Goal: Task Accomplishment & Management: Complete application form

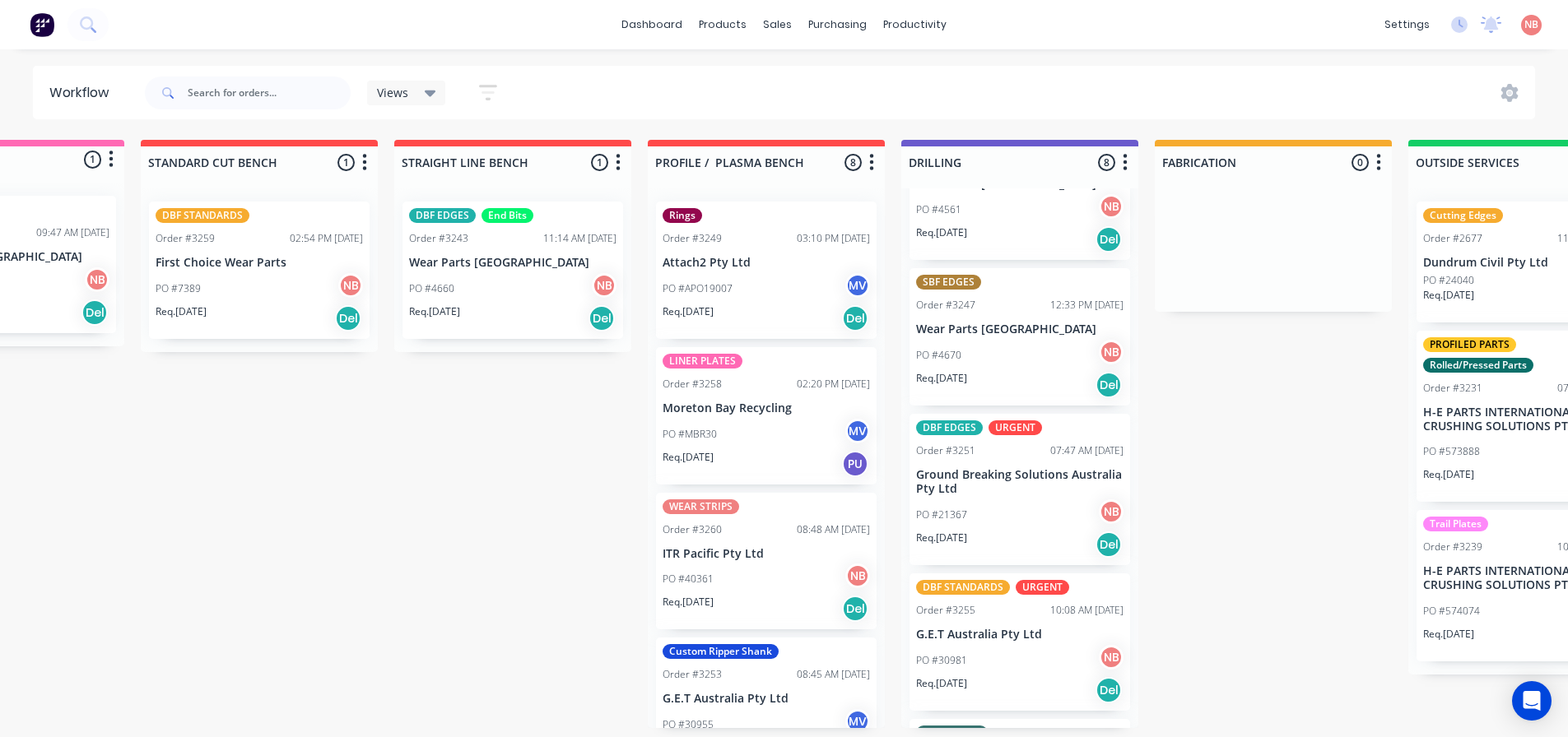
scroll to position [0, 151]
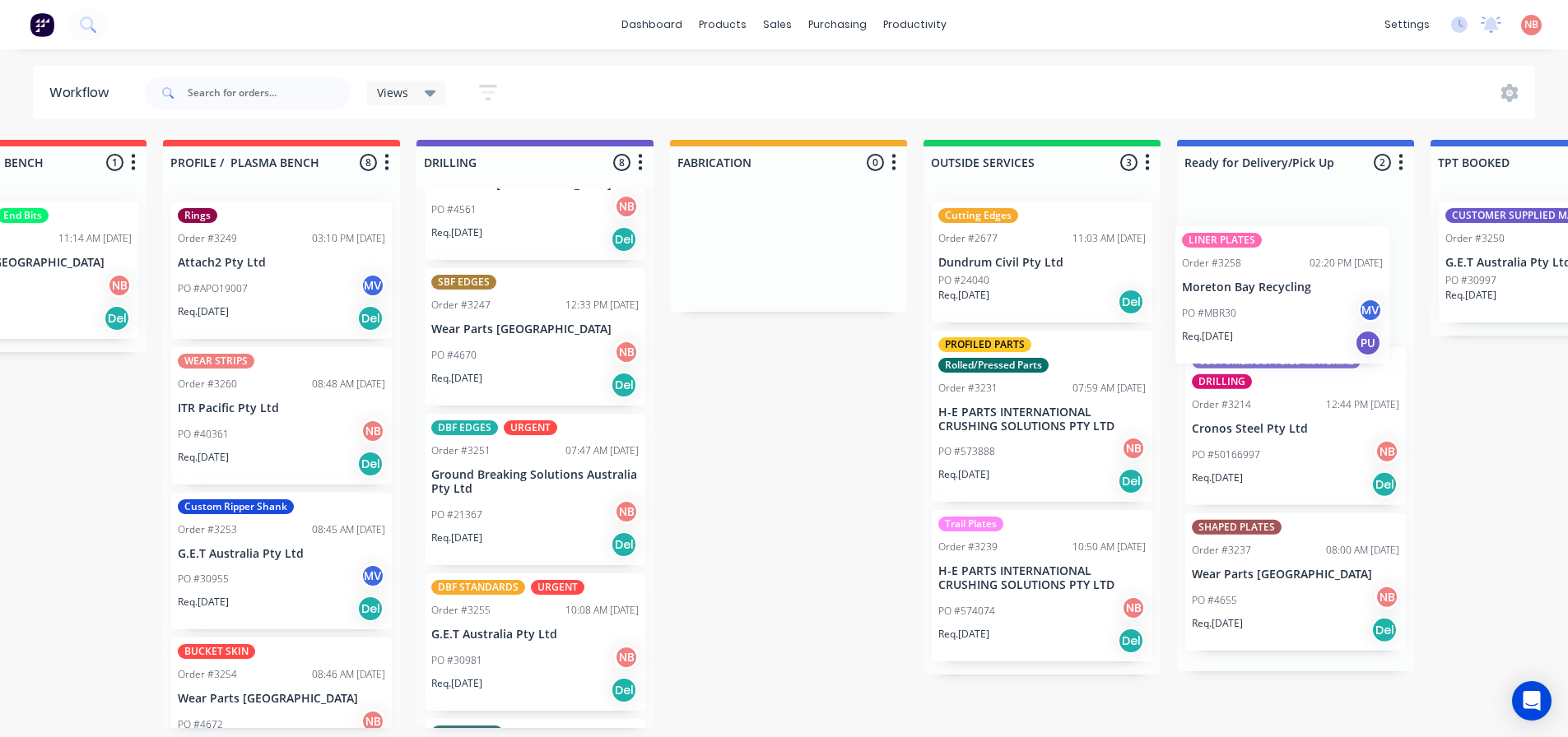
drag, startPoint x: 713, startPoint y: 412, endPoint x: 1242, endPoint y: 271, distance: 547.5
click at [1242, 271] on div "Submitted 1 Status colour #FF69B4 hex #FF69B4 Save Cancel Summaries Total order…" at bounding box center [727, 434] width 2745 height 588
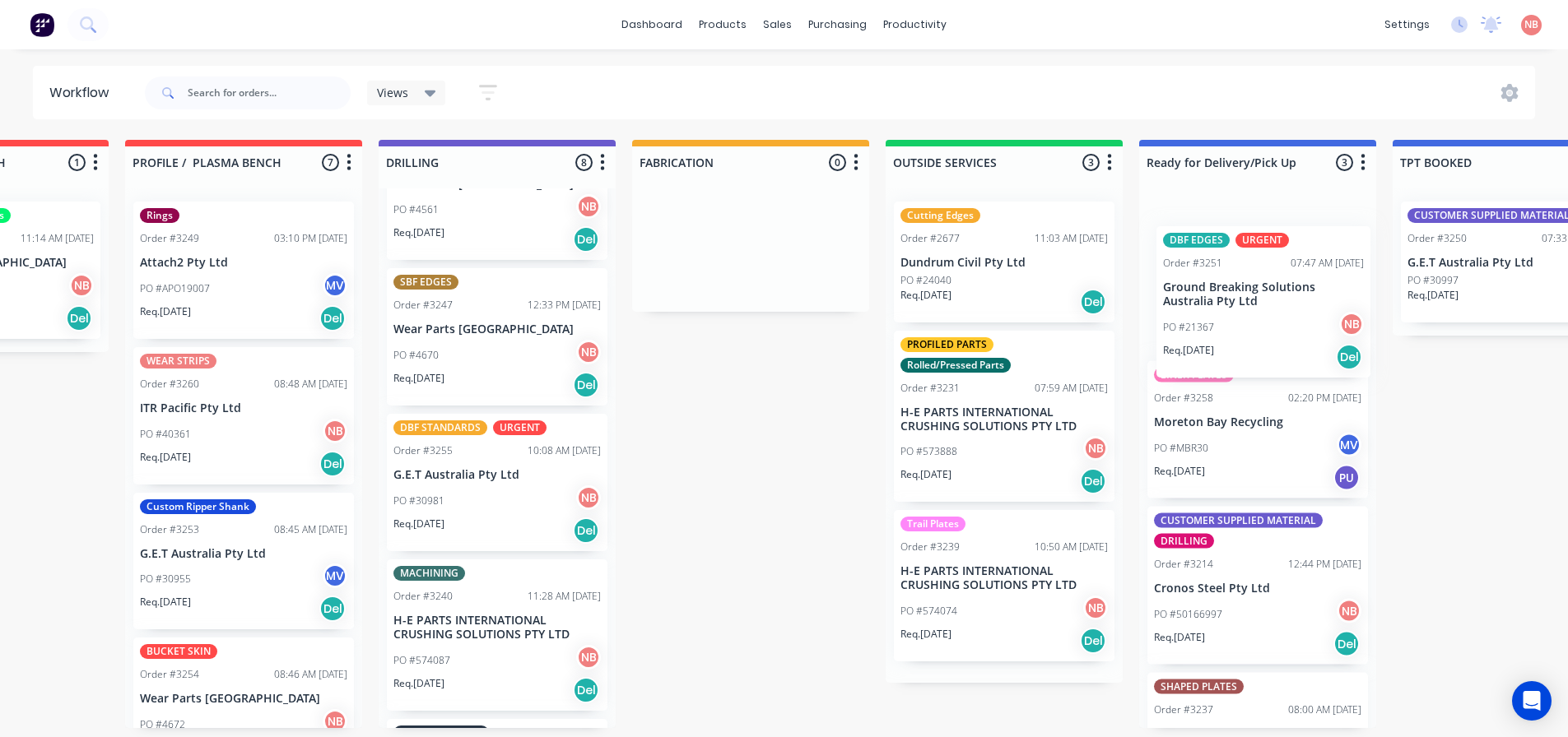
scroll to position [0, 688]
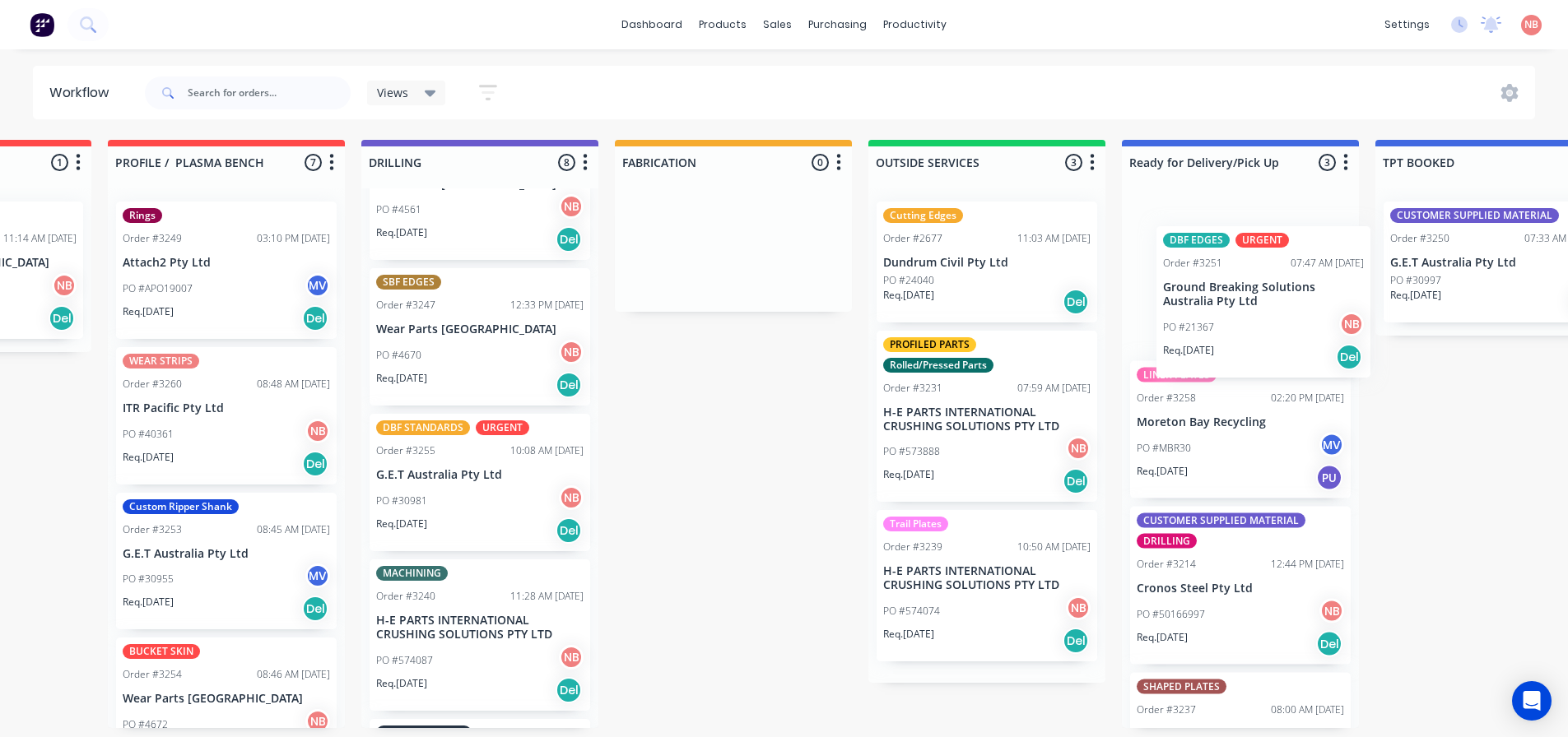
drag, startPoint x: 492, startPoint y: 486, endPoint x: 1258, endPoint y: 288, distance: 791.2
click at [1258, 288] on div "Submitted 1 Status colour #FF69B4 hex #FF69B4 Save Cancel Summaries Total order…" at bounding box center [672, 434] width 2745 height 588
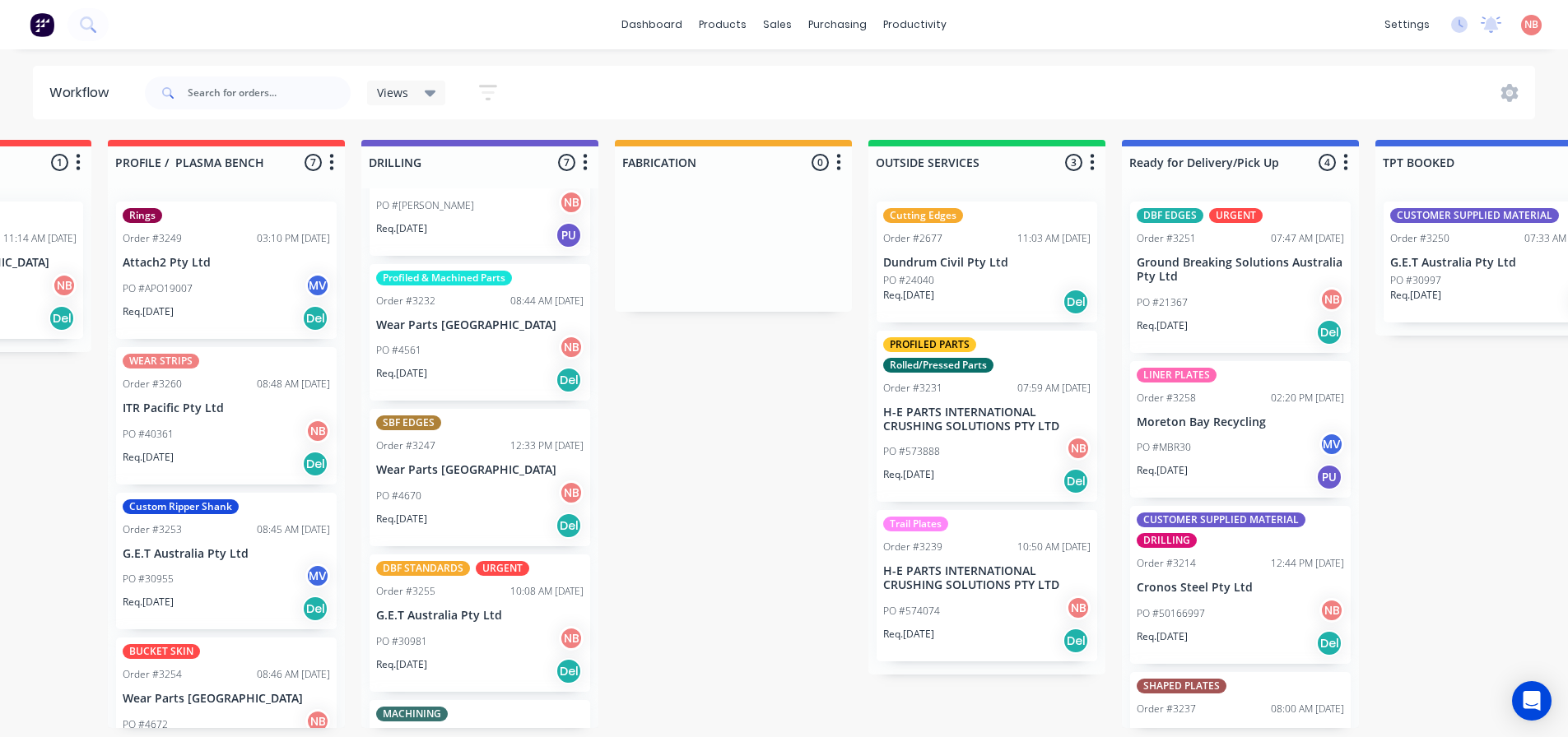
scroll to position [329, 0]
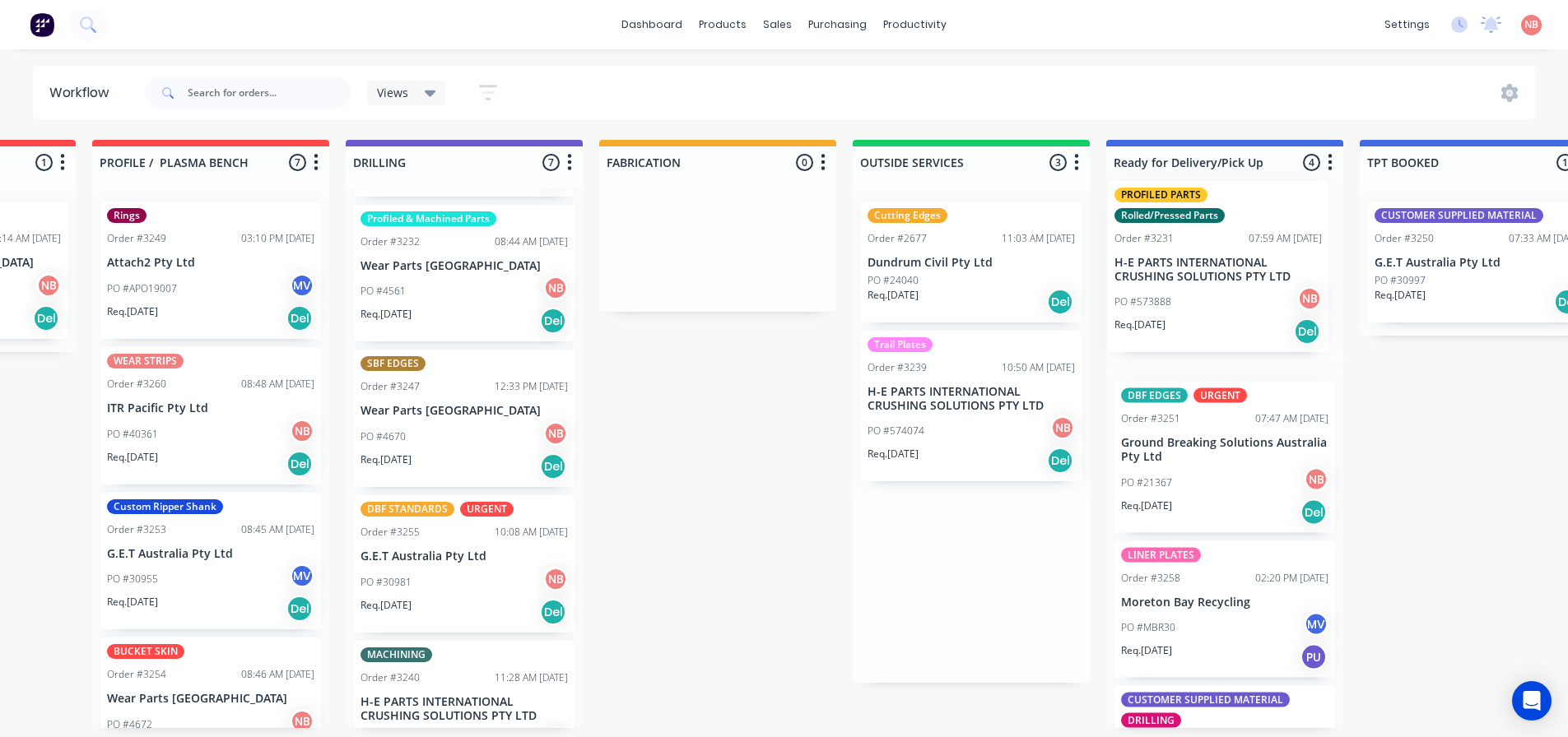
drag, startPoint x: 958, startPoint y: 423, endPoint x: 1216, endPoint y: 242, distance: 315.2
click at [1216, 242] on div "Submitted 1 Status colour #FF69B4 hex #FF69B4 Save Cancel Summaries Total order…" at bounding box center [656, 434] width 2745 height 588
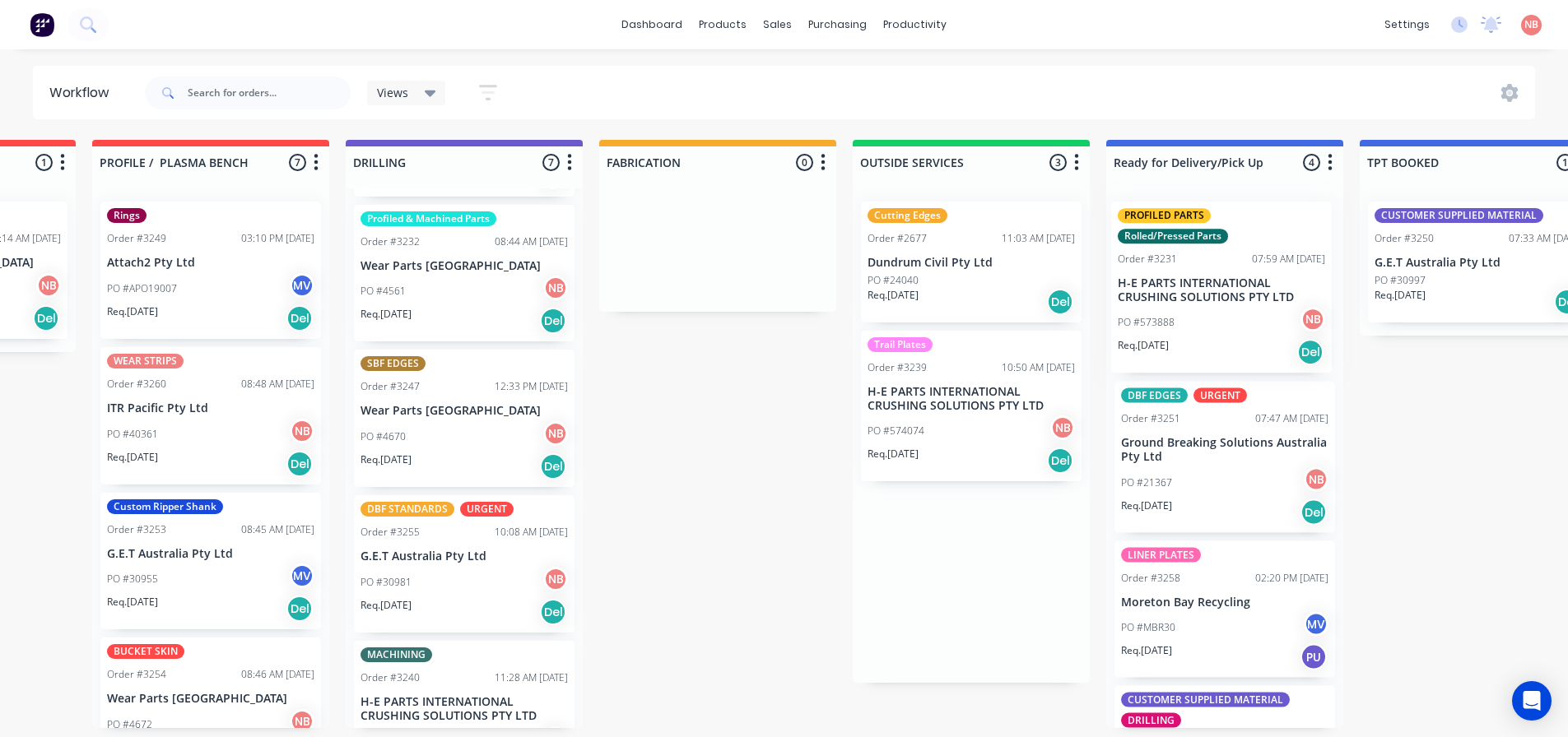
scroll to position [0, 707]
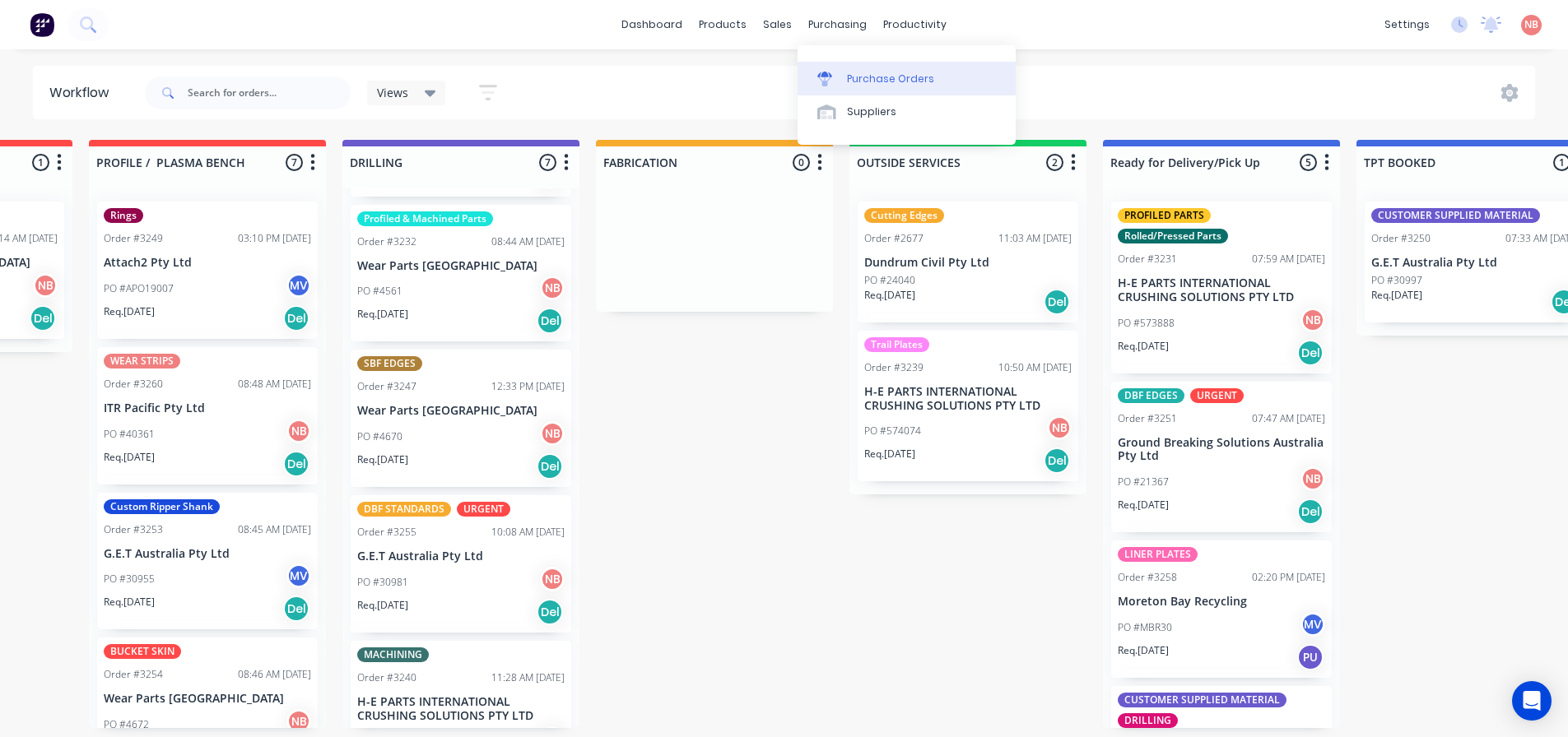
click at [844, 70] on link "Purchase Orders" at bounding box center [906, 78] width 219 height 33
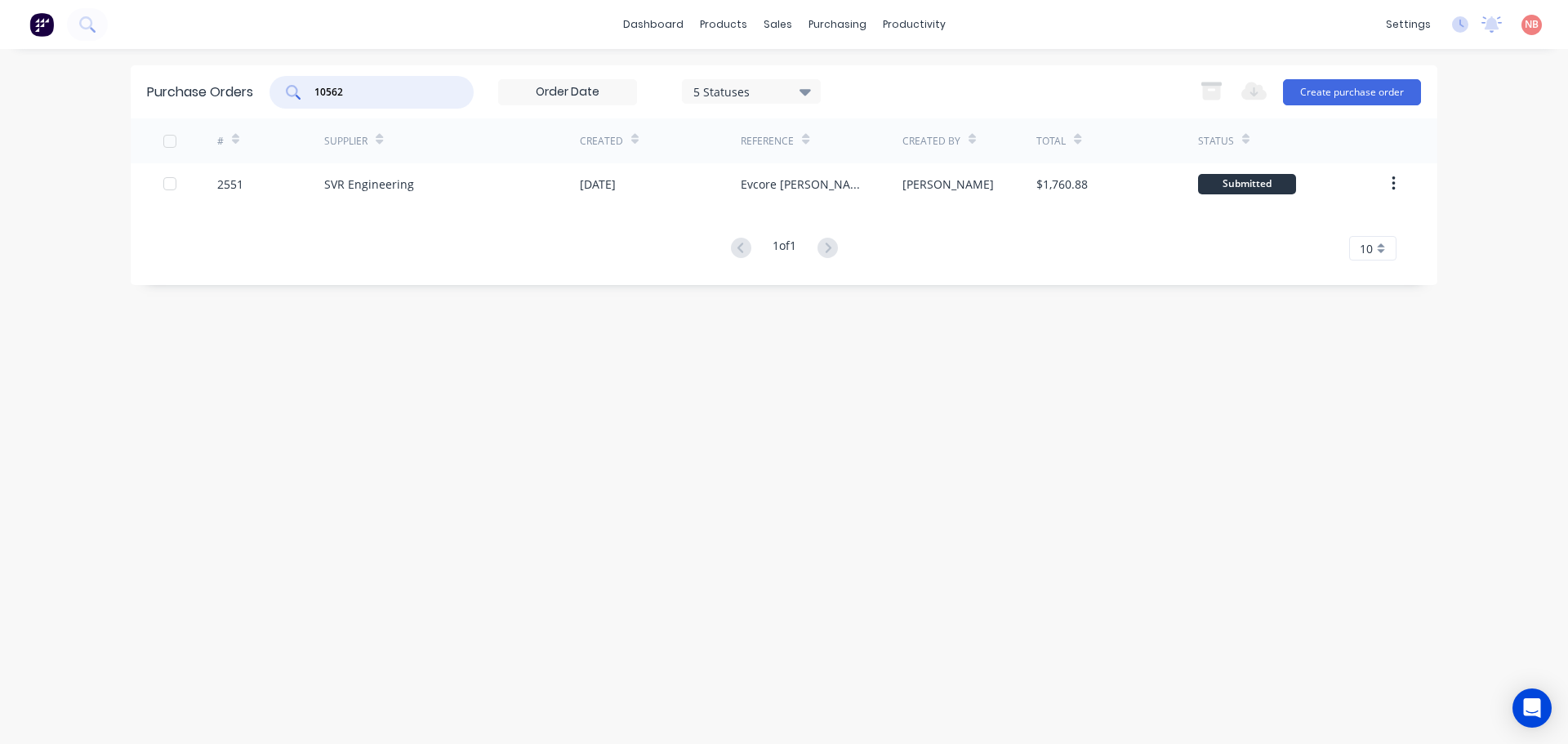
drag, startPoint x: 435, startPoint y: 90, endPoint x: 130, endPoint y: 111, distance: 305.7
click at [130, 111] on div "dashboard products sales purchasing productivity dashboard products Product Cat…" at bounding box center [784, 372] width 1568 height 744
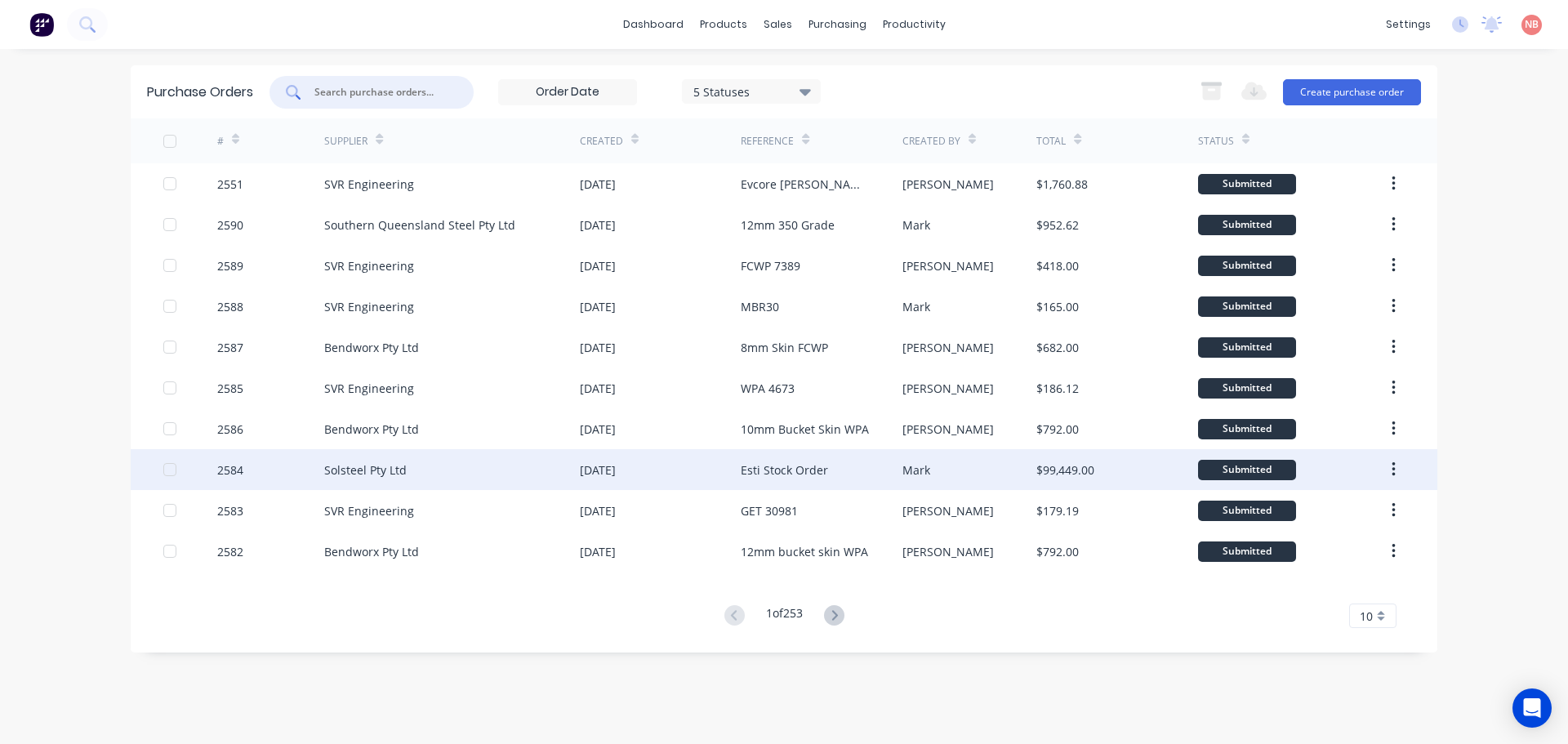
click at [492, 480] on div "Solsteel Pty Ltd" at bounding box center [452, 469] width 256 height 41
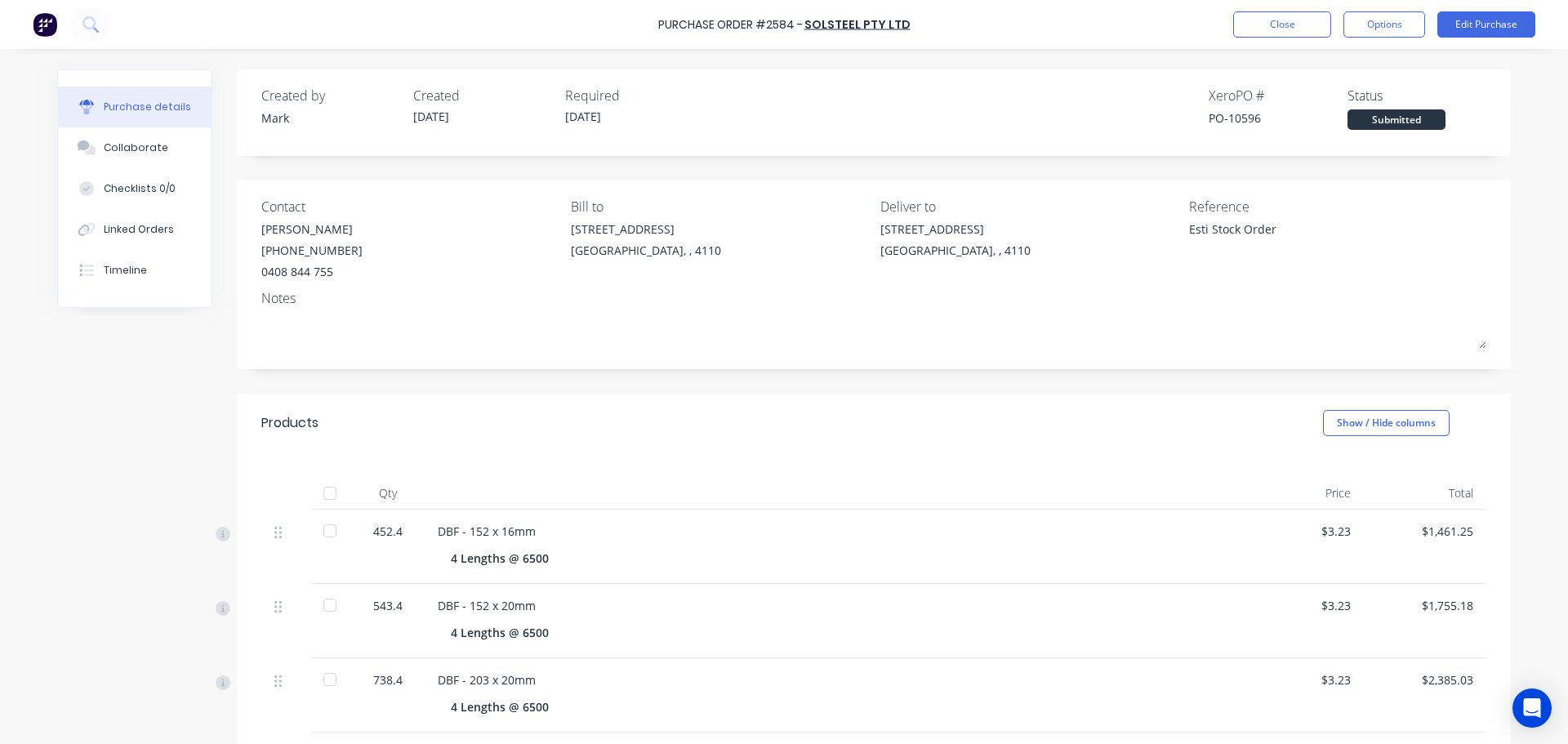
scroll to position [82, 0]
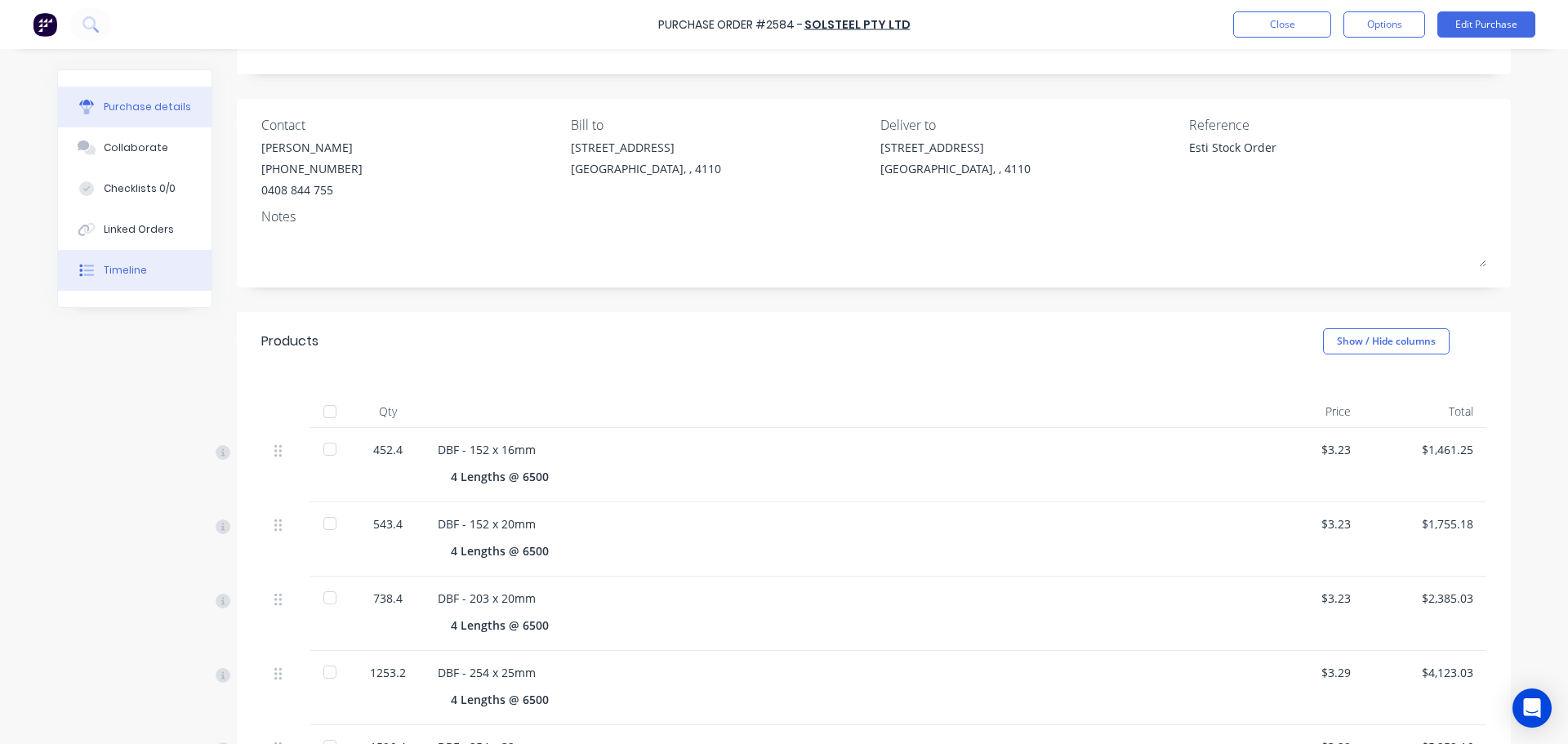
click at [82, 278] on button "Timeline" at bounding box center [135, 270] width 154 height 41
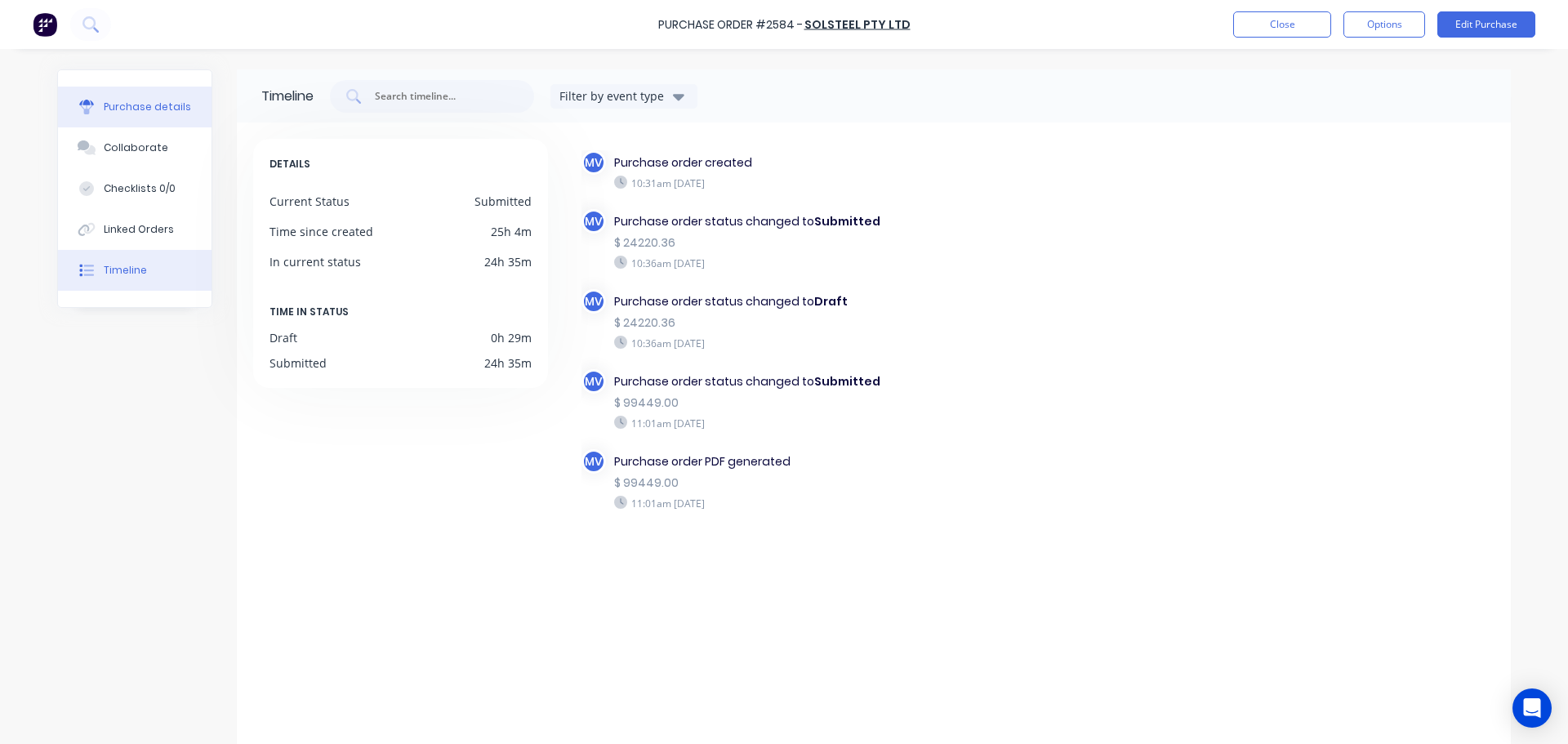
click at [177, 104] on div "Purchase details" at bounding box center [147, 106] width 87 height 15
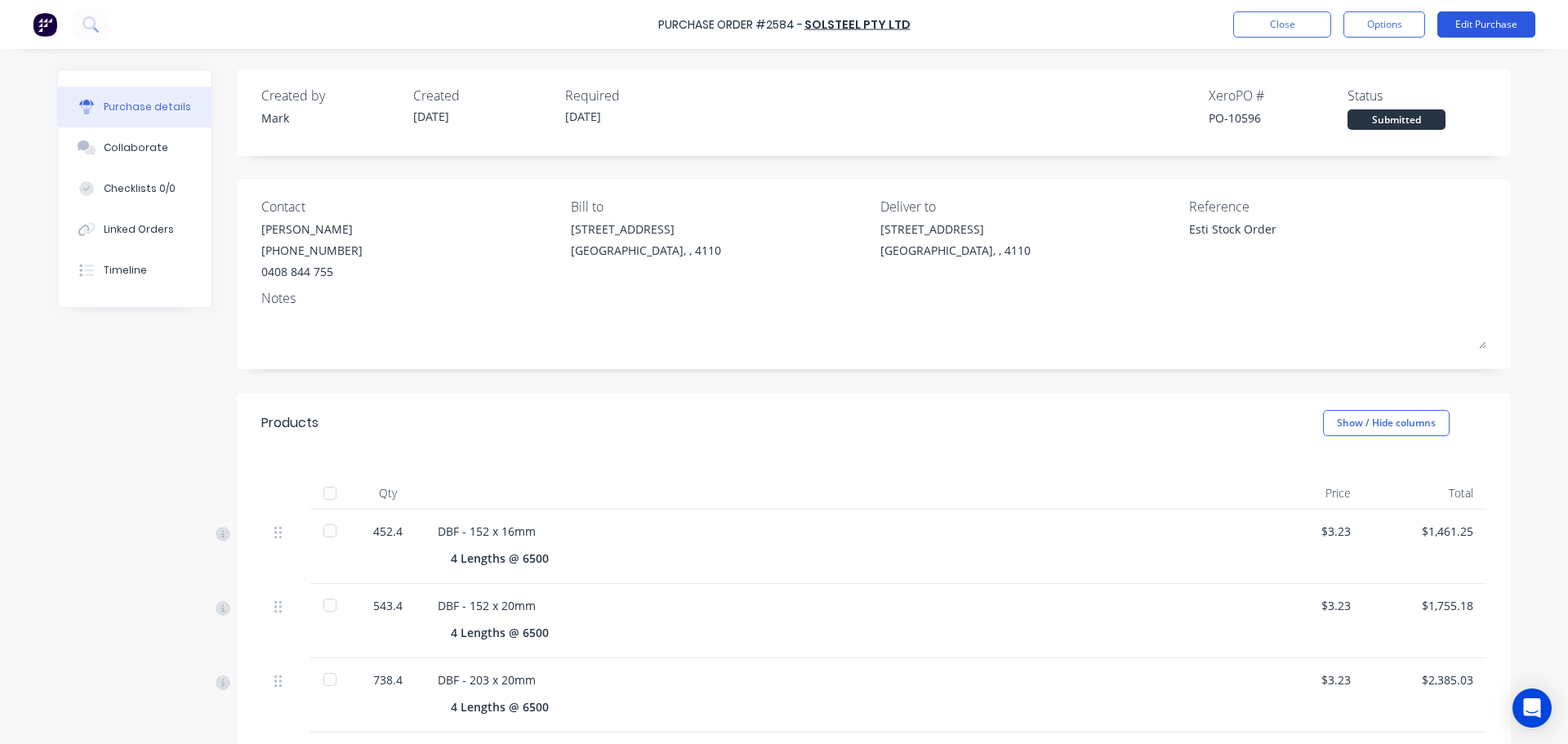
click at [1492, 19] on button "Edit Purchase" at bounding box center [1486, 24] width 98 height 26
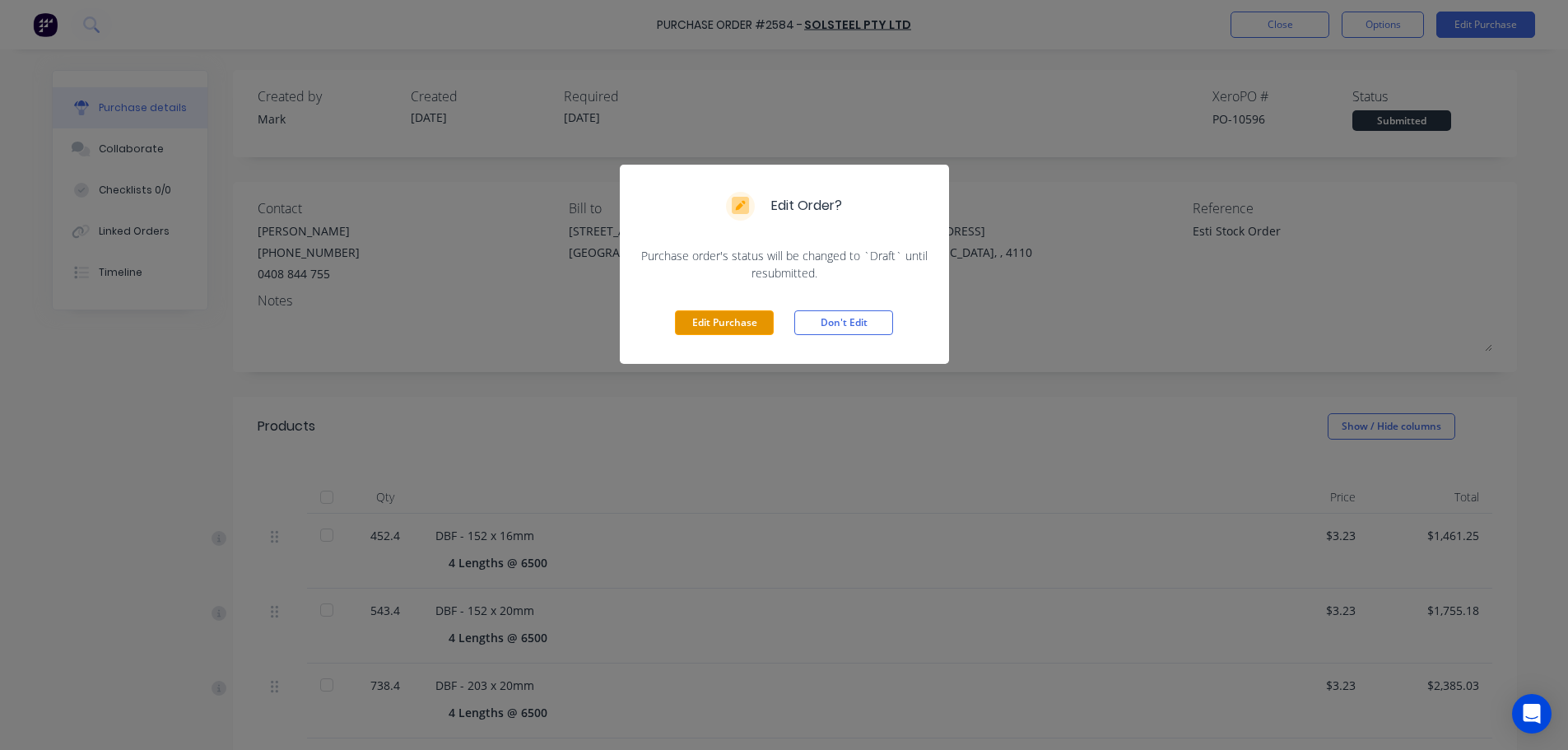
click at [730, 328] on button "Edit Purchase" at bounding box center [723, 322] width 98 height 24
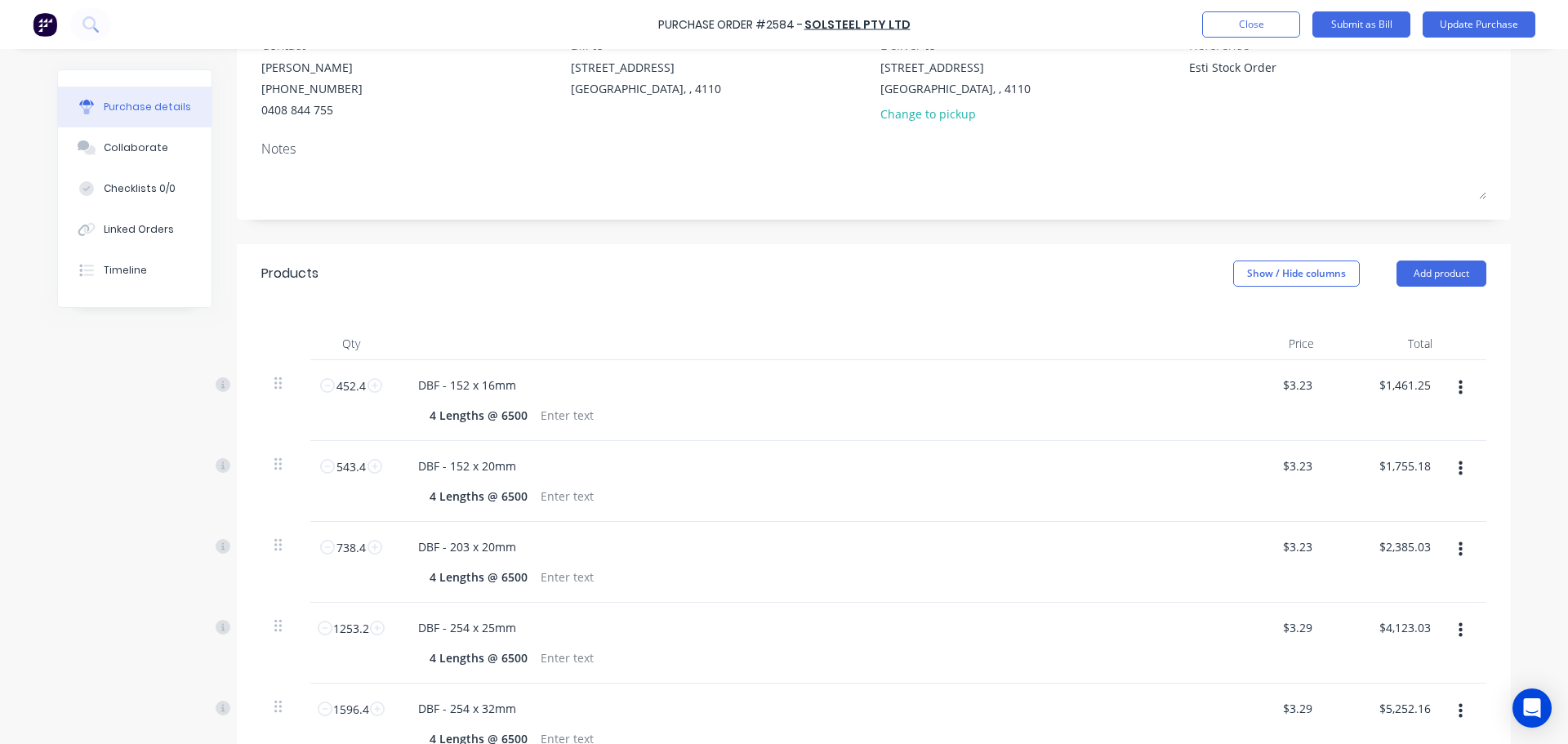
scroll to position [163, 0]
type textarea "x"
click at [1297, 386] on input "3.2300" at bounding box center [1293, 383] width 44 height 23
type input "3.200"
type textarea "x"
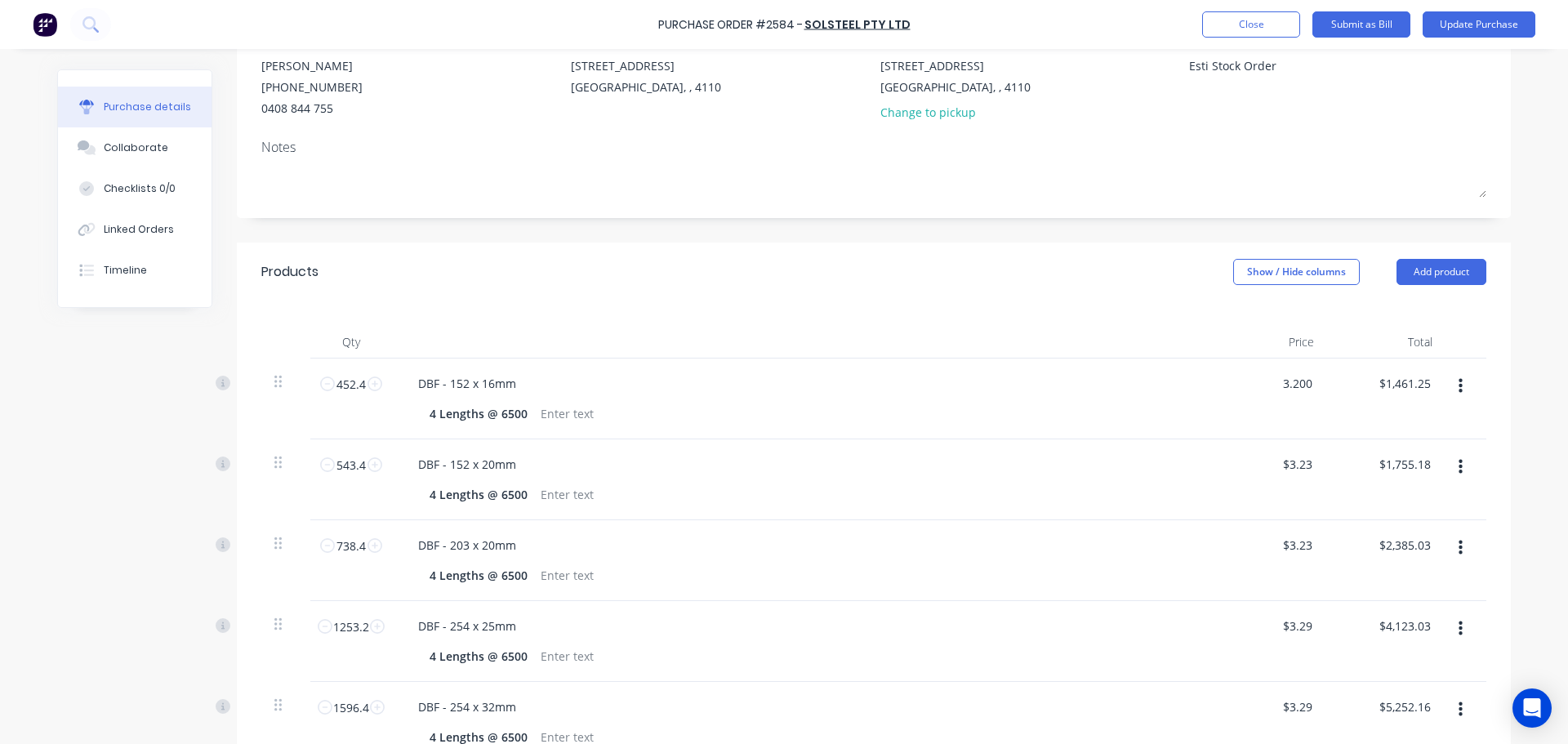
type input "$3.20"
type input "$1,447.68"
click at [1295, 421] on div "$3.20 3.200" at bounding box center [1267, 399] width 118 height 81
type textarea "x"
click at [1305, 463] on input "3.2300" at bounding box center [1293, 464] width 44 height 23
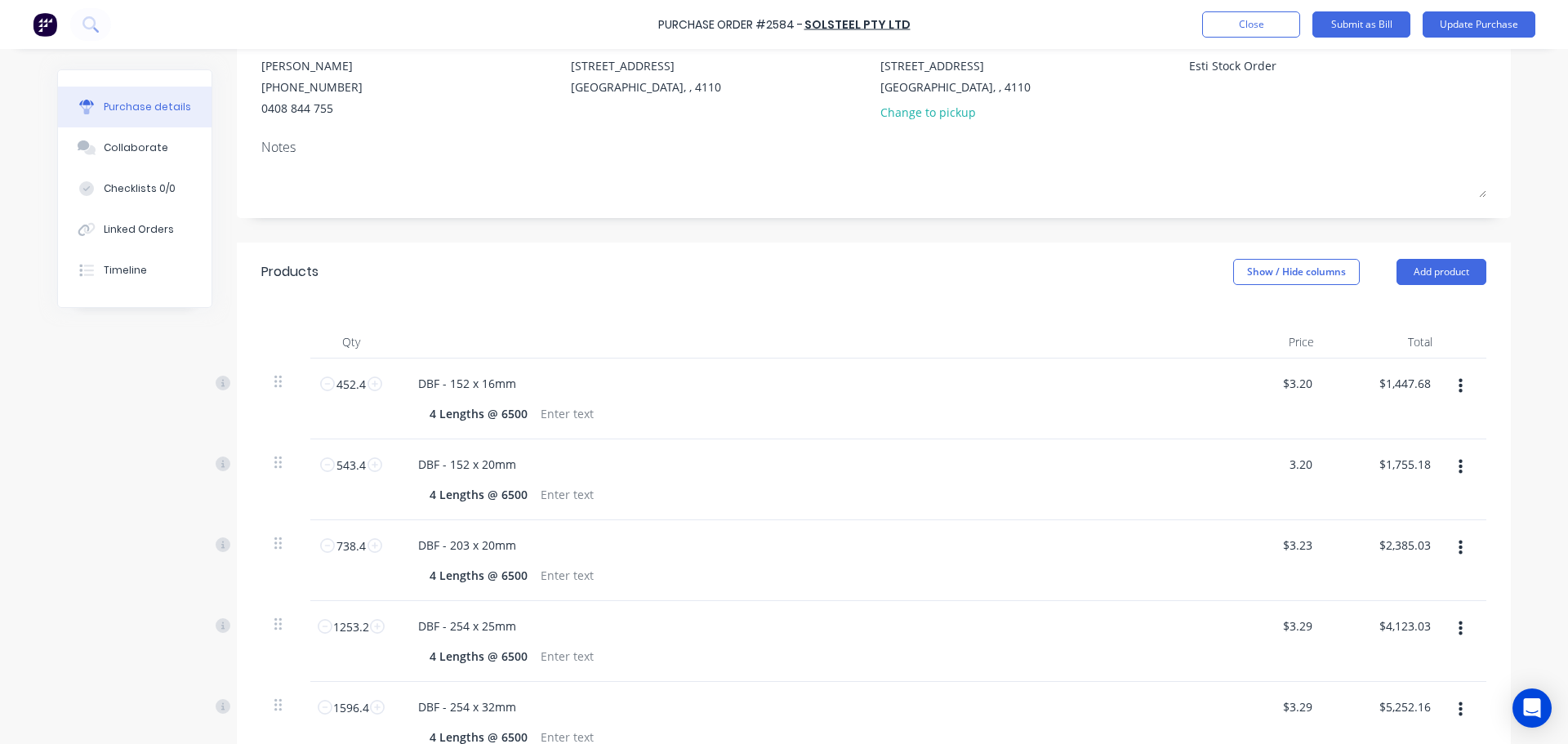
type input "3.20"
type textarea "x"
type input "$3.20"
type input "$1,738.88"
click at [1176, 506] on div "4 Lengths @ 6500" at bounding box center [800, 494] width 790 height 23
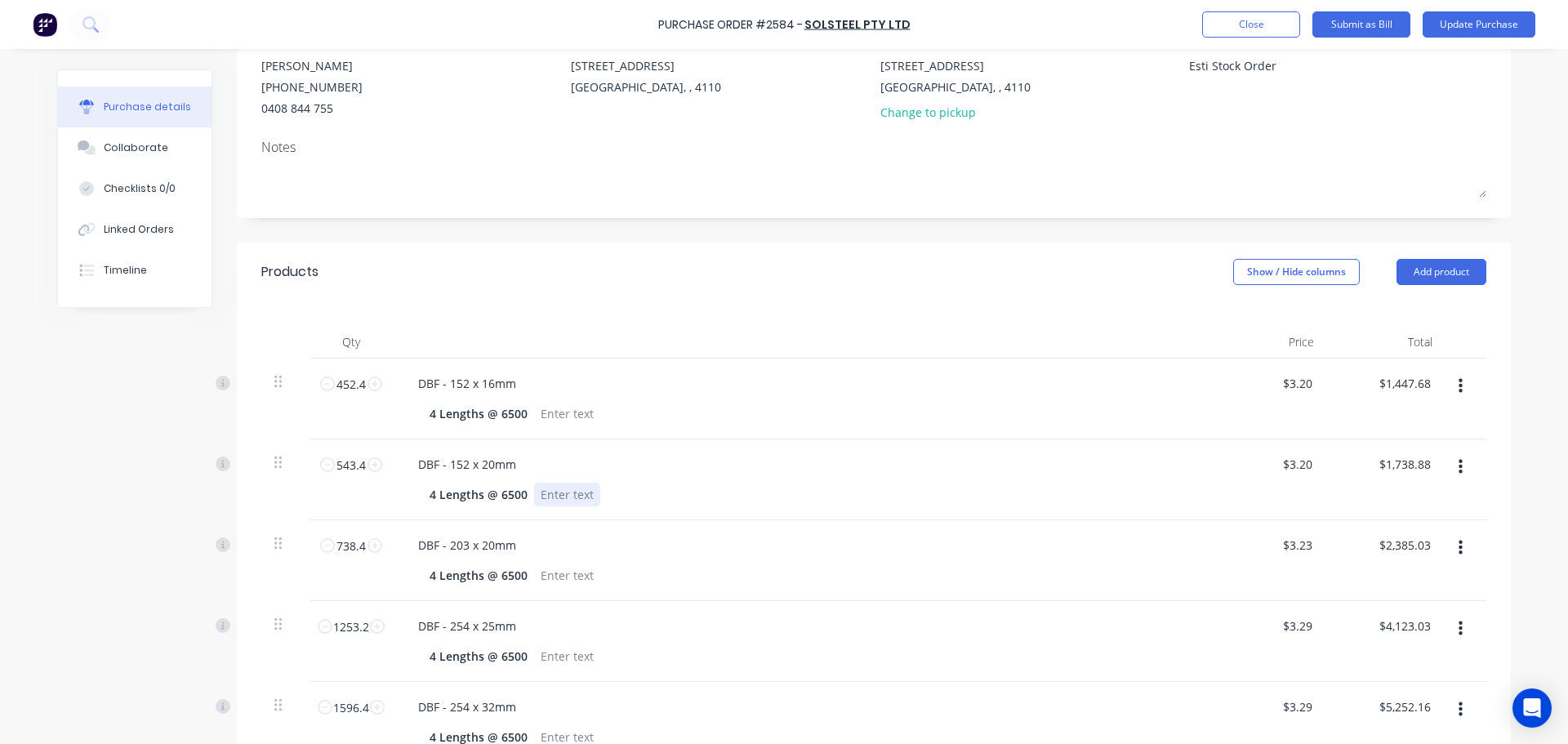
scroll to position [245, 0]
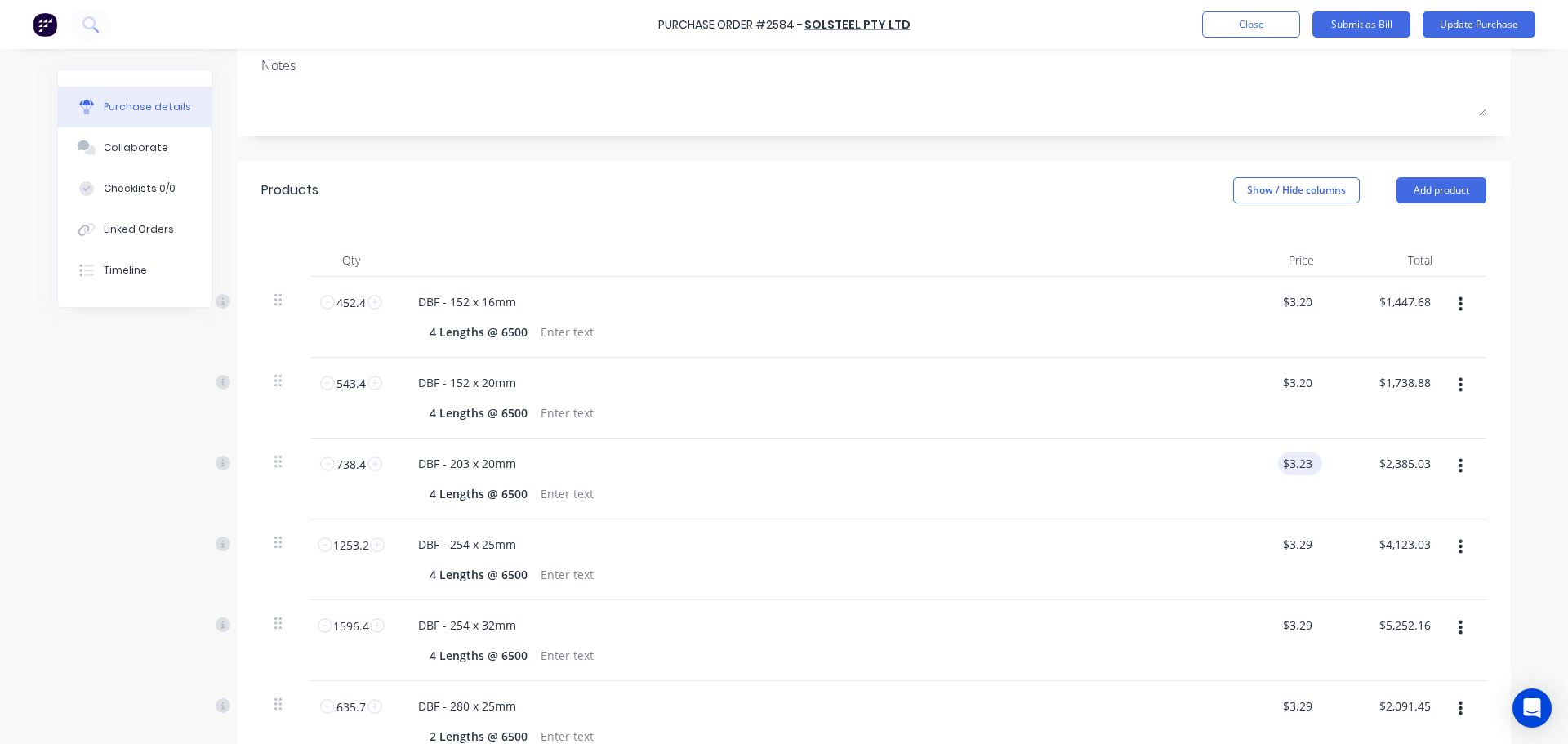
type textarea "x"
click at [1299, 464] on input "3.2300" at bounding box center [1296, 463] width 37 height 23
type input "3.20"
type textarea "x"
type input "$3.20"
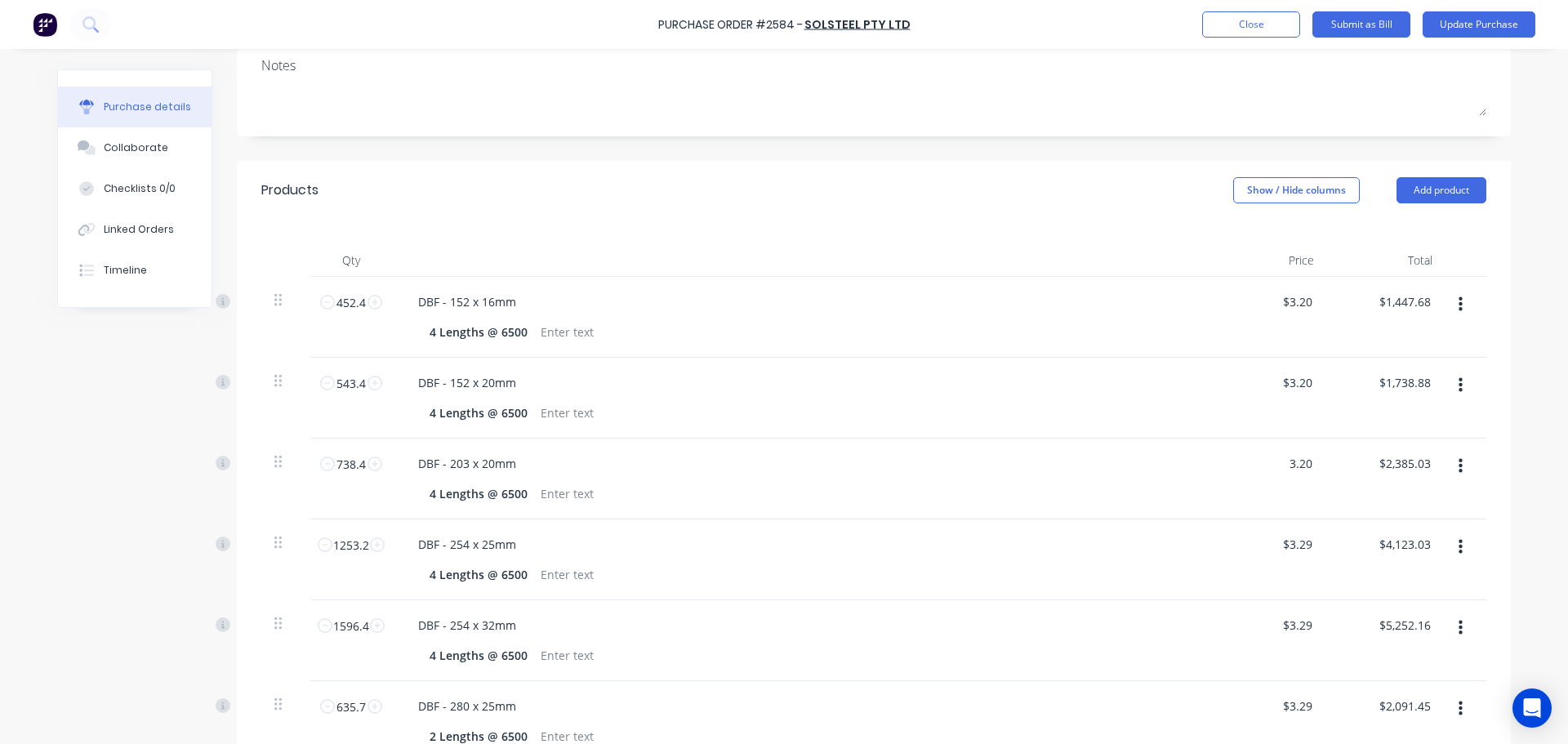
type input "$2,362.88"
click at [1229, 508] on div "$3.20 3.20" at bounding box center [1267, 480] width 118 height 81
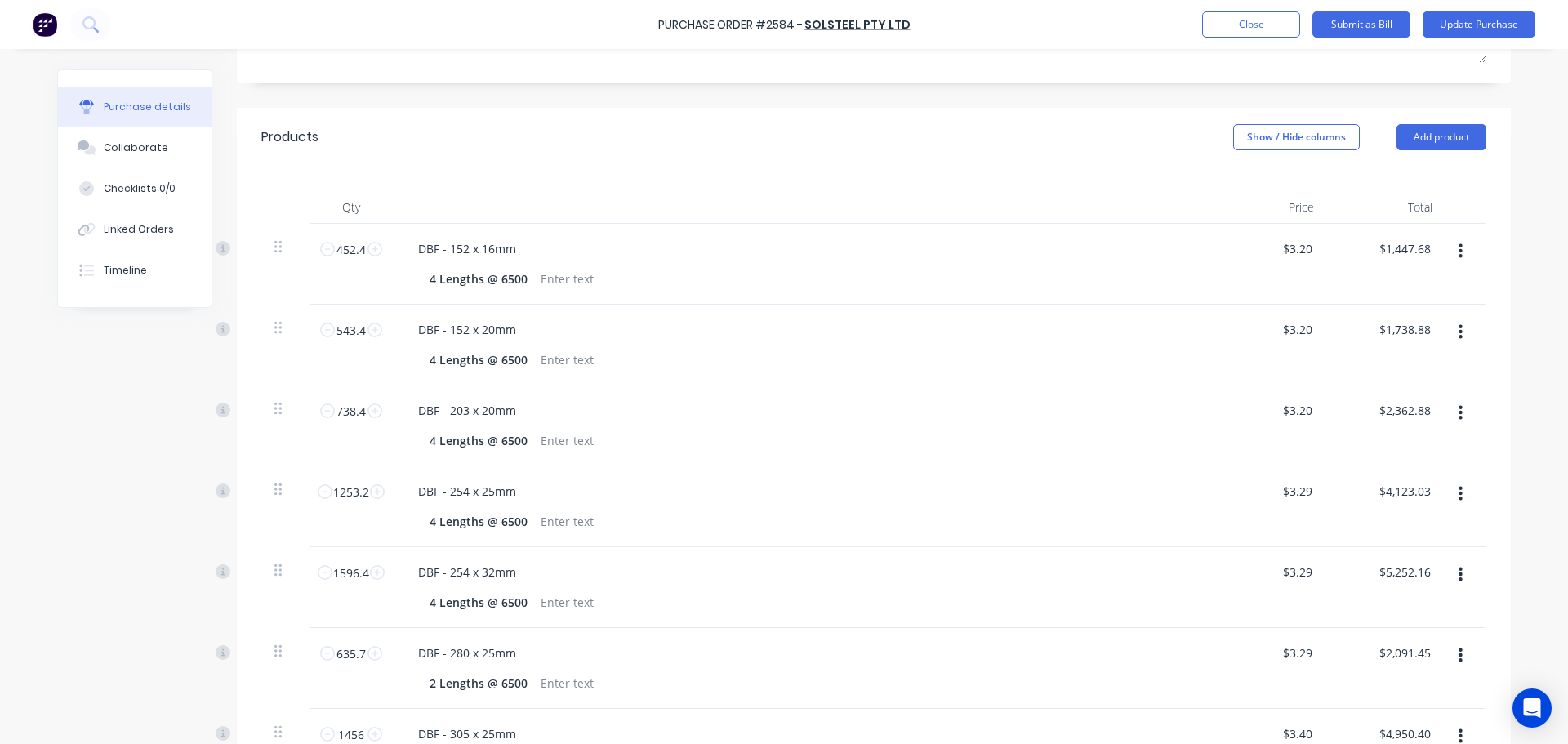
scroll to position [327, 0]
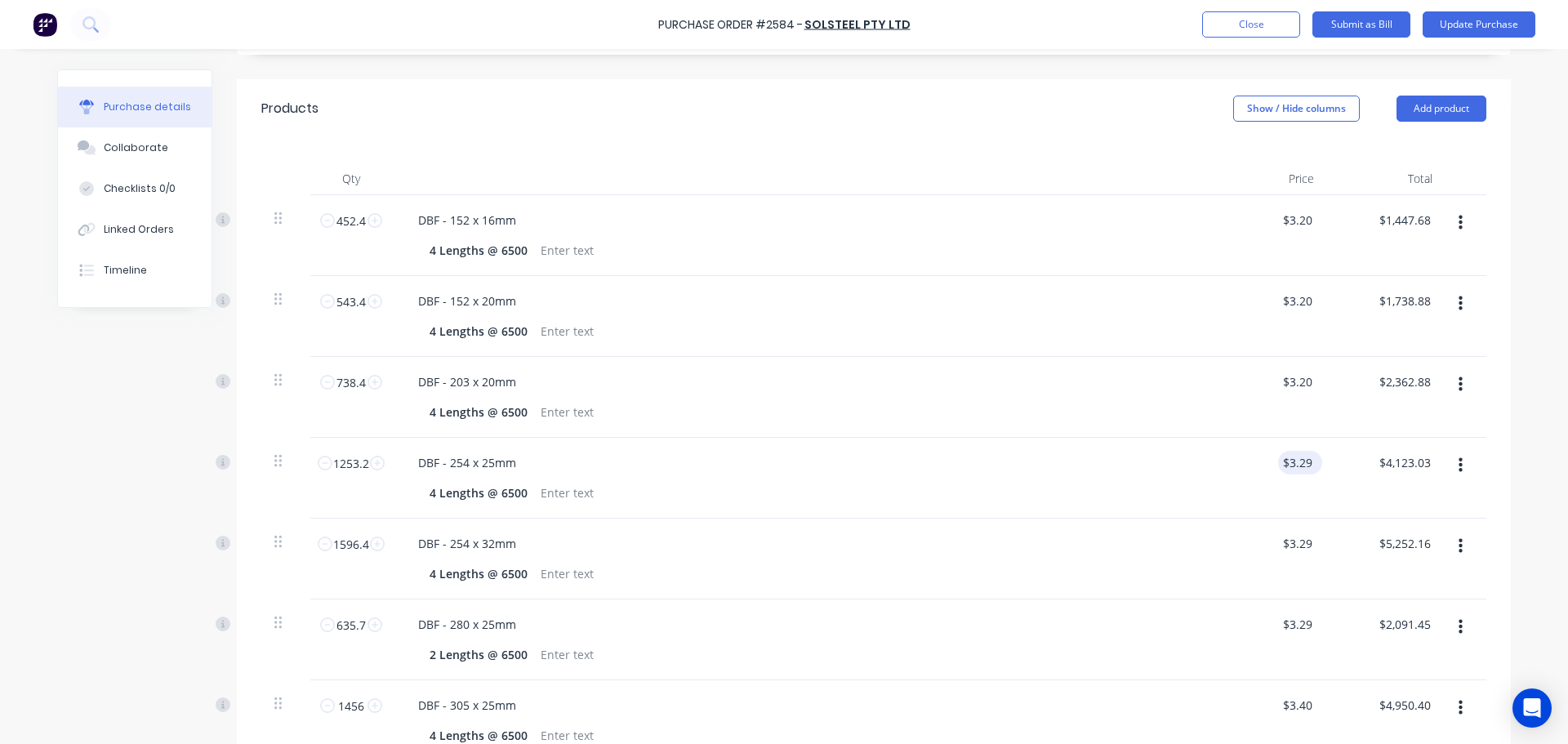
type textarea "x"
type input "3.2900"
click at [1295, 471] on input "3.2900" at bounding box center [1293, 462] width 44 height 23
type textarea "x"
click at [1295, 467] on input "3.2900" at bounding box center [1293, 462] width 44 height 23
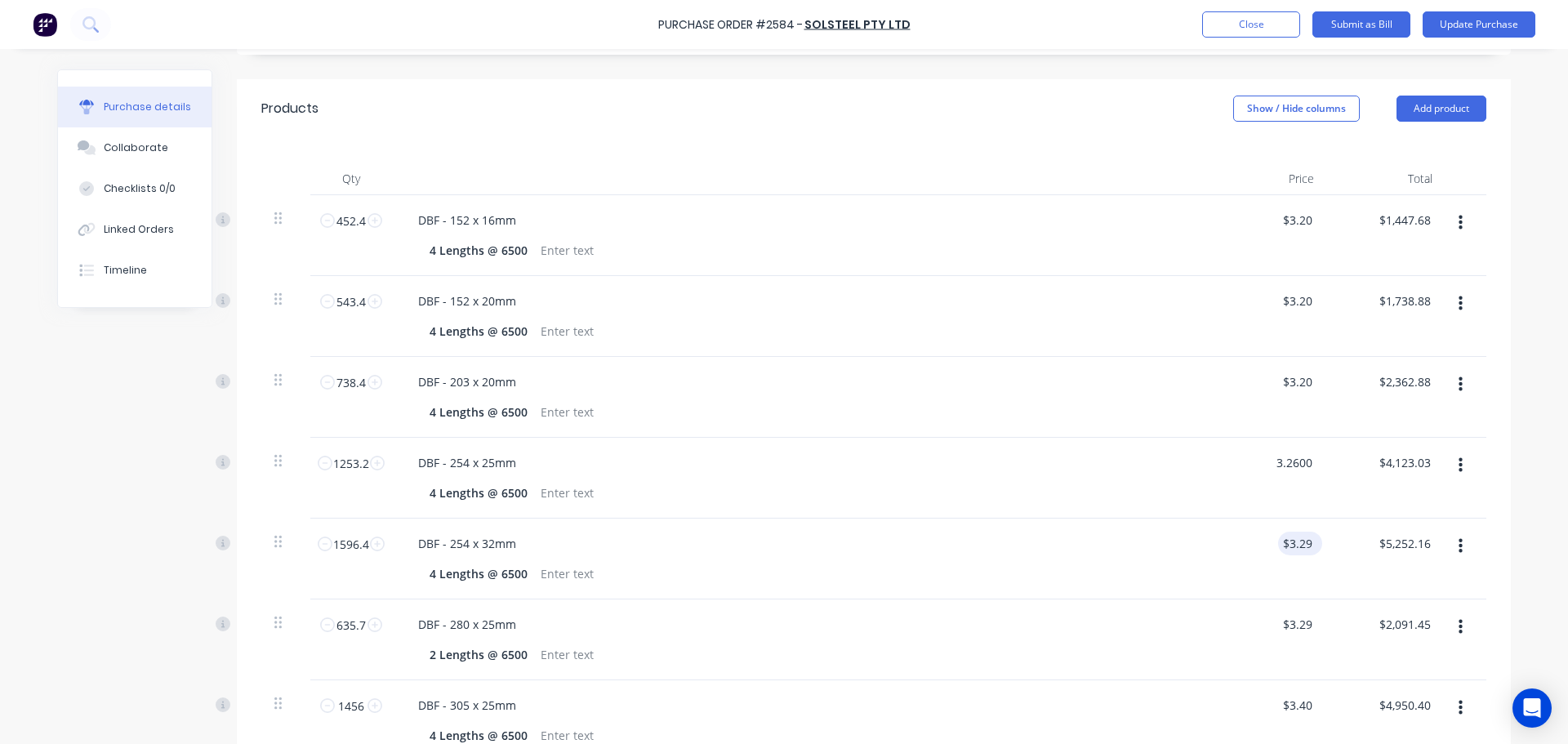
type input "3.2600"
type textarea "x"
type input "$3.26"
type input "$4,085.43"
click at [1307, 532] on div "$3.29 $3.29" at bounding box center [1296, 543] width 37 height 23
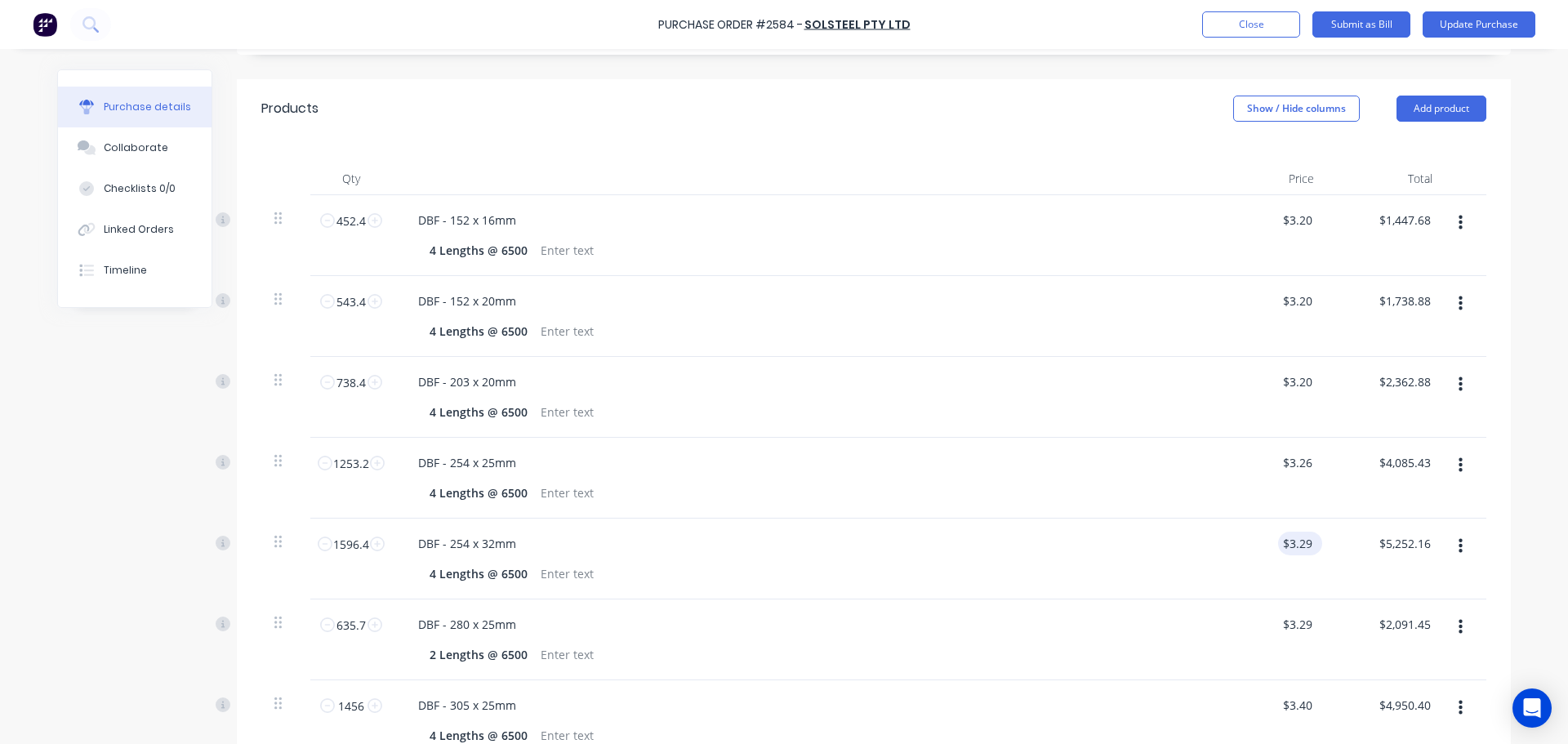
type textarea "x"
click at [1300, 542] on input "3.2900" at bounding box center [1296, 543] width 37 height 23
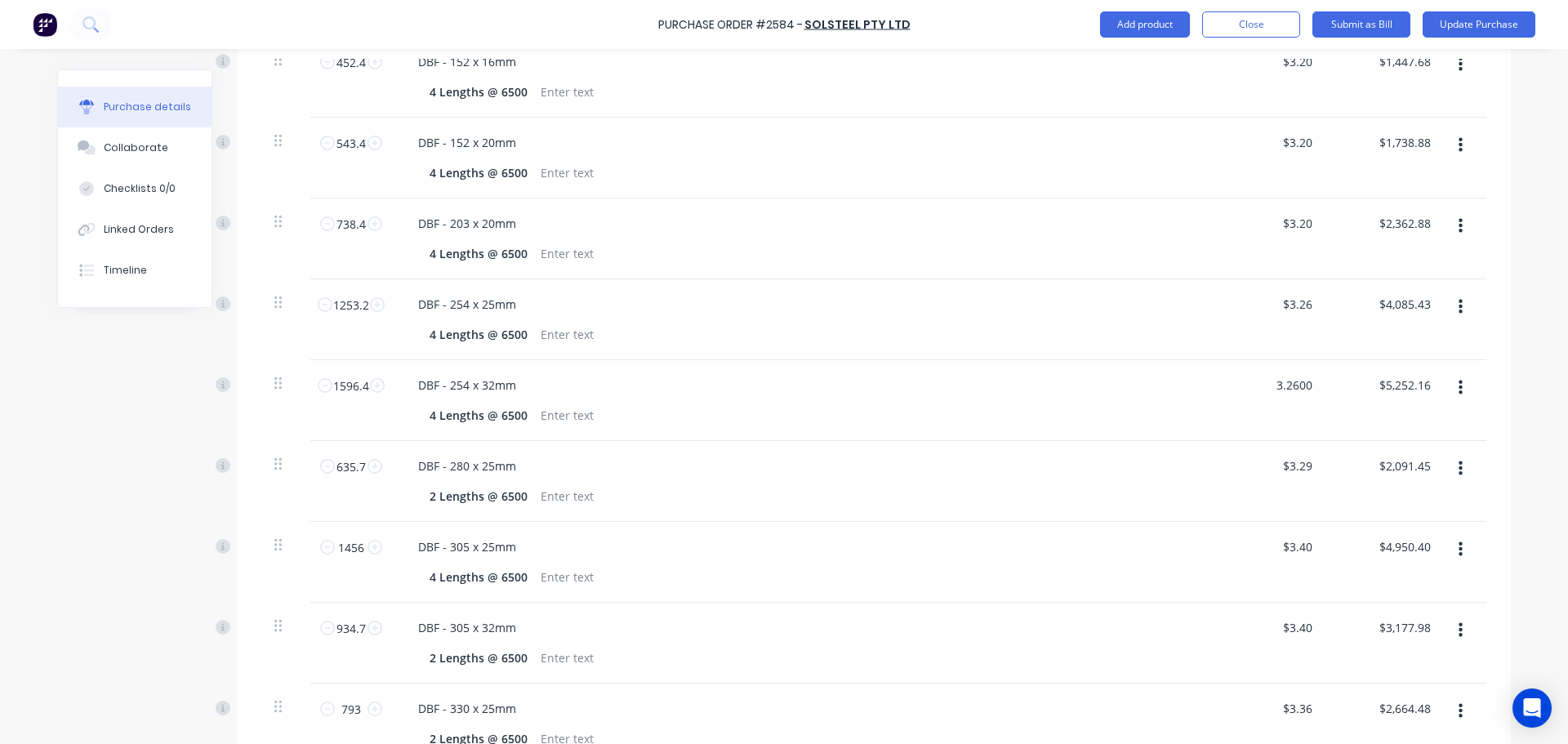
scroll to position [490, 0]
type input "3.2600"
type textarea "x"
type input "$3.26"
type input "$5,204.26"
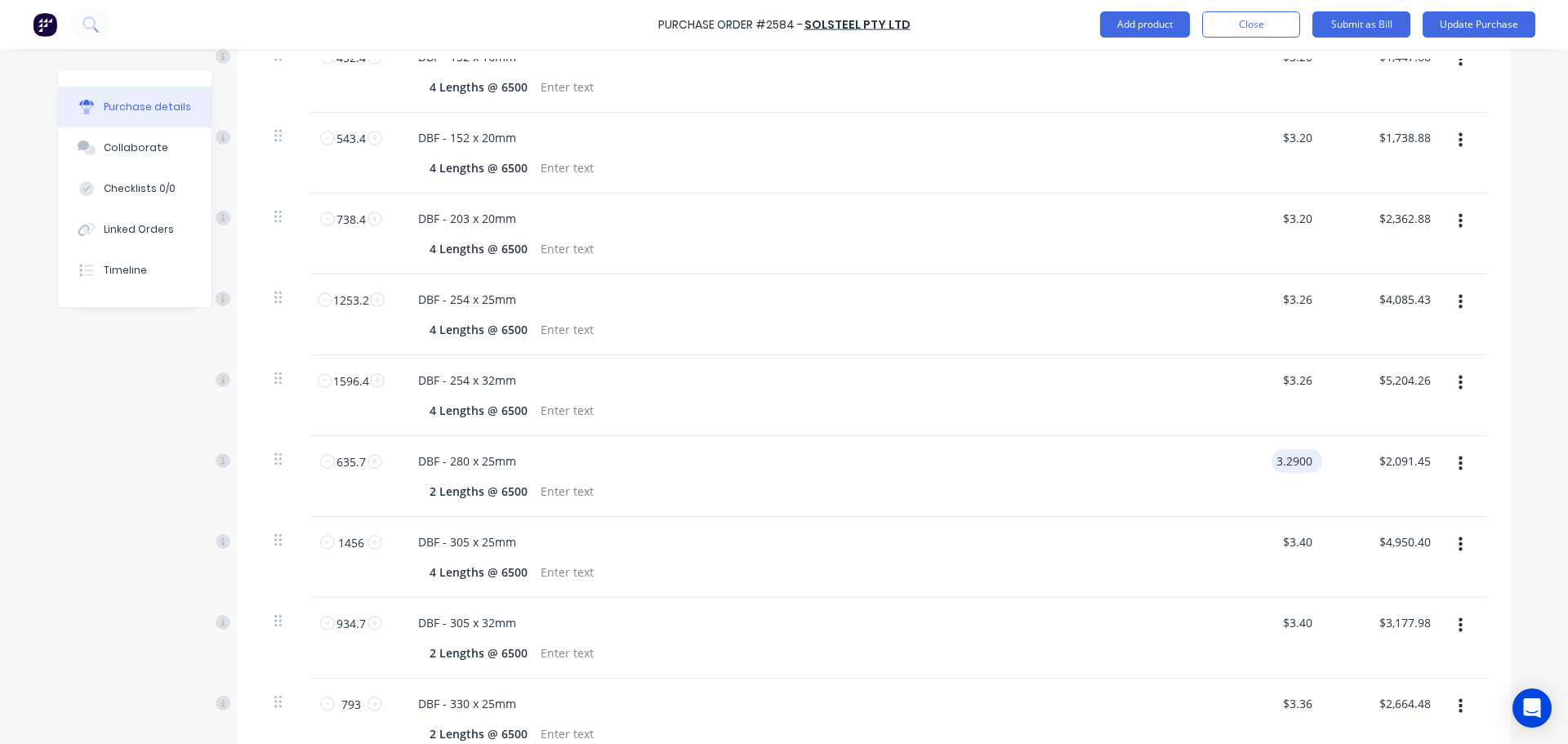
click at [1307, 463] on input "3.2900" at bounding box center [1293, 461] width 44 height 23
type input "3.260"
type textarea "x"
type input "$3.26"
type input "$2,072.38"
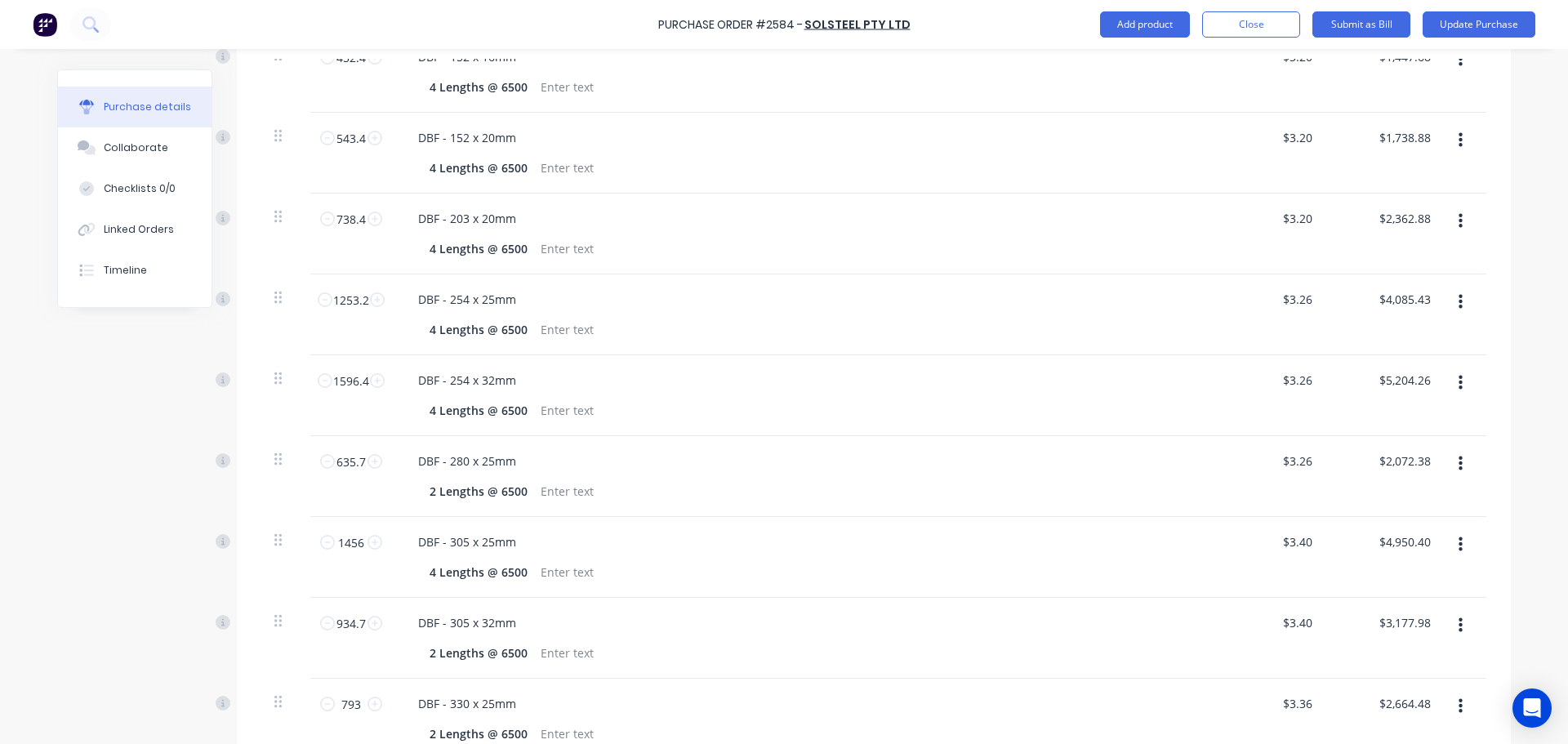
click at [1254, 504] on div "$3.26 3.260" at bounding box center [1267, 477] width 118 height 81
type textarea "x"
click at [1307, 543] on input "3.4000" at bounding box center [1293, 542] width 44 height 23
type input "3.370"
type textarea "x"
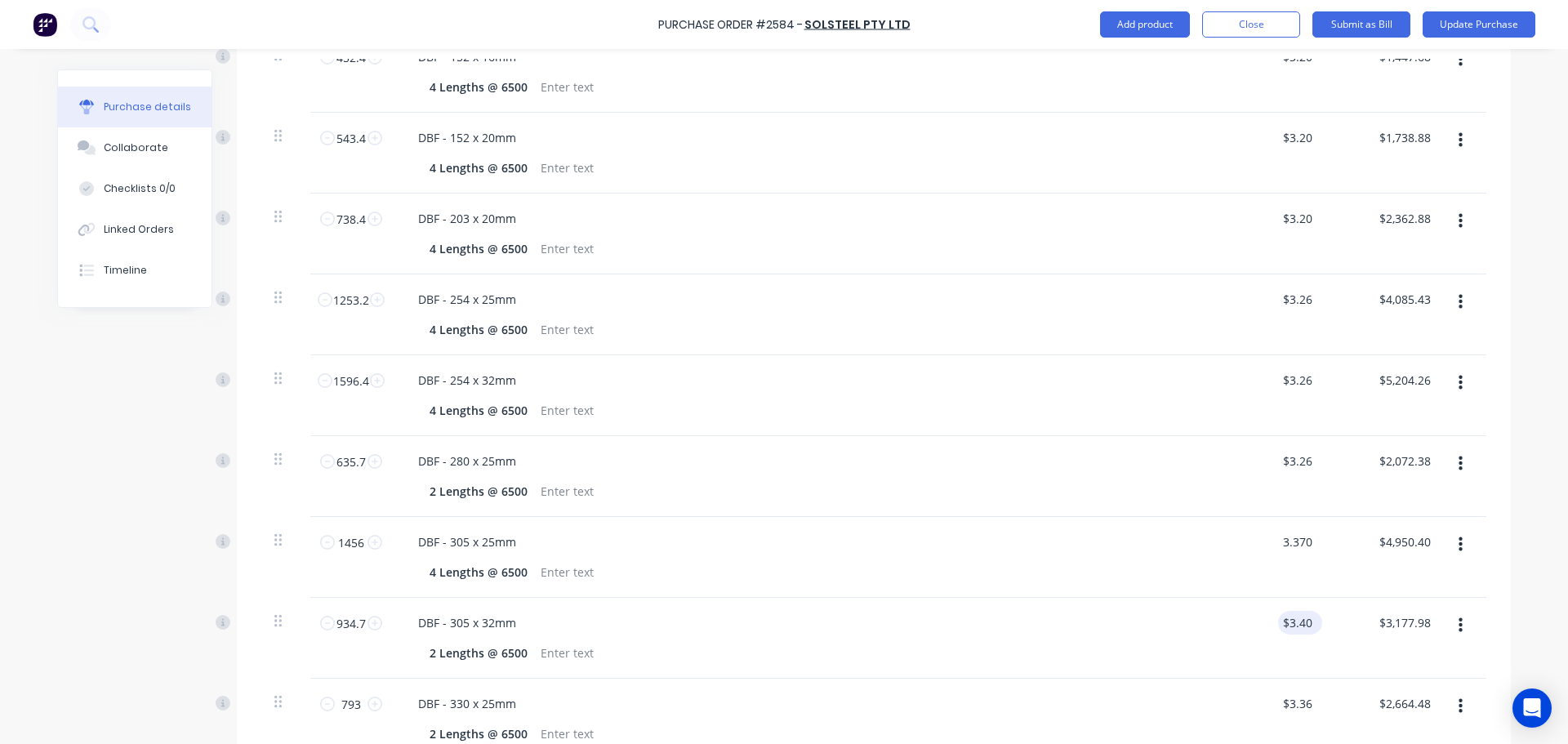
type input "$3.37"
type input "$4,906.72"
click at [1298, 621] on input "3.4000" at bounding box center [1293, 622] width 44 height 23
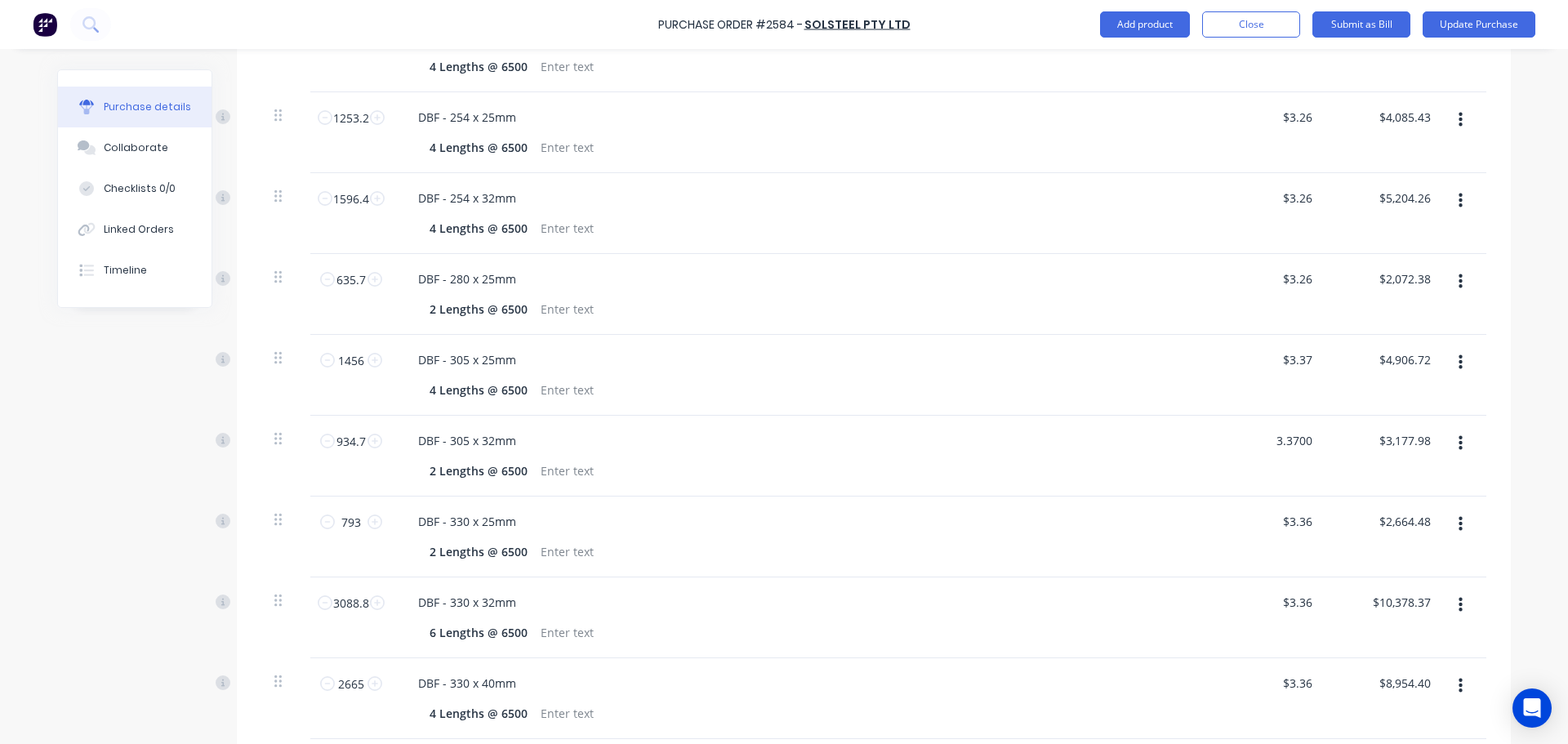
scroll to position [735, 0]
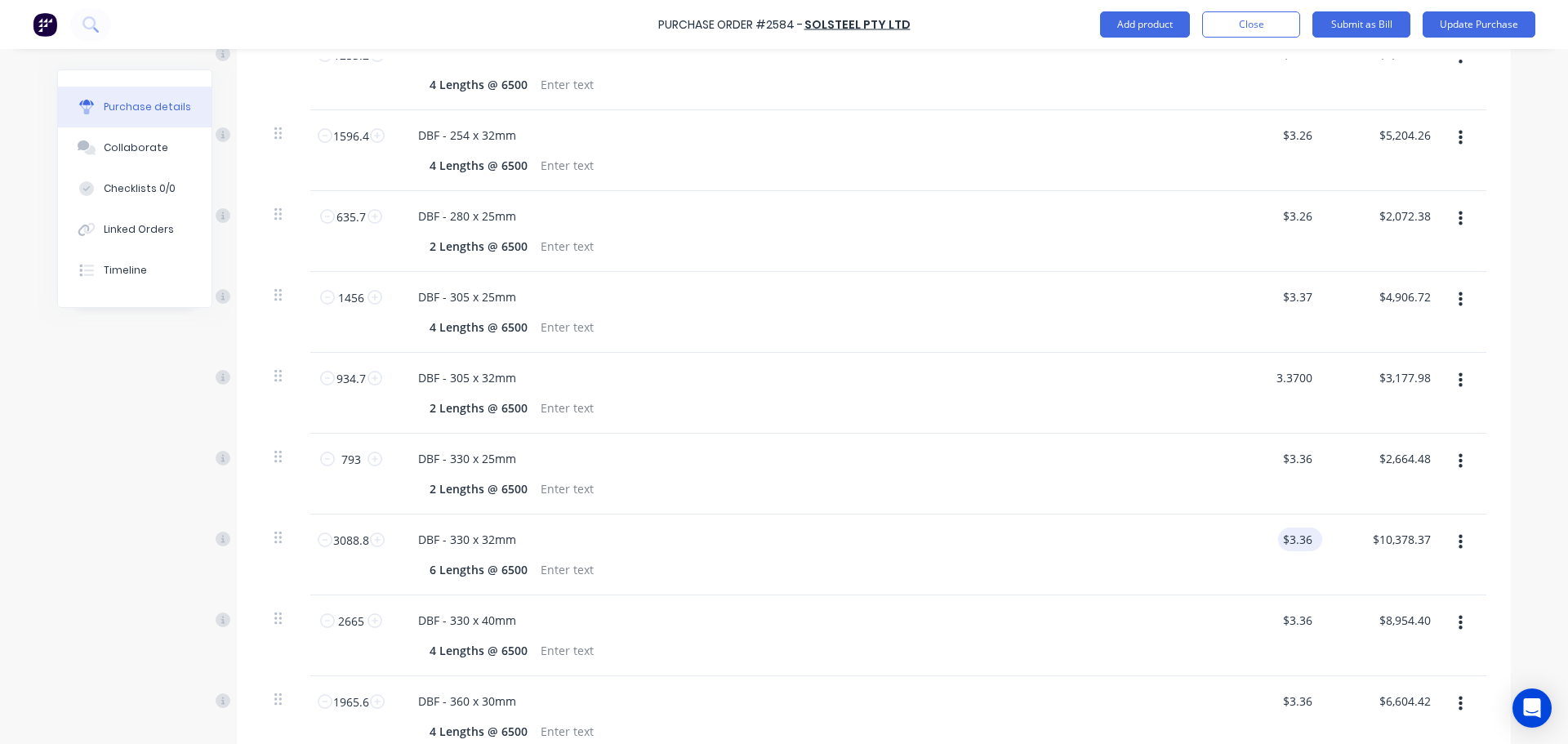
type input "3.3700"
type textarea "x"
type input "$3.37"
type input "$3,149.94"
click at [1308, 539] on input "3.3600" at bounding box center [1293, 539] width 44 height 23
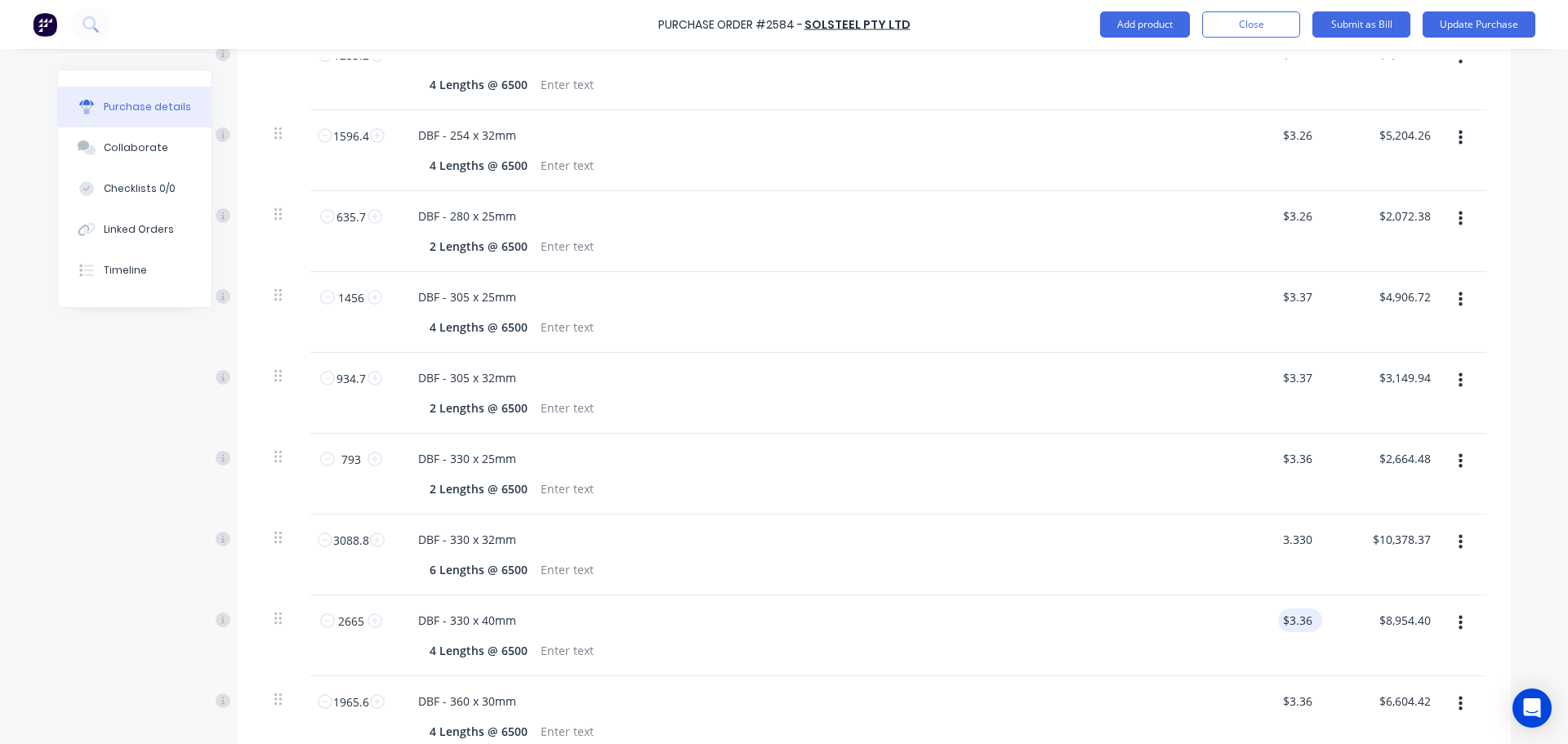
type input "3.330"
type textarea "x"
type input "$3.33"
type input "$10,285.70"
click at [1303, 621] on input "3.3600" at bounding box center [1296, 620] width 37 height 23
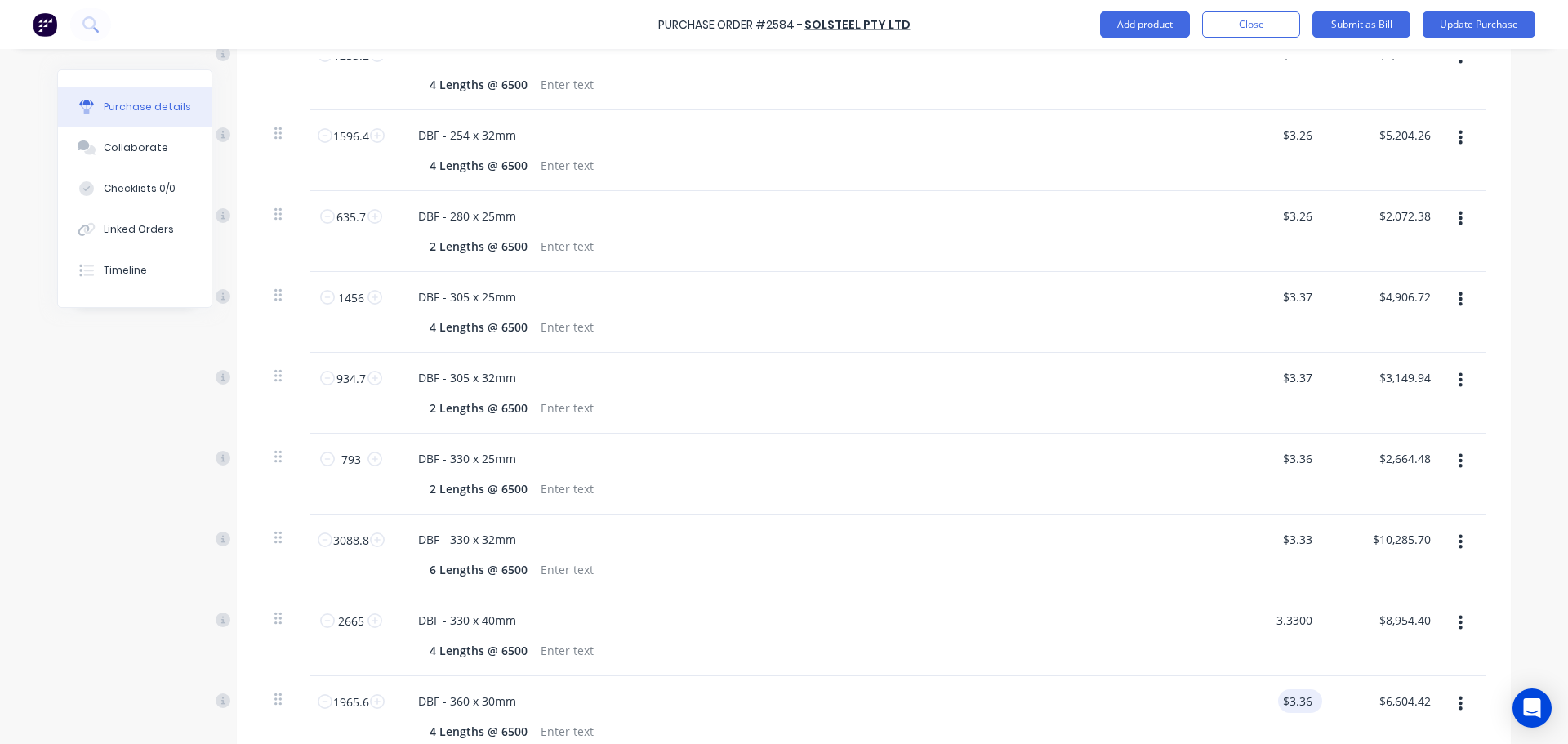
type input "3.3300"
type textarea "x"
type input "$3.33"
type input "$8,874.45"
click at [1306, 703] on input "3.3600" at bounding box center [1296, 701] width 37 height 23
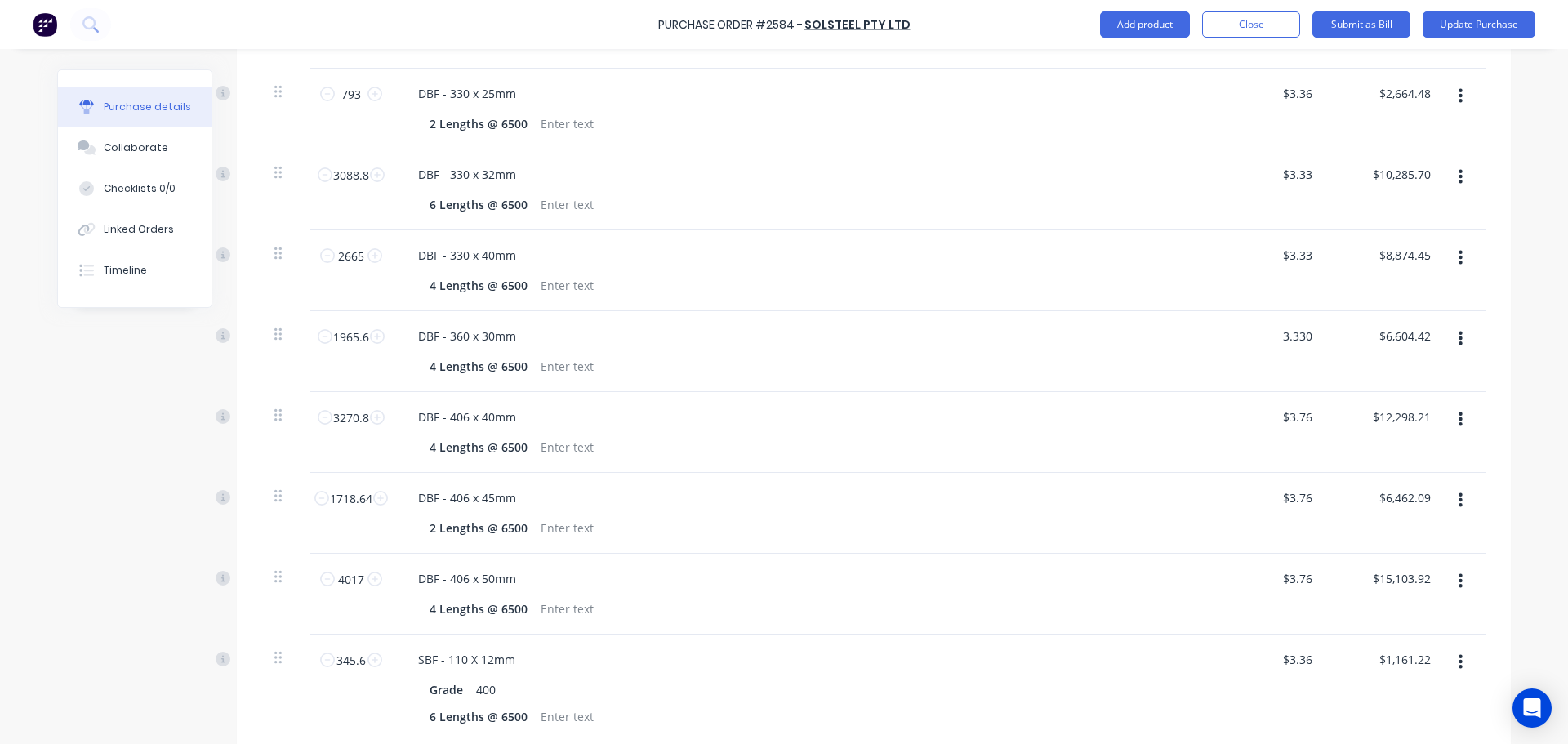
scroll to position [1143, 0]
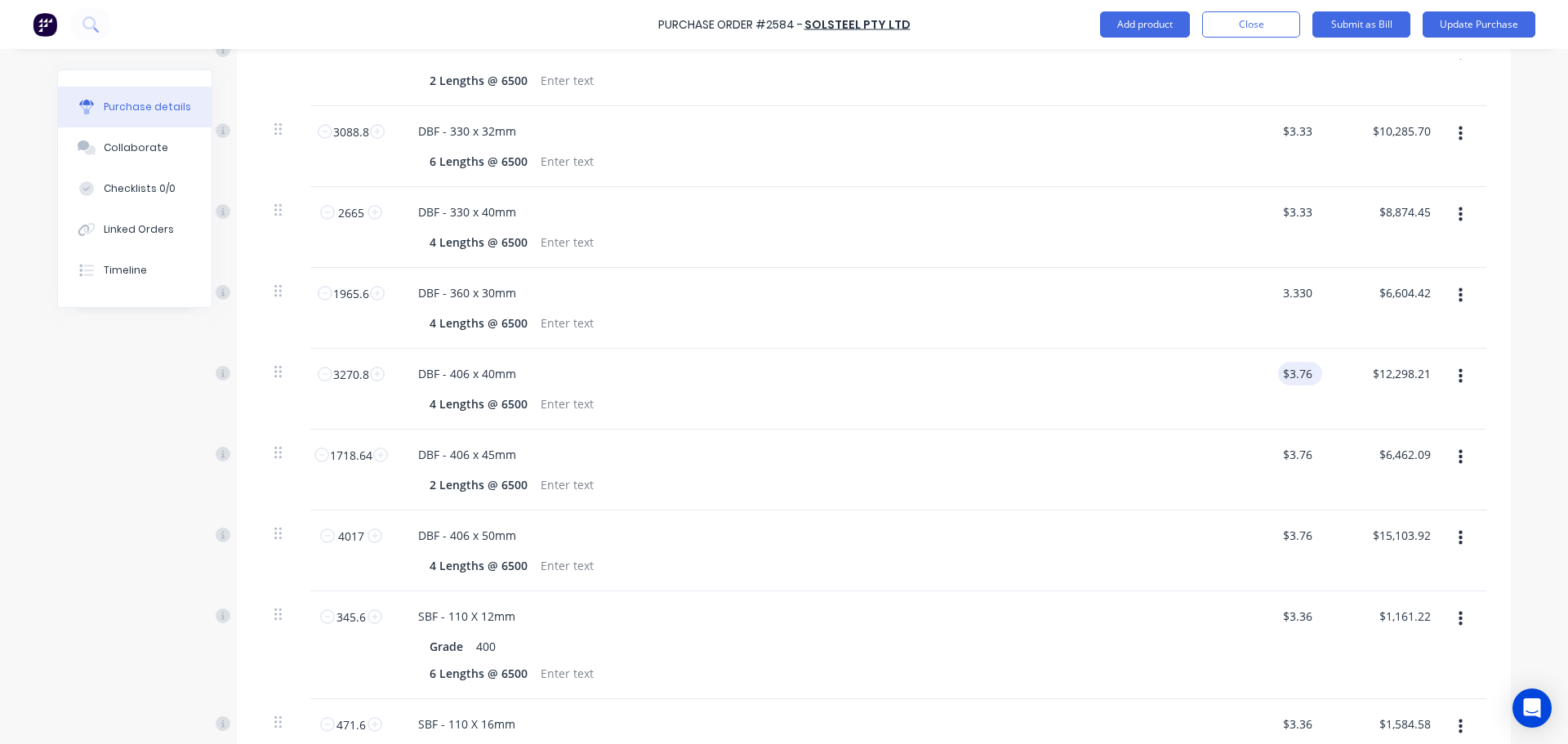
type input "3.330"
type textarea "x"
type input "$3.33"
type input "$6,545.45"
click at [1300, 377] on input "3.7600" at bounding box center [1296, 373] width 37 height 23
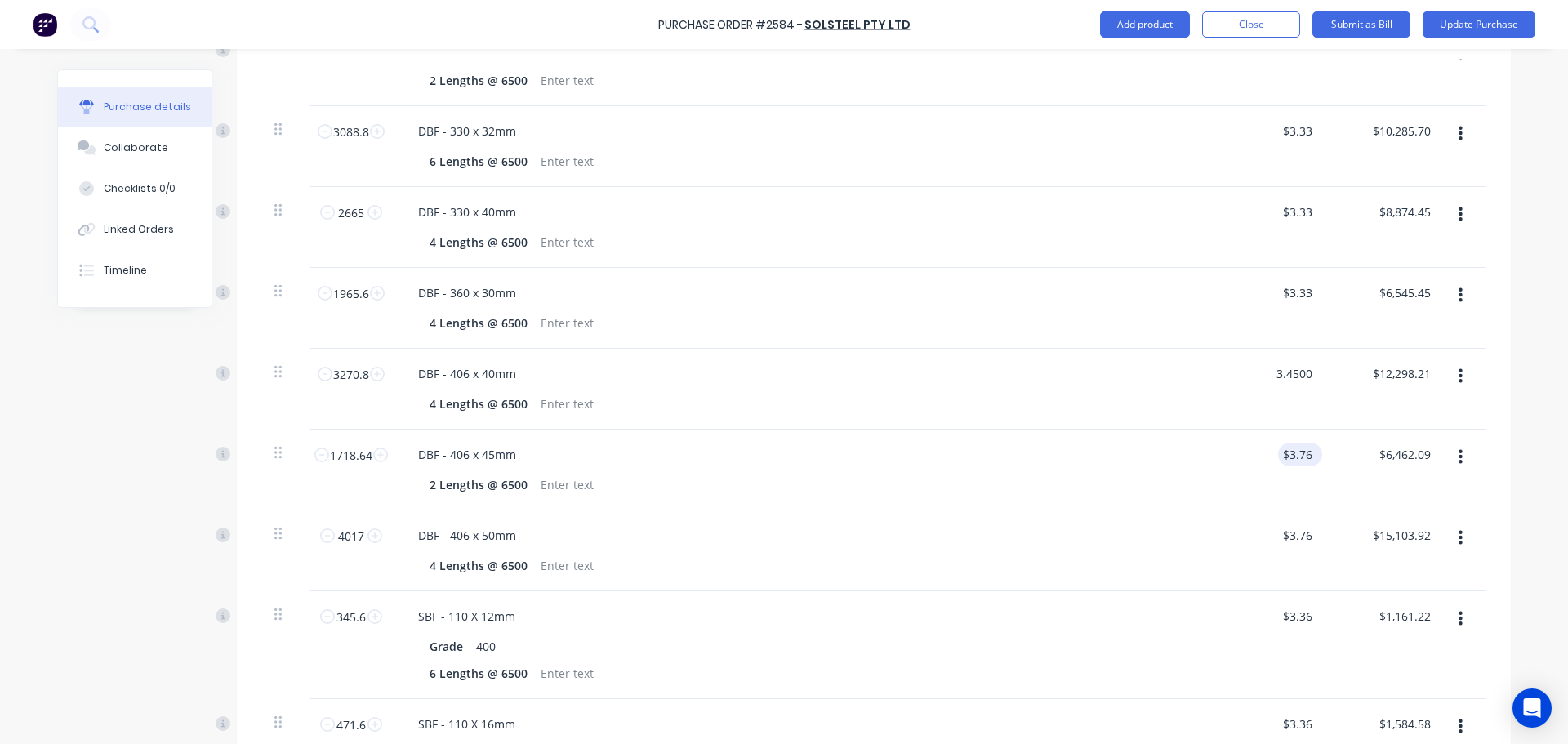
type input "3.4500"
type textarea "x"
type input "$3.45"
type input "$11,284.26"
click at [1302, 456] on input "3.7600" at bounding box center [1293, 454] width 44 height 23
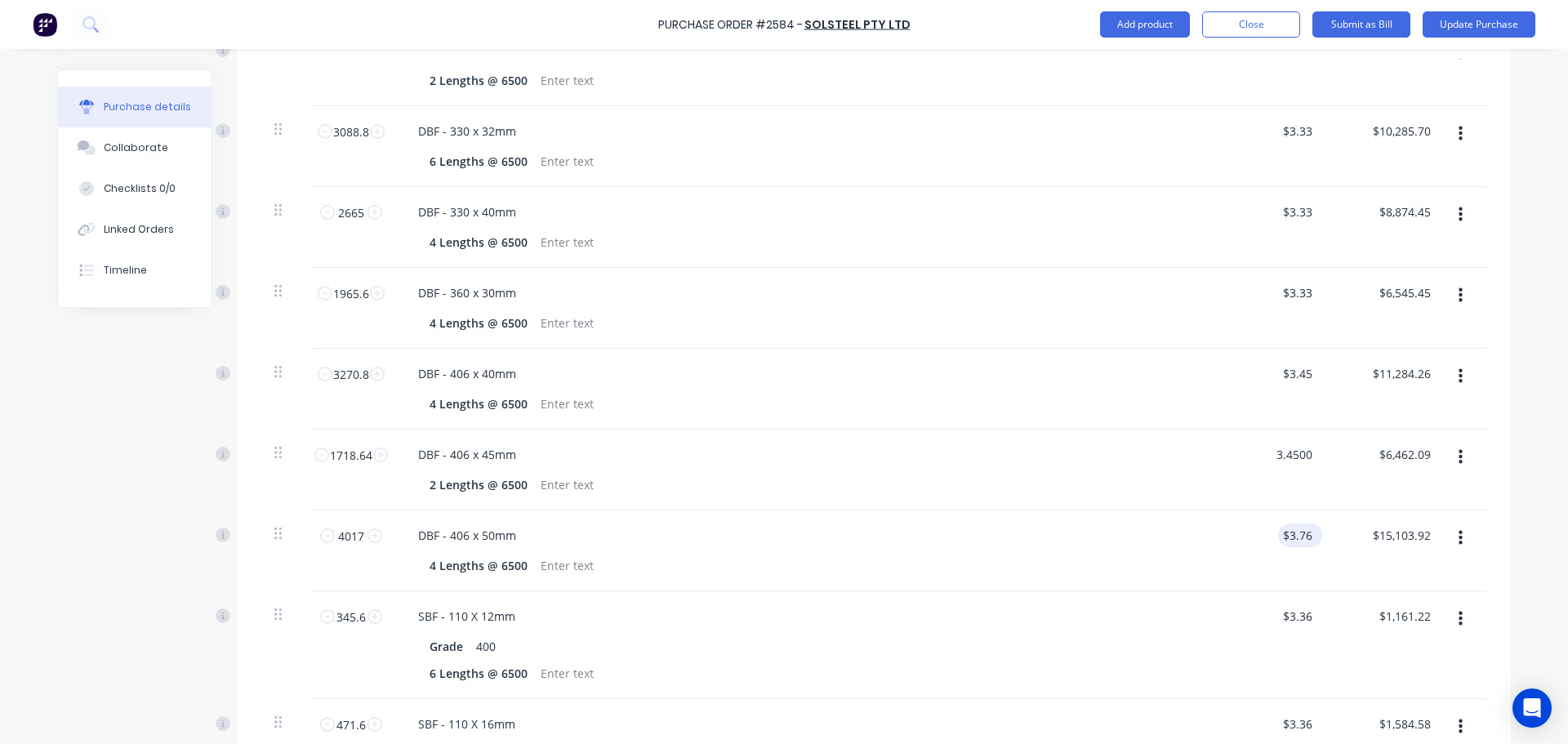
type input "3.4500"
type textarea "x"
type input "$3.45"
type input "$5,929.31"
click at [1306, 532] on input "3.7600" at bounding box center [1293, 535] width 44 height 23
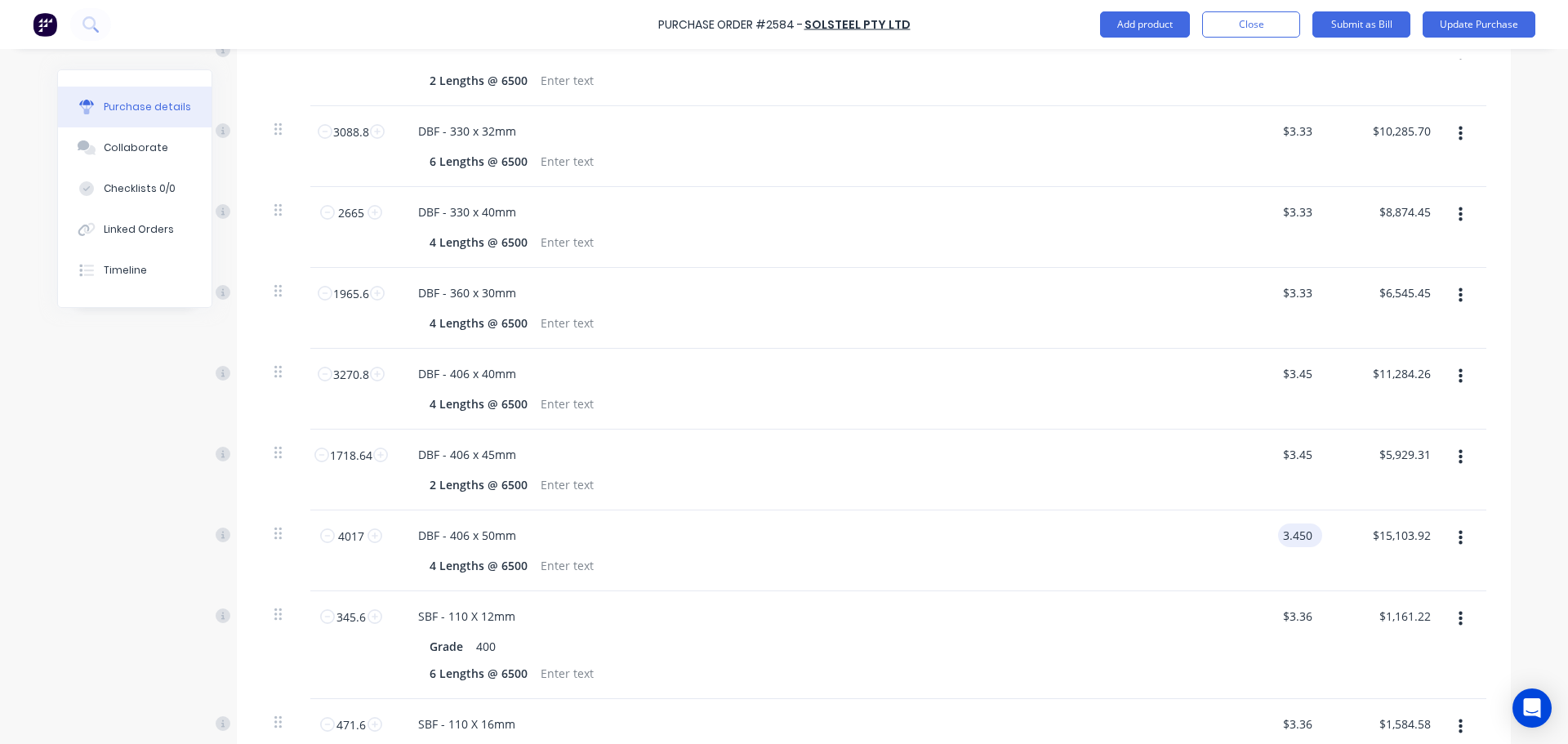
scroll to position [1307, 0]
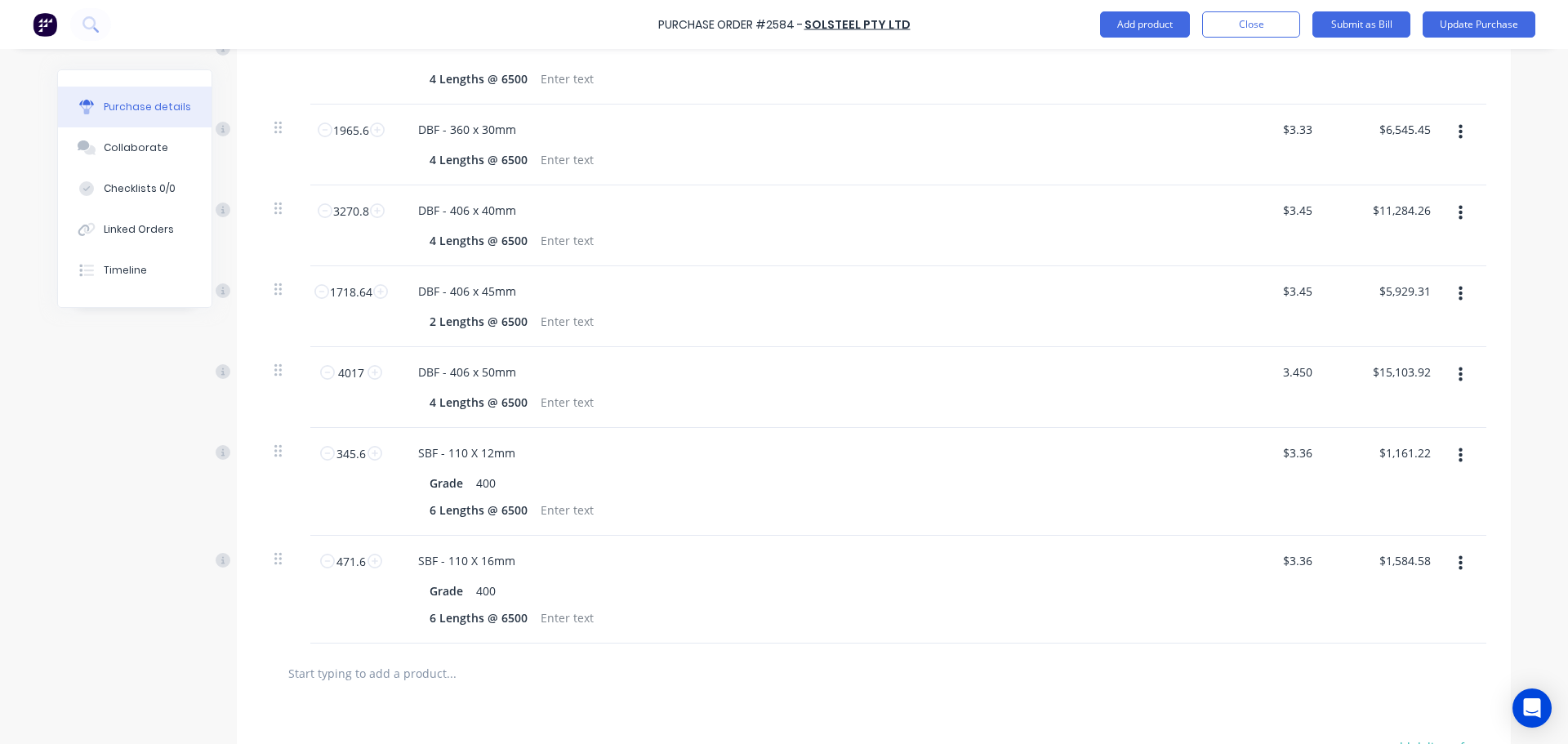
type input "3.450"
type textarea "x"
type input "$3.45"
type input "$13,858.65"
click at [1140, 527] on div "SBF - 110 X 12mm Grade 400 6 Lengths @ 6500" at bounding box center [800, 481] width 816 height 108
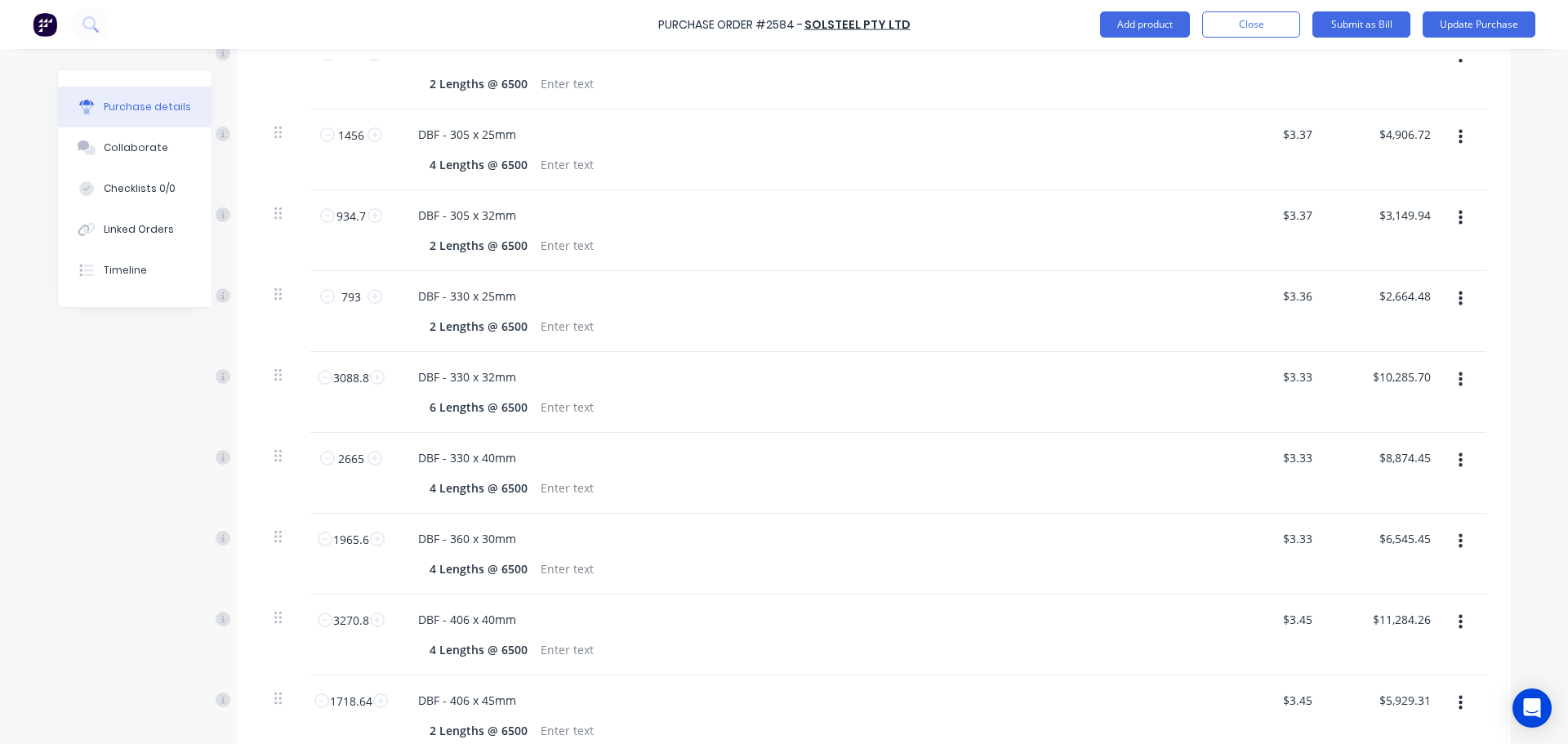
scroll to position [816, 0]
type textarea "x"
click at [1298, 382] on input "3.3600" at bounding box center [1296, 378] width 37 height 23
type input "3.3300"
type textarea "x"
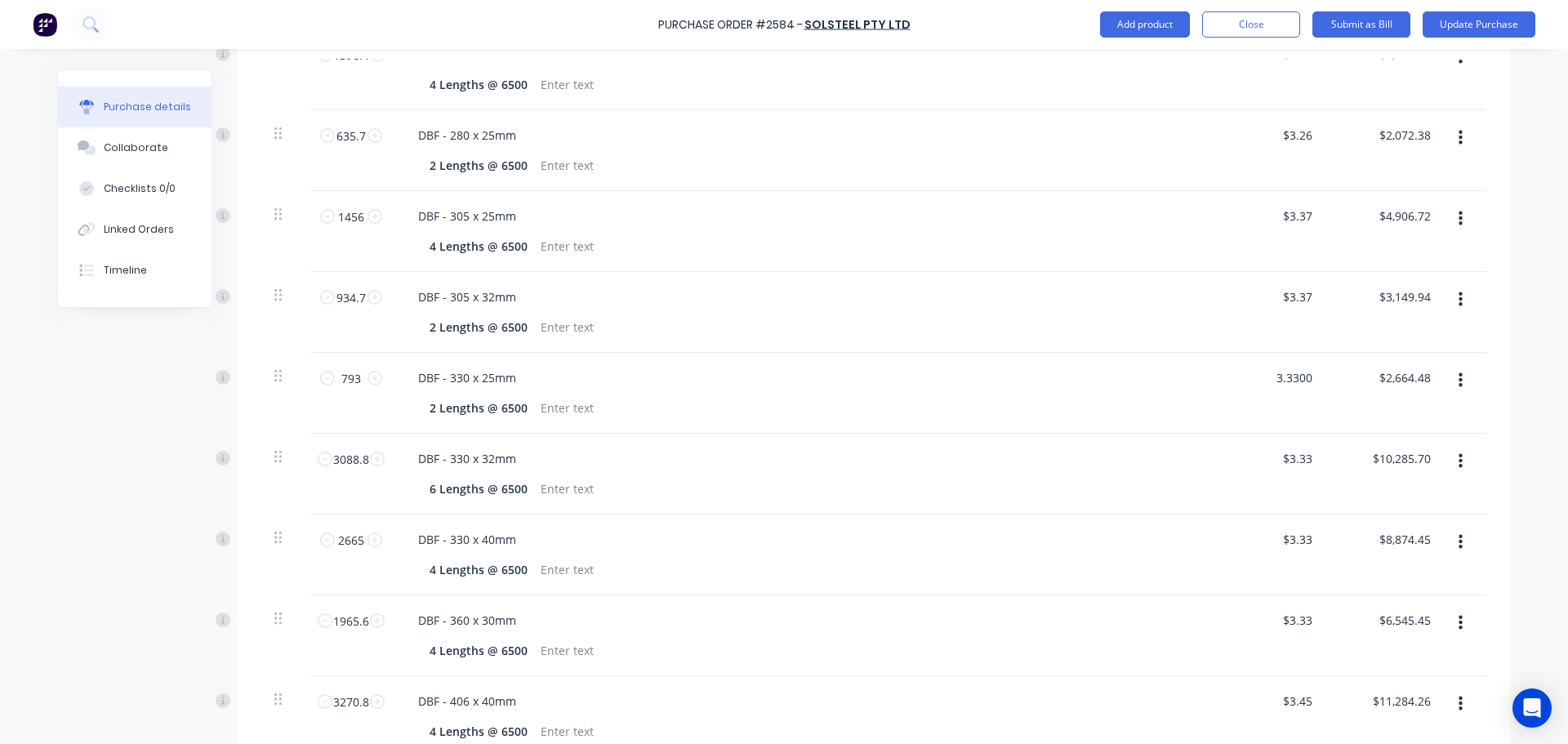
type input "$3.33"
type input "$2,640.69"
click at [1110, 463] on div "DBF - 330 x 32mm" at bounding box center [800, 458] width 790 height 23
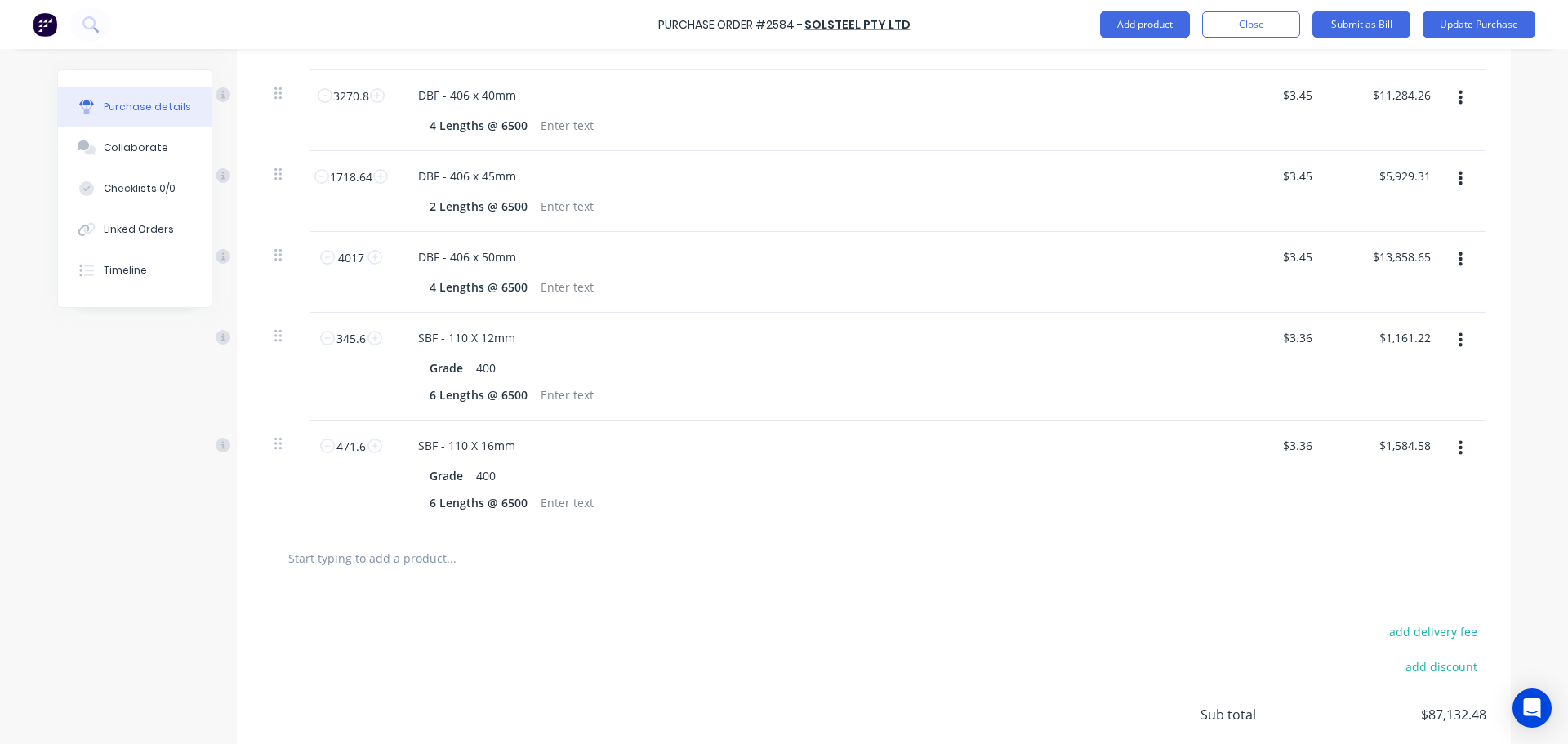
scroll to position [1551, 0]
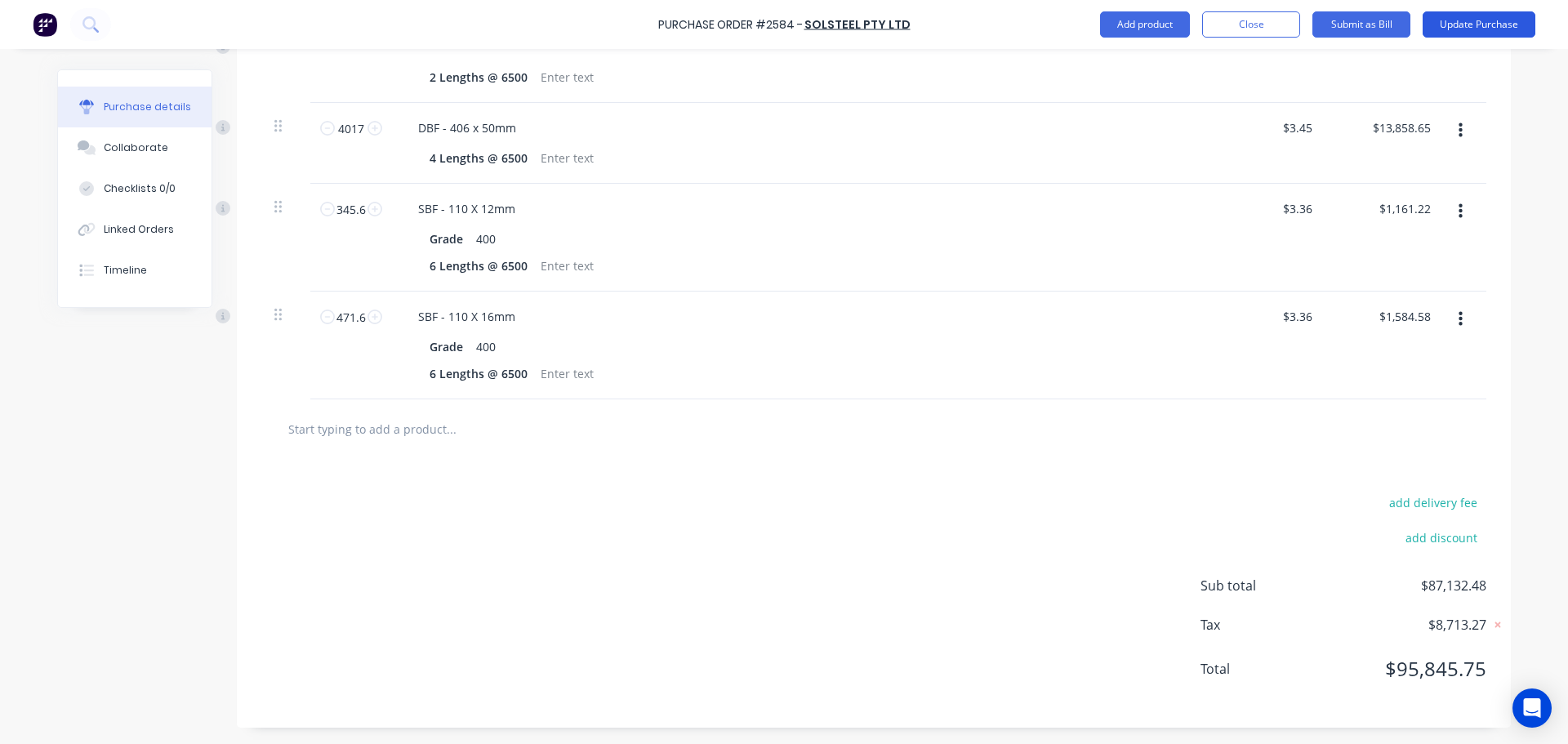
click at [1463, 30] on button "Update Purchase" at bounding box center [1479, 24] width 112 height 26
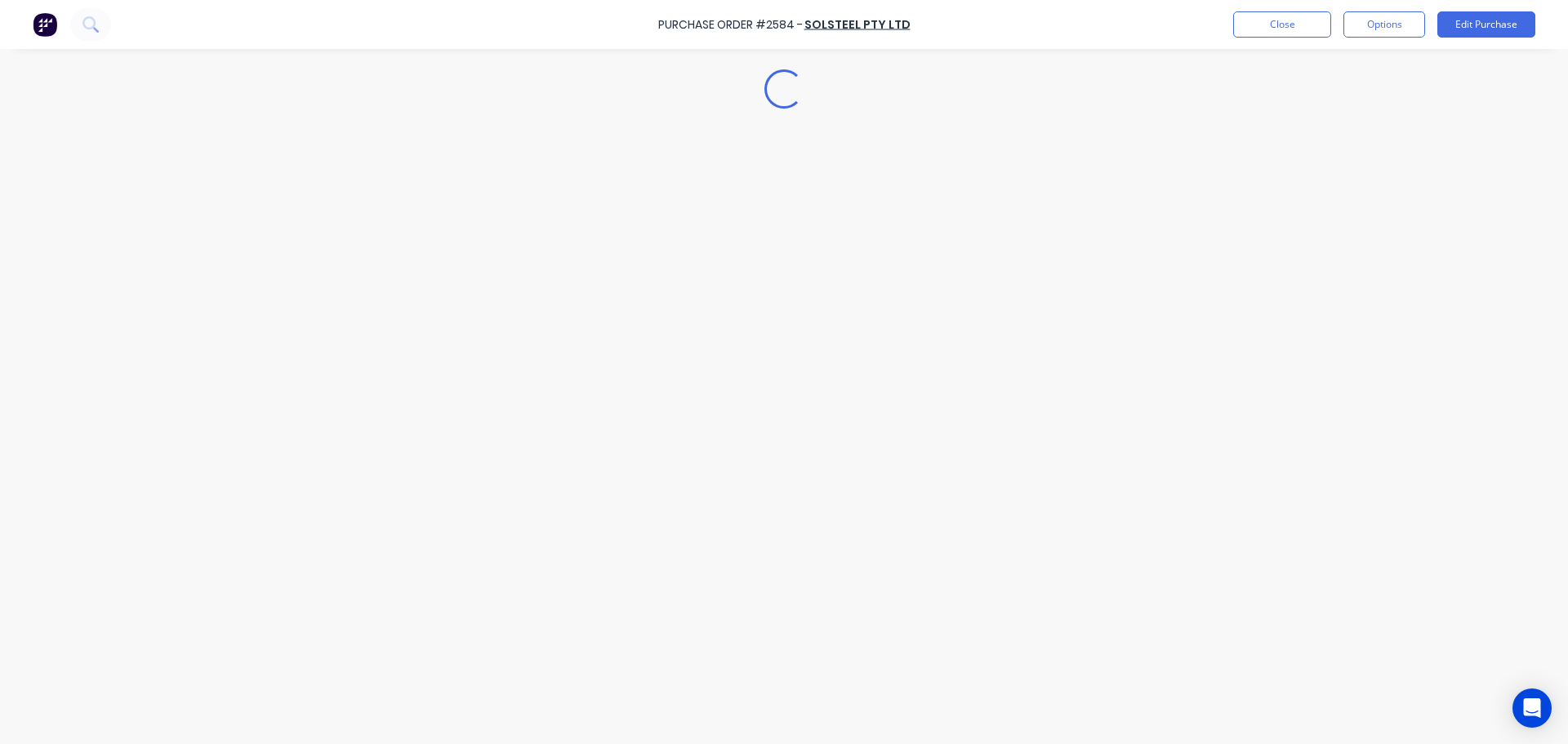
scroll to position [0, 0]
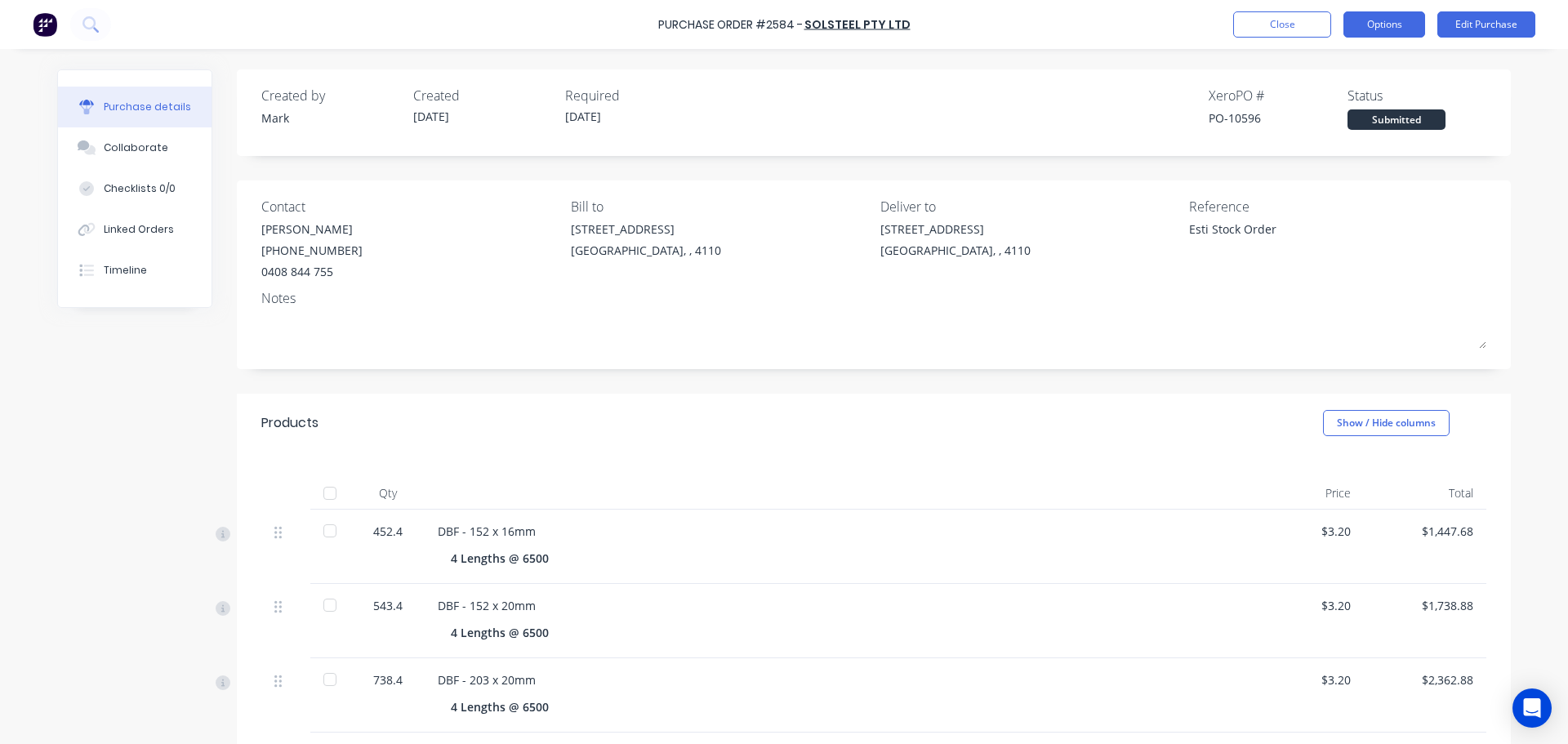
click at [1392, 20] on button "Options" at bounding box center [1384, 24] width 82 height 26
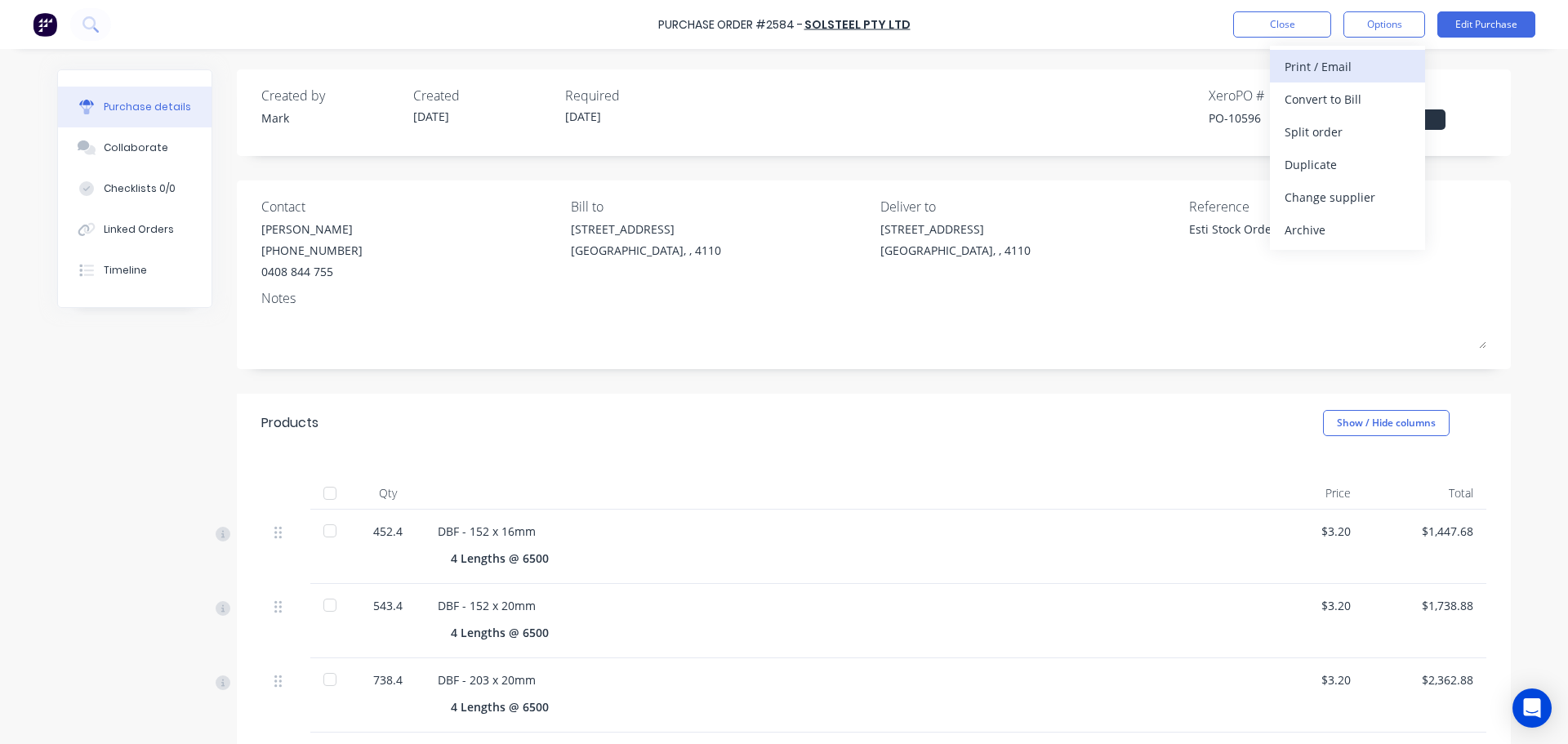
click at [1351, 63] on div "Print / Email" at bounding box center [1348, 66] width 126 height 23
click at [1336, 97] on div "With pricing" at bounding box center [1348, 99] width 126 height 23
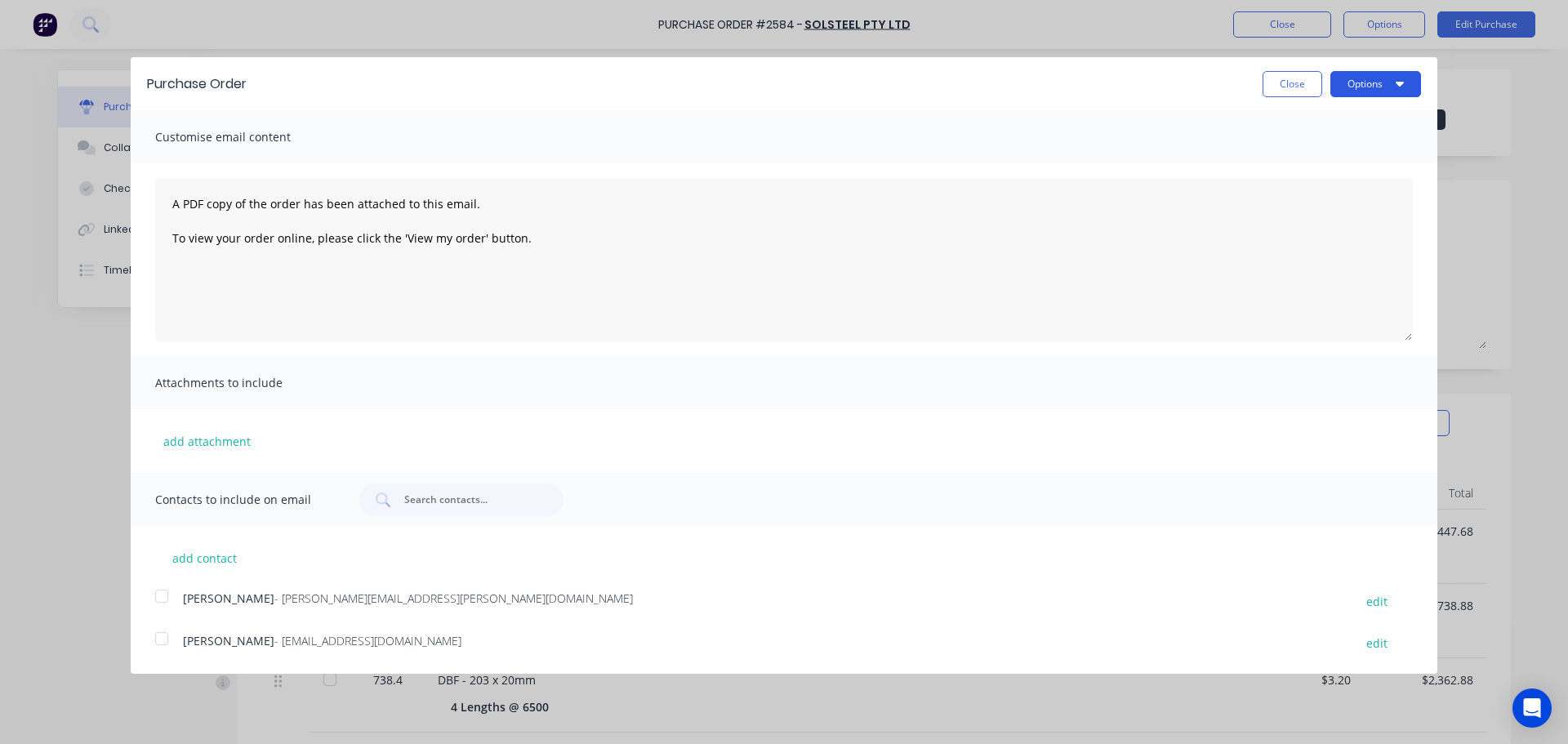
click at [1363, 85] on button "Options" at bounding box center [1375, 84] width 91 height 26
click at [1342, 119] on div "Print" at bounding box center [1343, 124] width 126 height 23
click at [1287, 92] on button "Close" at bounding box center [1292, 84] width 60 height 26
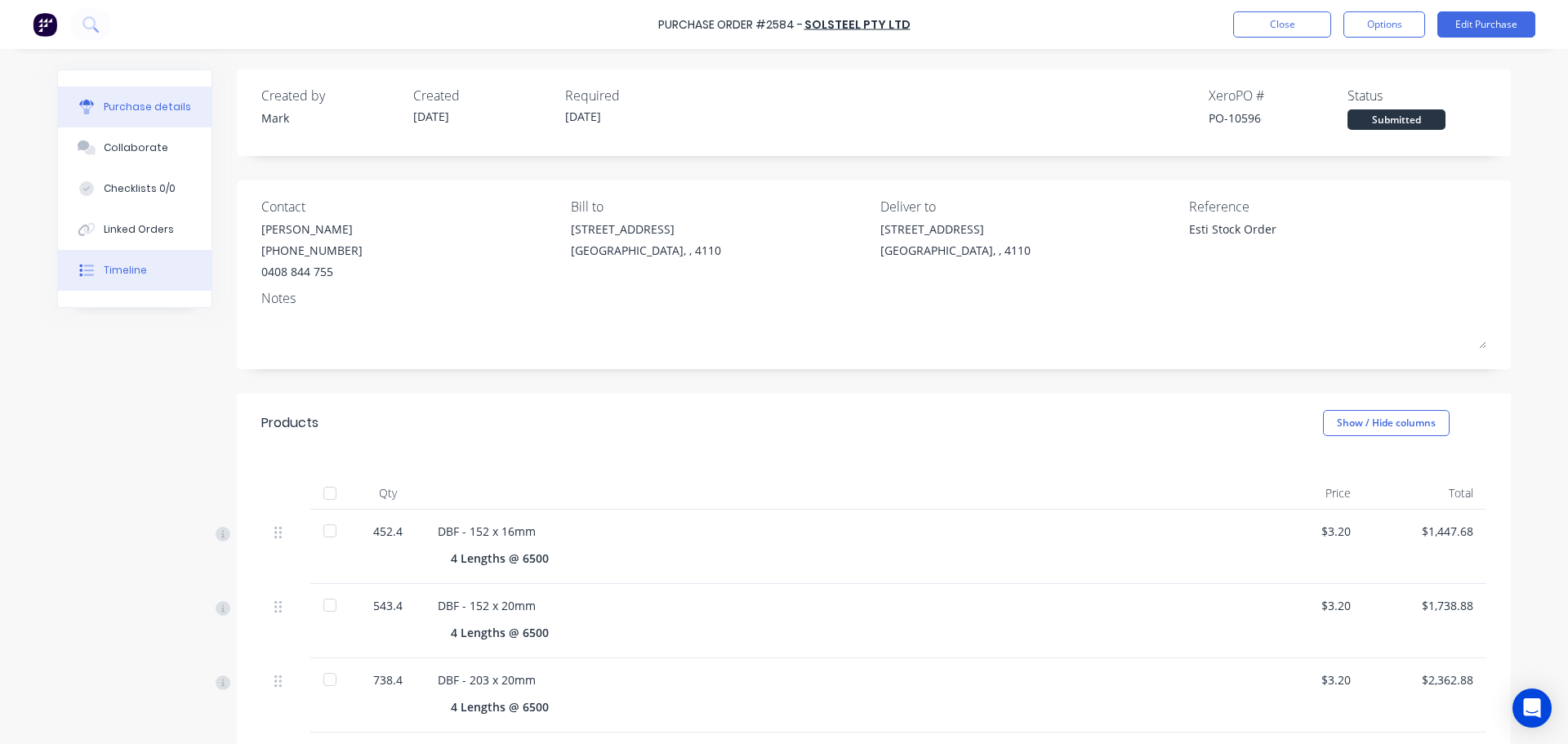
click at [157, 272] on button "Timeline" at bounding box center [135, 270] width 154 height 41
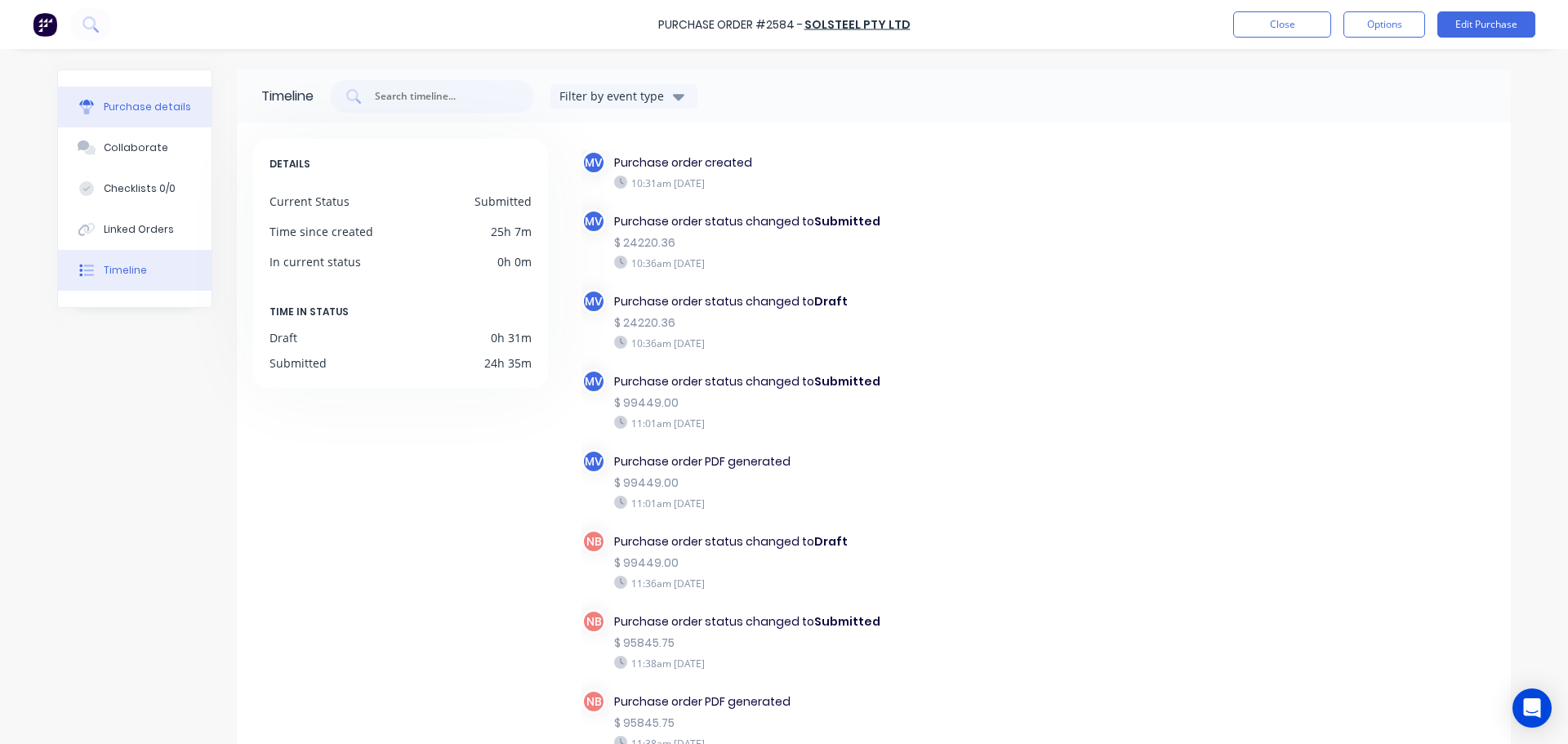
click at [103, 96] on button "Purchase details" at bounding box center [135, 106] width 154 height 41
type textarea "x"
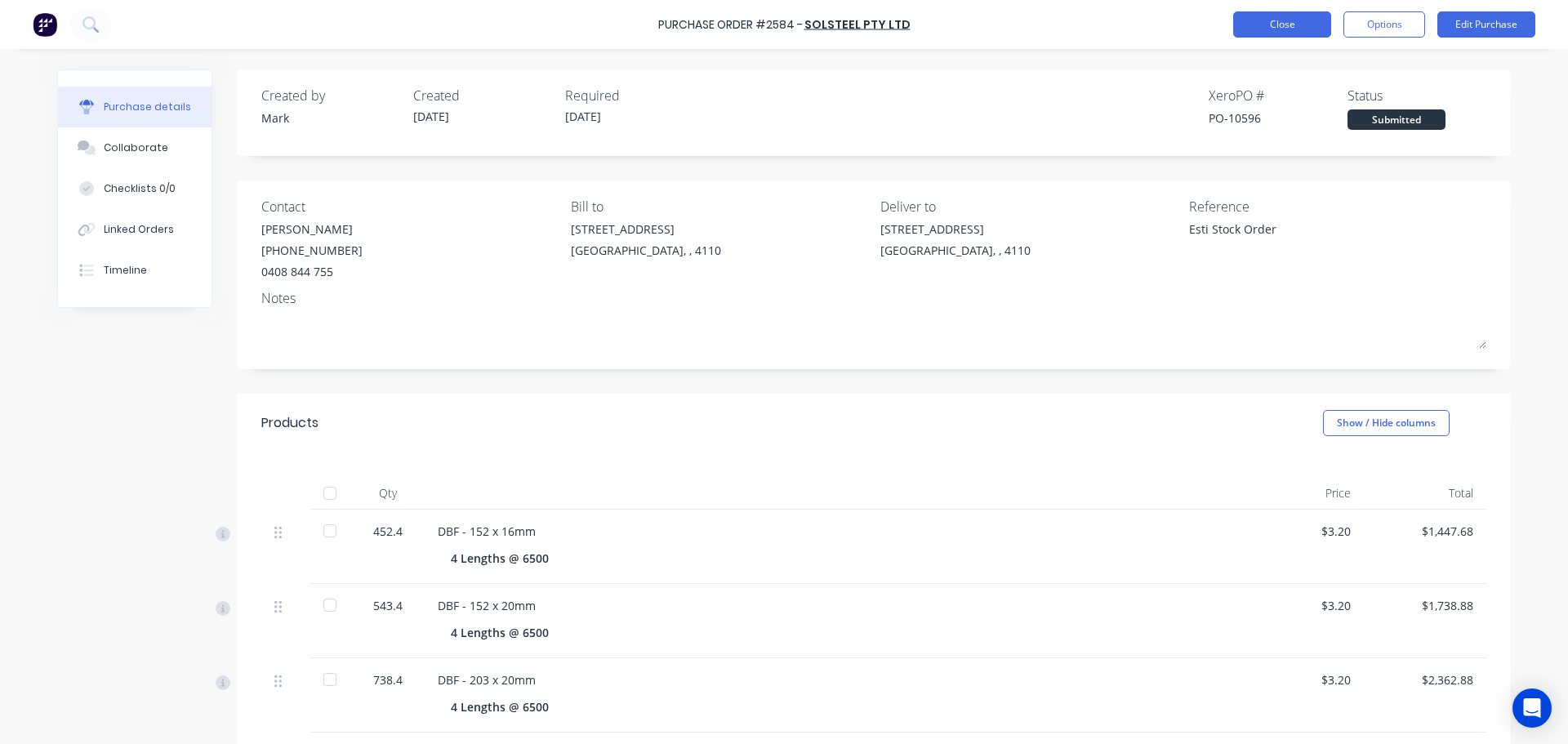
click at [1282, 23] on button "Close" at bounding box center [1281, 24] width 98 height 26
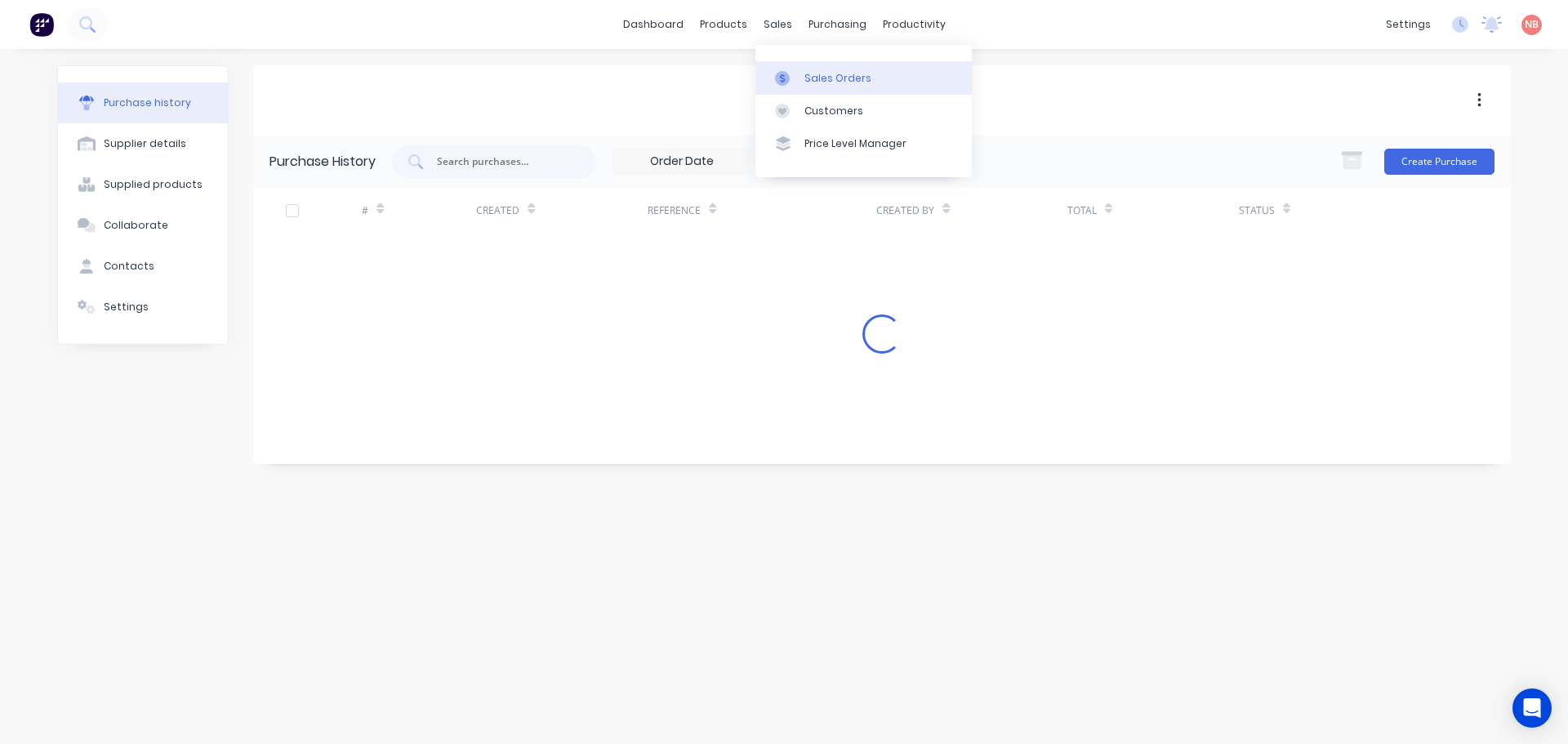
click at [799, 68] on link "Sales Orders" at bounding box center [863, 78] width 217 height 33
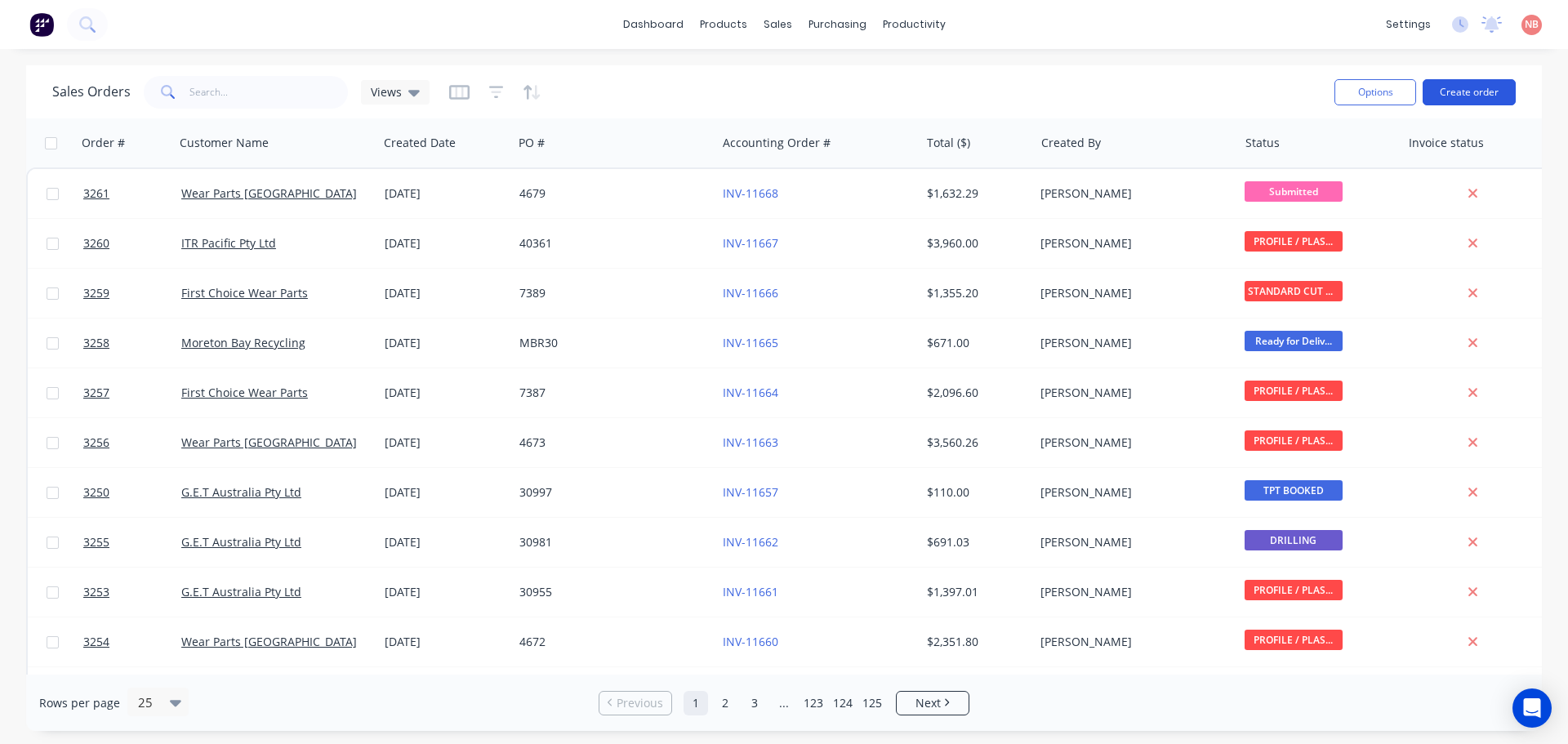
click at [1472, 103] on button "Create order" at bounding box center [1470, 92] width 93 height 26
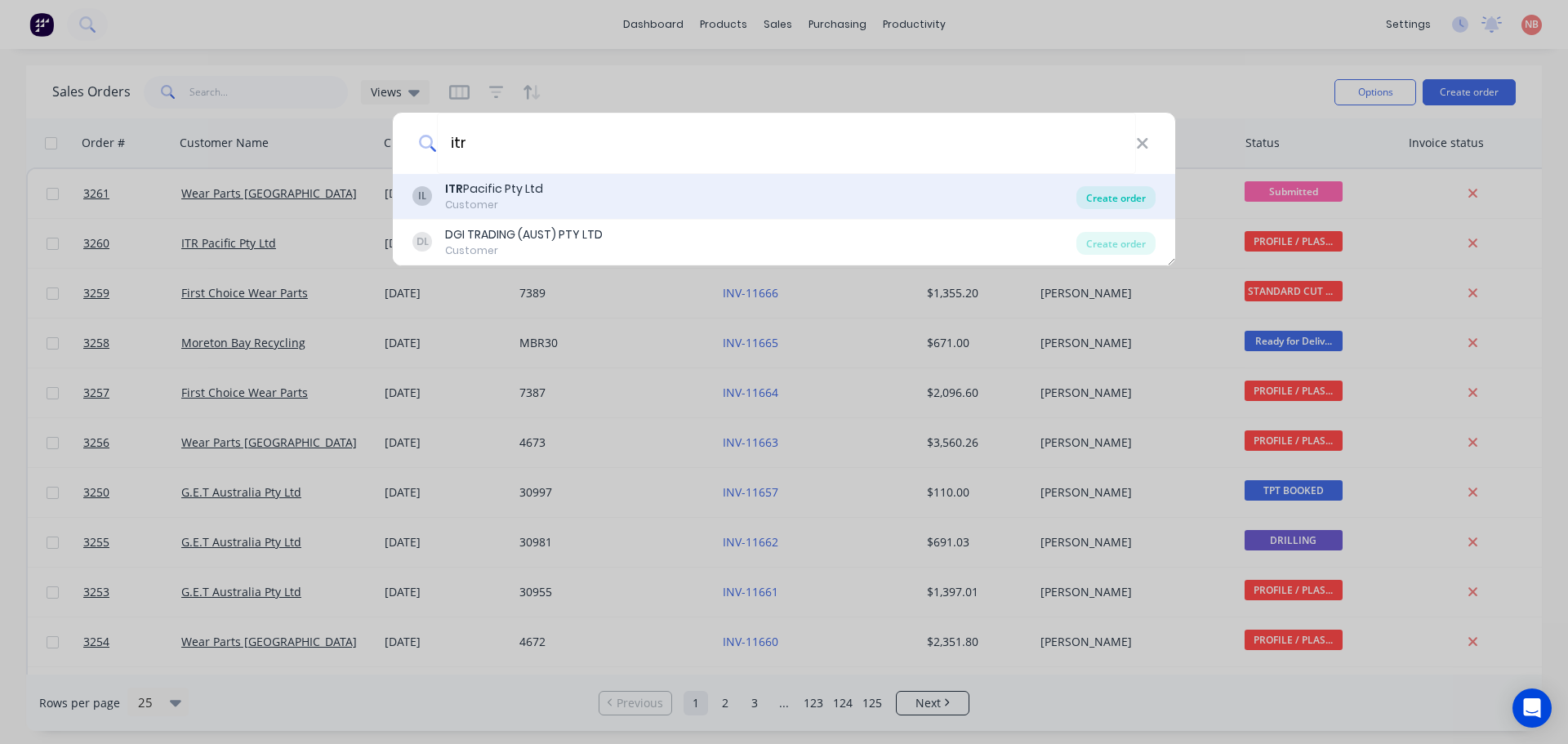
type input "itr"
click at [1098, 200] on div "Create order" at bounding box center [1116, 198] width 79 height 22
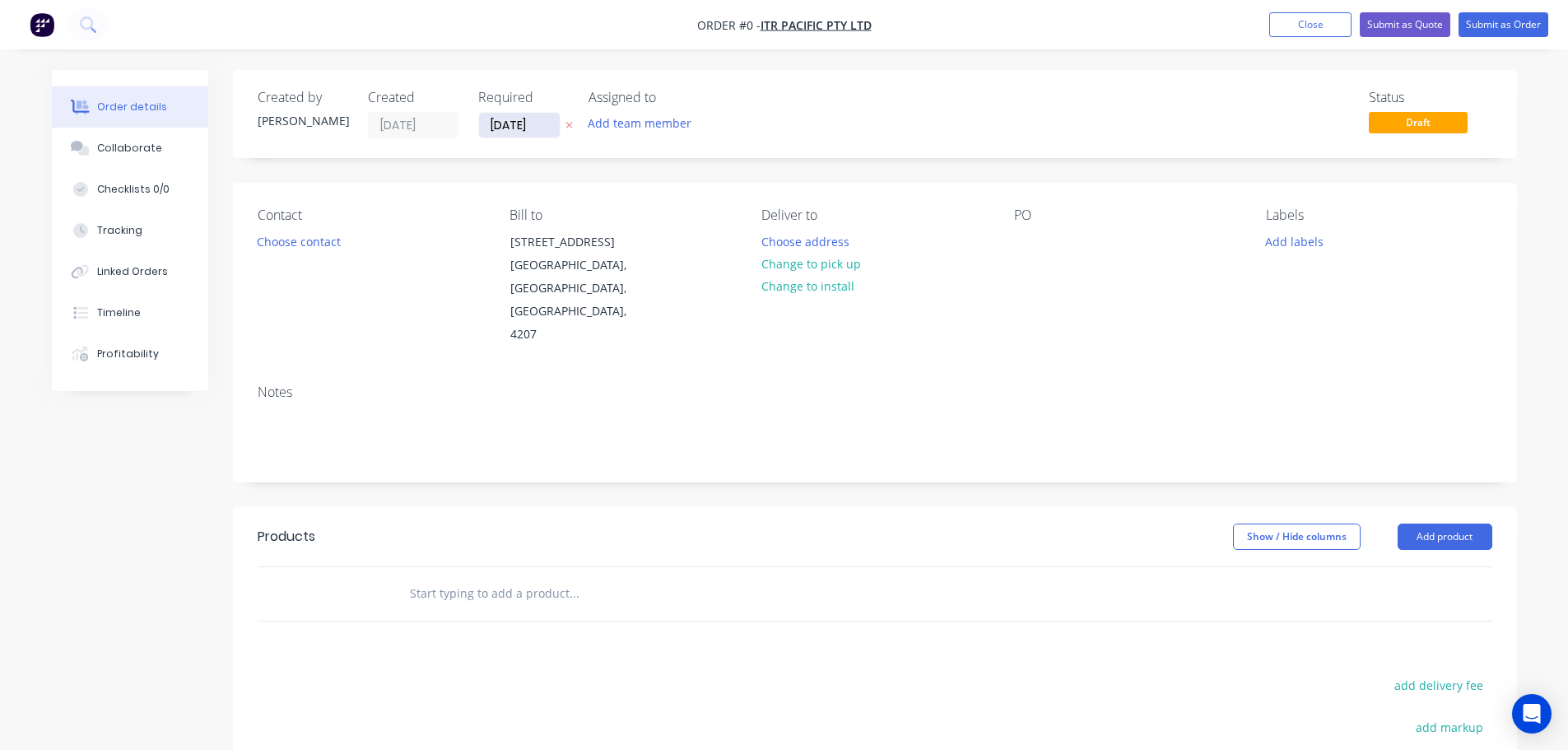
click at [501, 125] on input "[DATE]" at bounding box center [519, 125] width 81 height 24
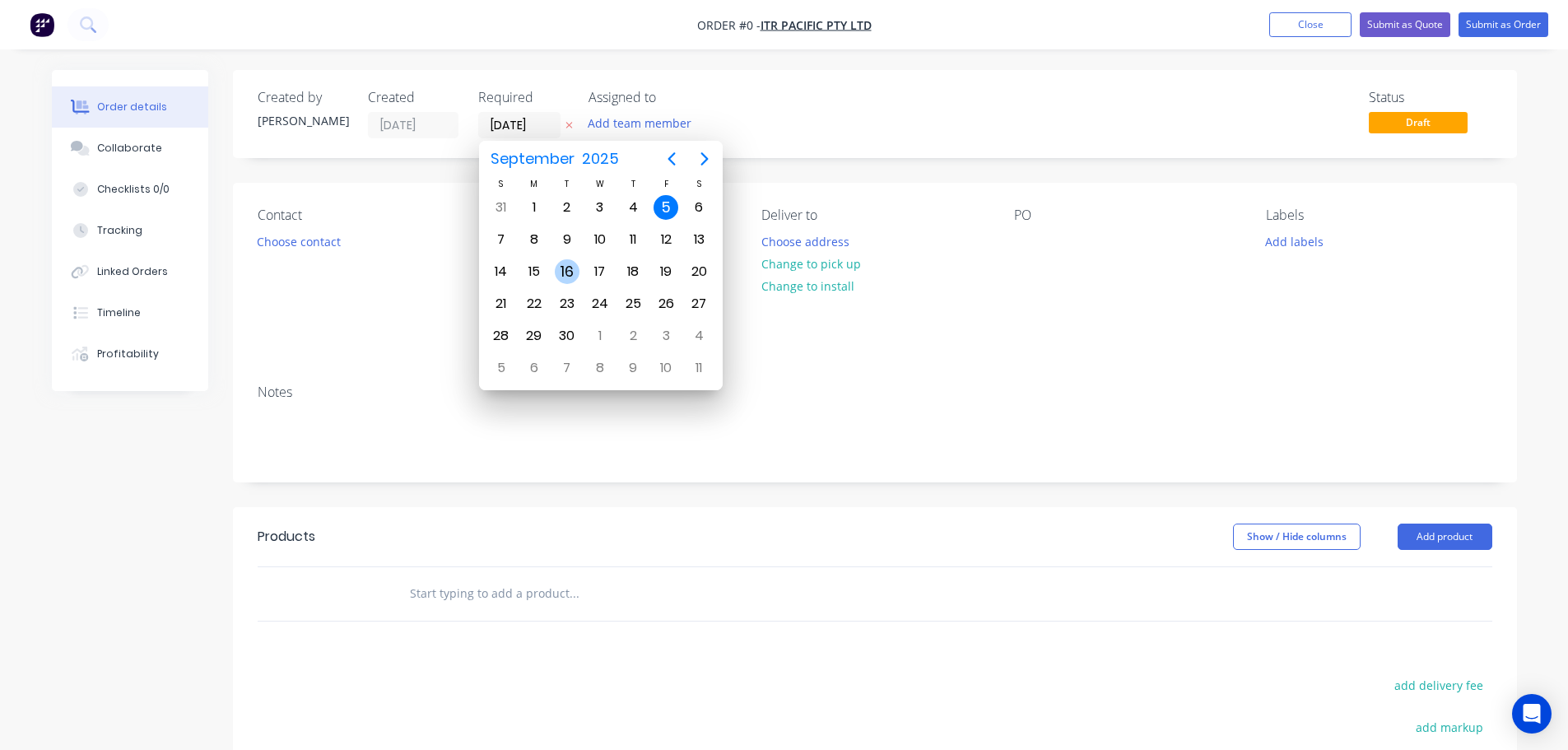
click at [569, 273] on div "16" at bounding box center [567, 272] width 24 height 24
type input "[DATE]"
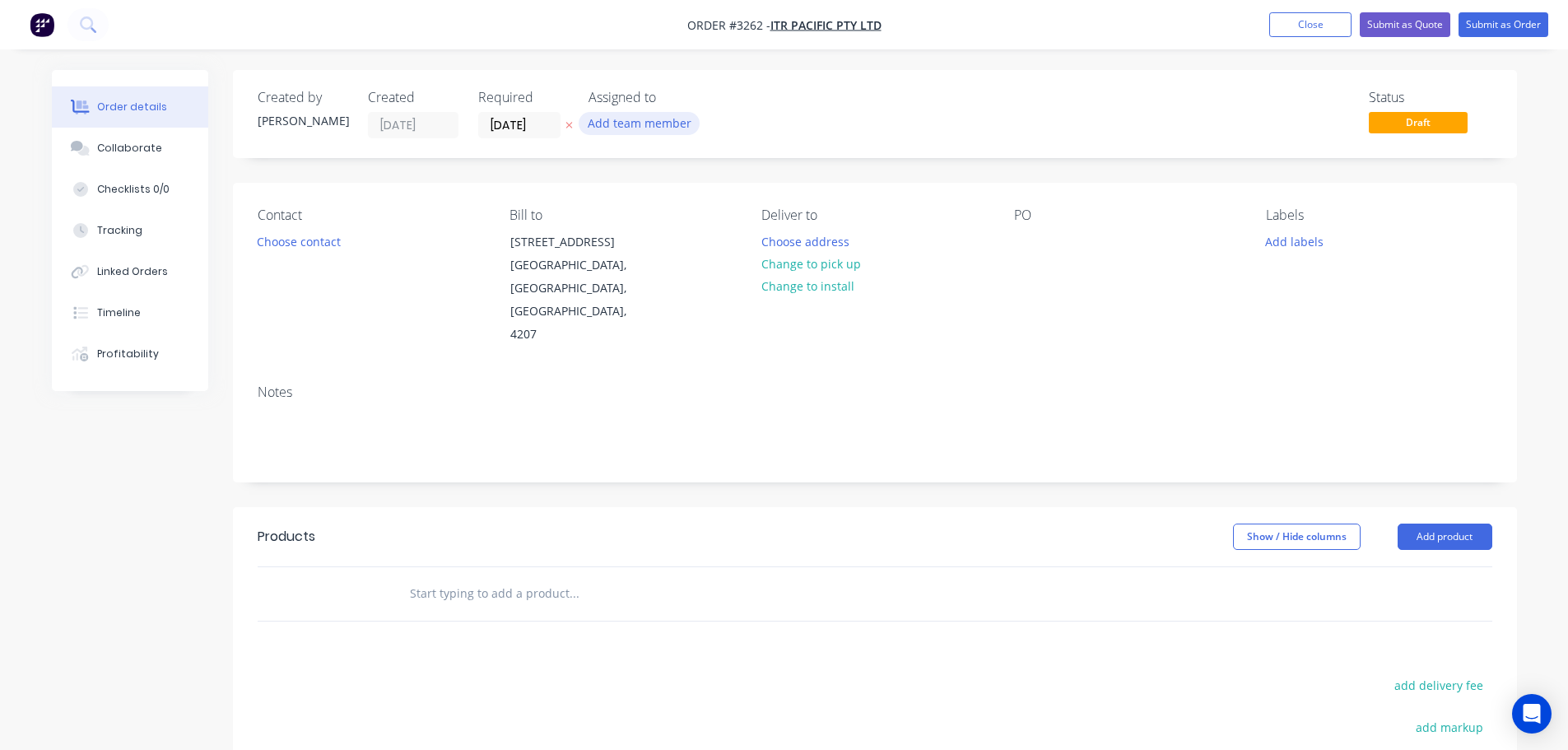
click at [621, 128] on button "Add team member" at bounding box center [639, 124] width 121 height 23
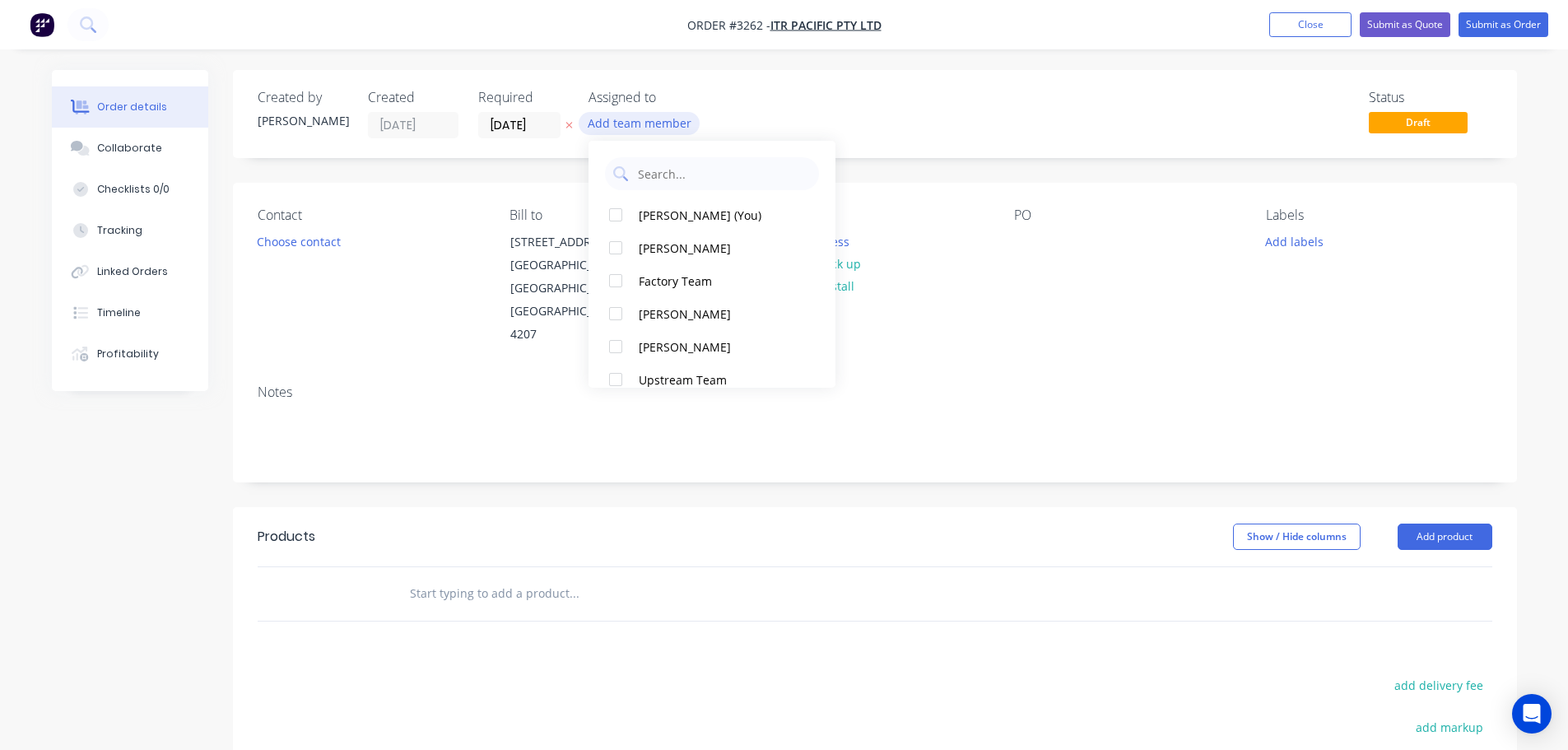
click at [652, 203] on button "[PERSON_NAME] (You)" at bounding box center [712, 215] width 247 height 33
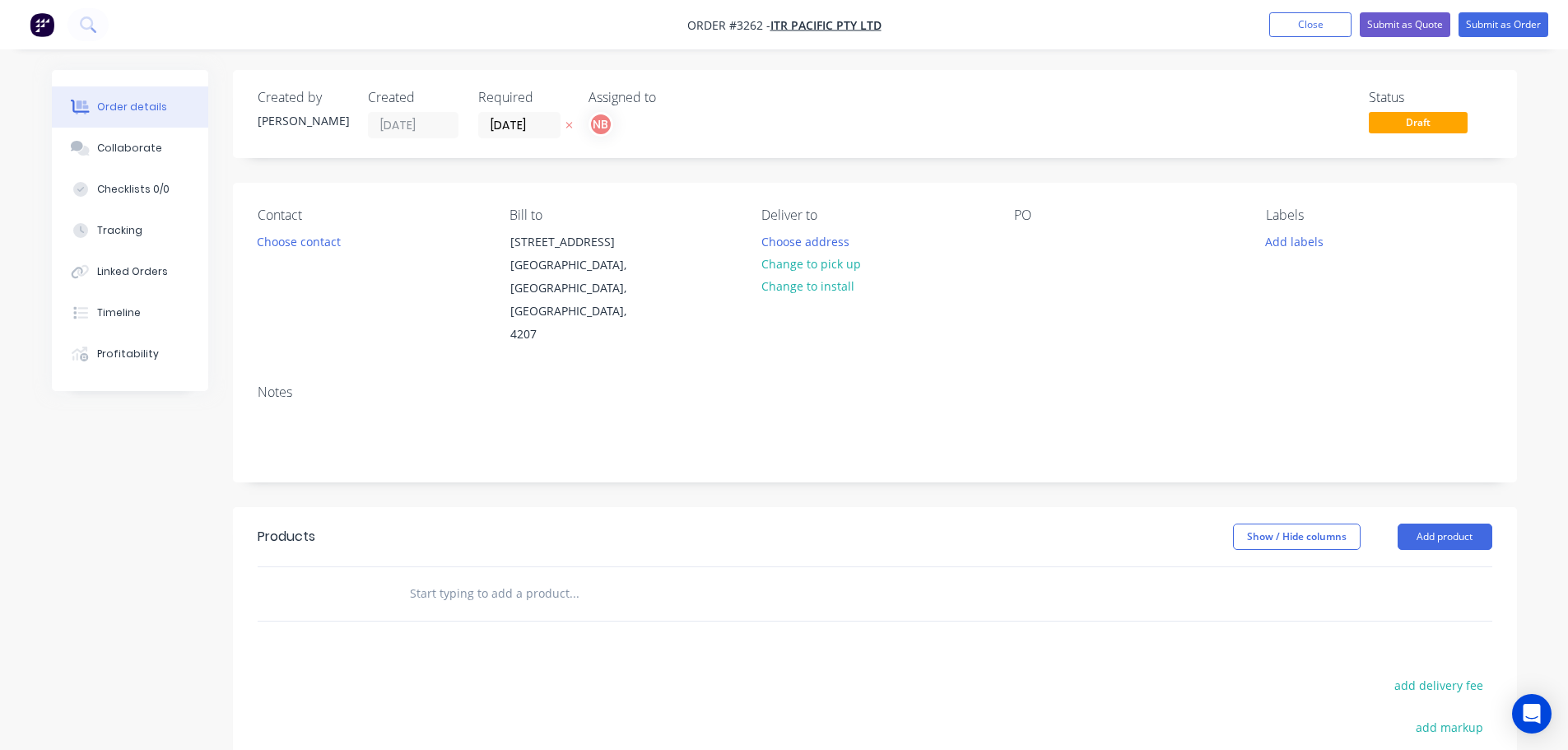
click at [301, 254] on div "Contact Choose contact" at bounding box center [370, 277] width 225 height 139
click at [301, 243] on button "Choose contact" at bounding box center [299, 241] width 101 height 23
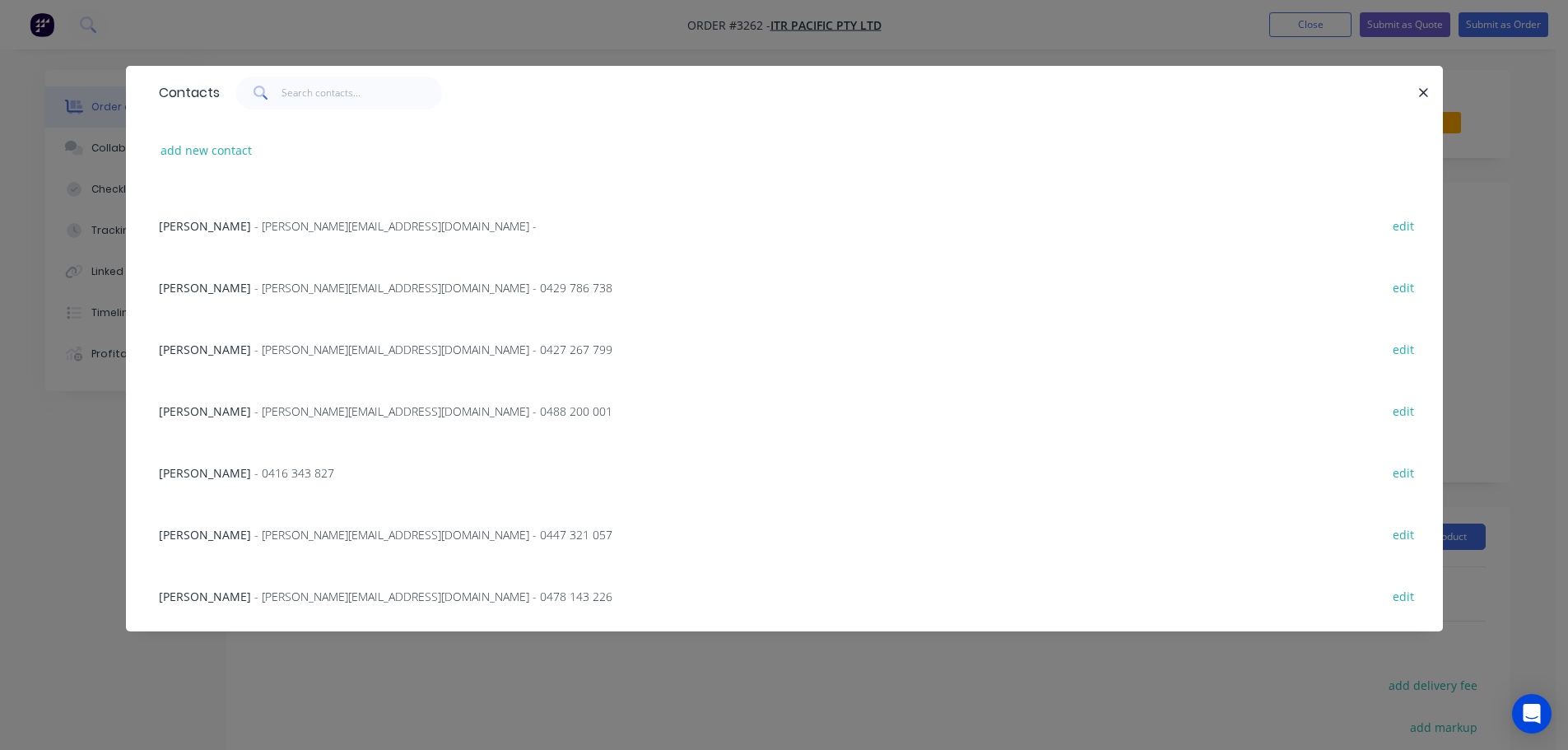
scroll to position [247, 0]
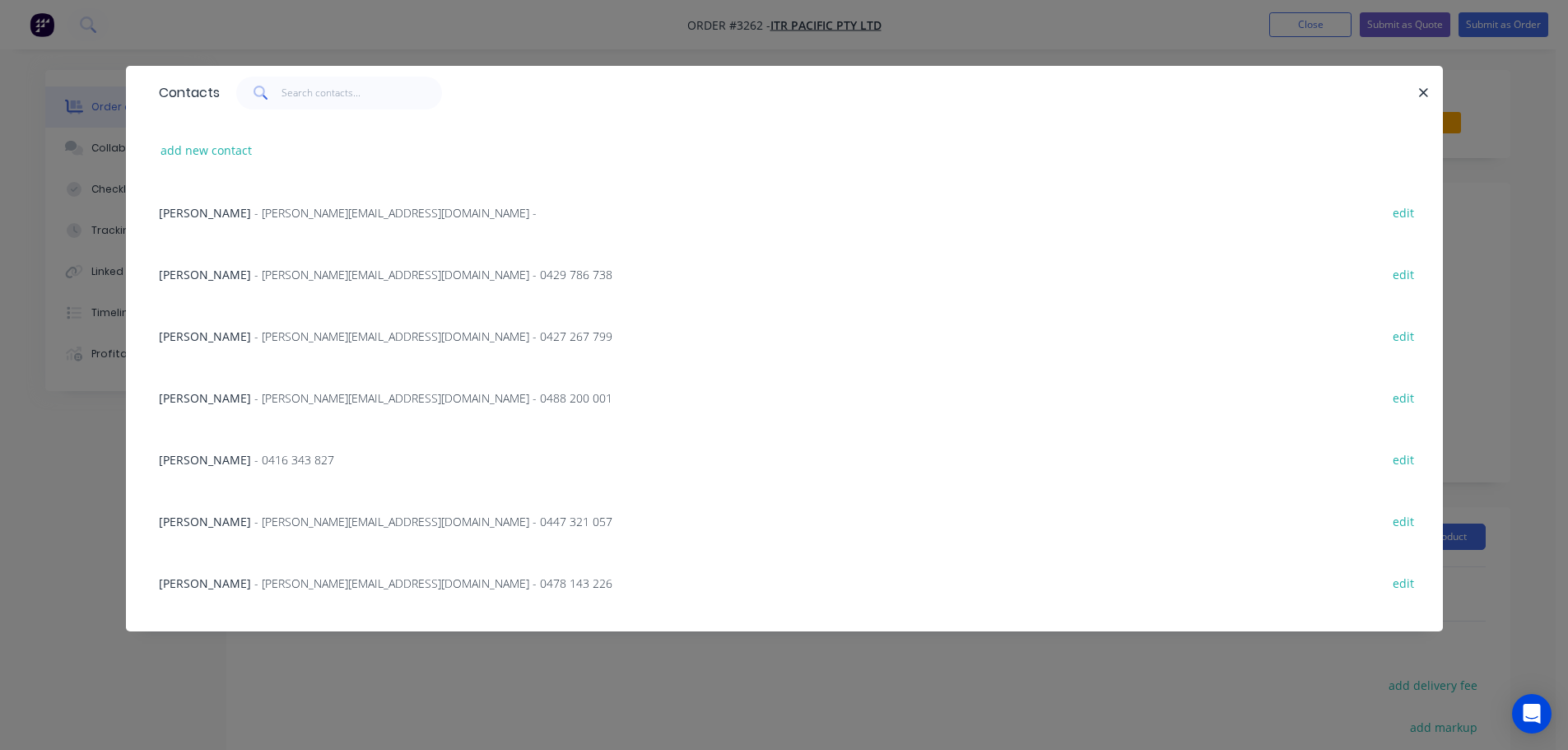
click at [248, 513] on div "Shelly - [EMAIL_ADDRESS][DOMAIN_NAME] - 0447 321 057" at bounding box center [385, 522] width 454 height 17
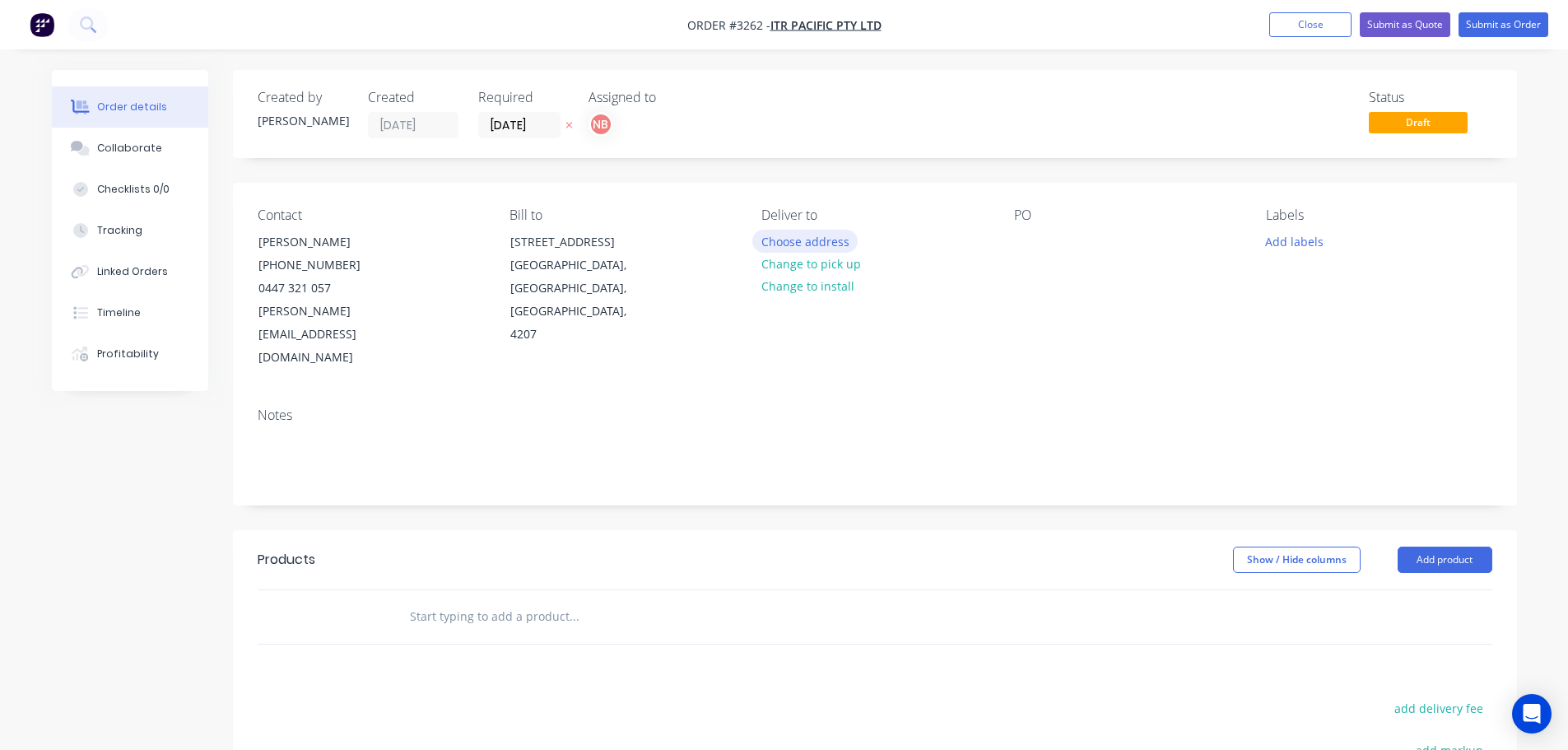
click at [769, 234] on button "Choose address" at bounding box center [804, 241] width 105 height 23
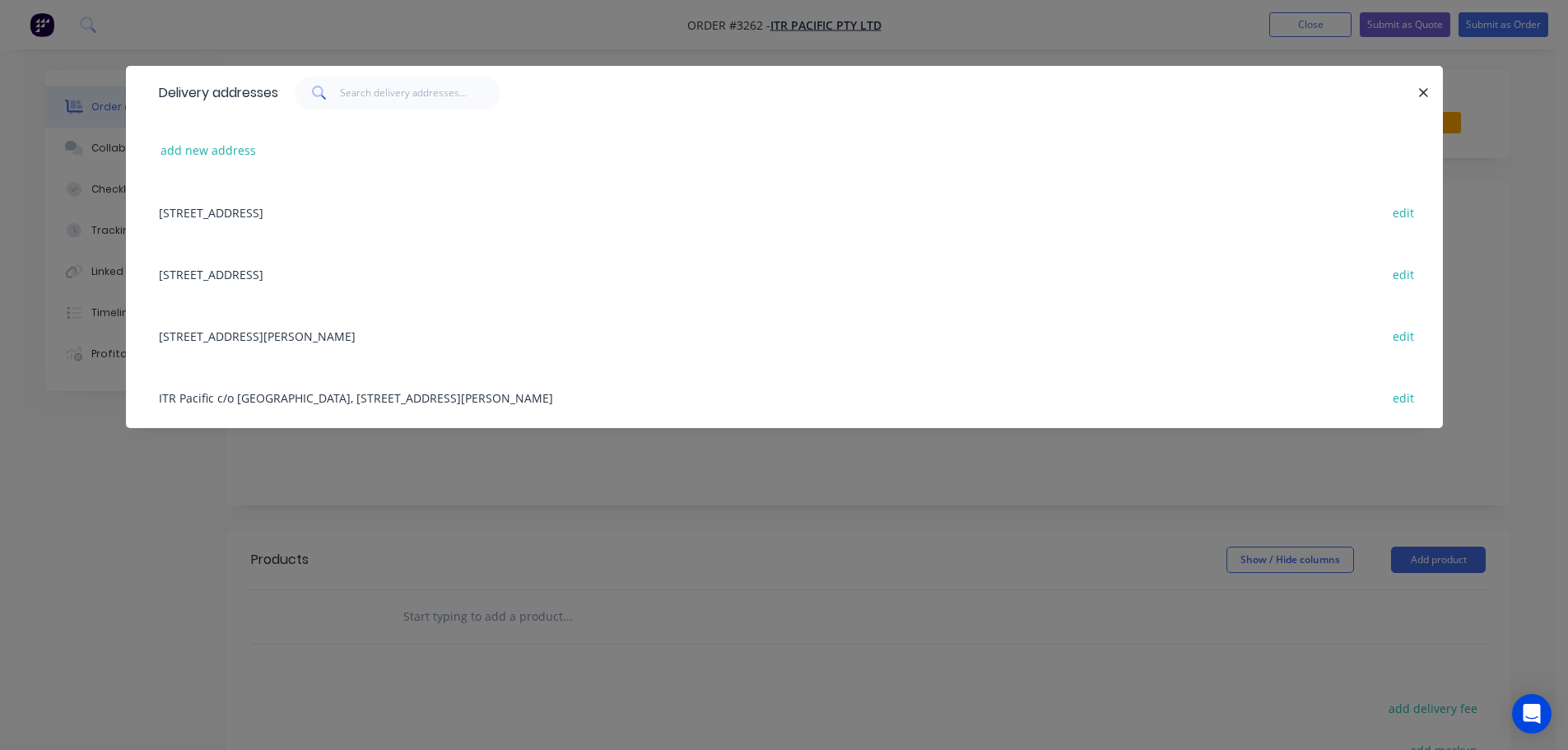
click at [284, 277] on div "[STREET_ADDRESS] edit" at bounding box center [784, 274] width 1268 height 62
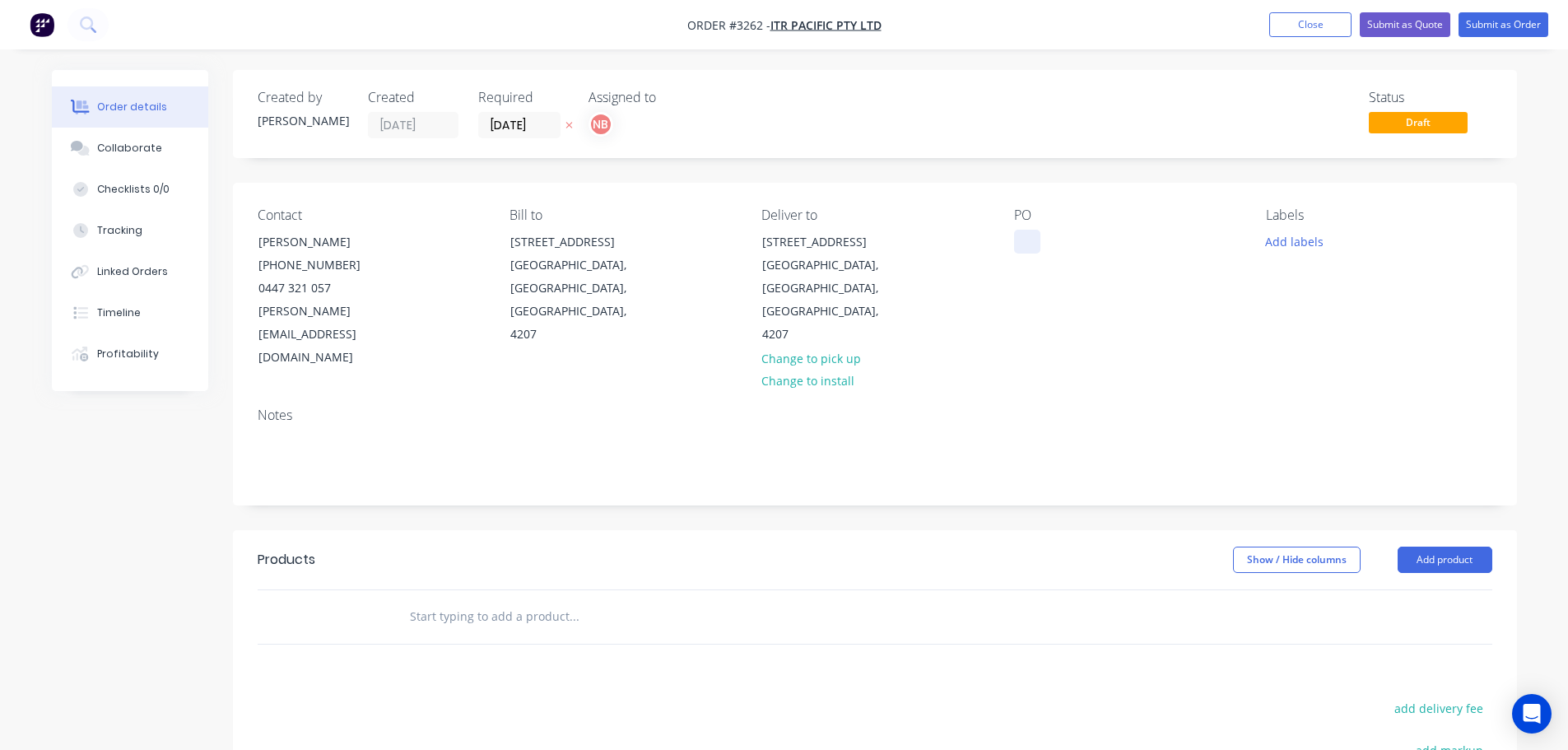
click at [1025, 233] on div at bounding box center [1027, 241] width 26 height 24
click at [1274, 238] on button "Add labels" at bounding box center [1295, 241] width 76 height 23
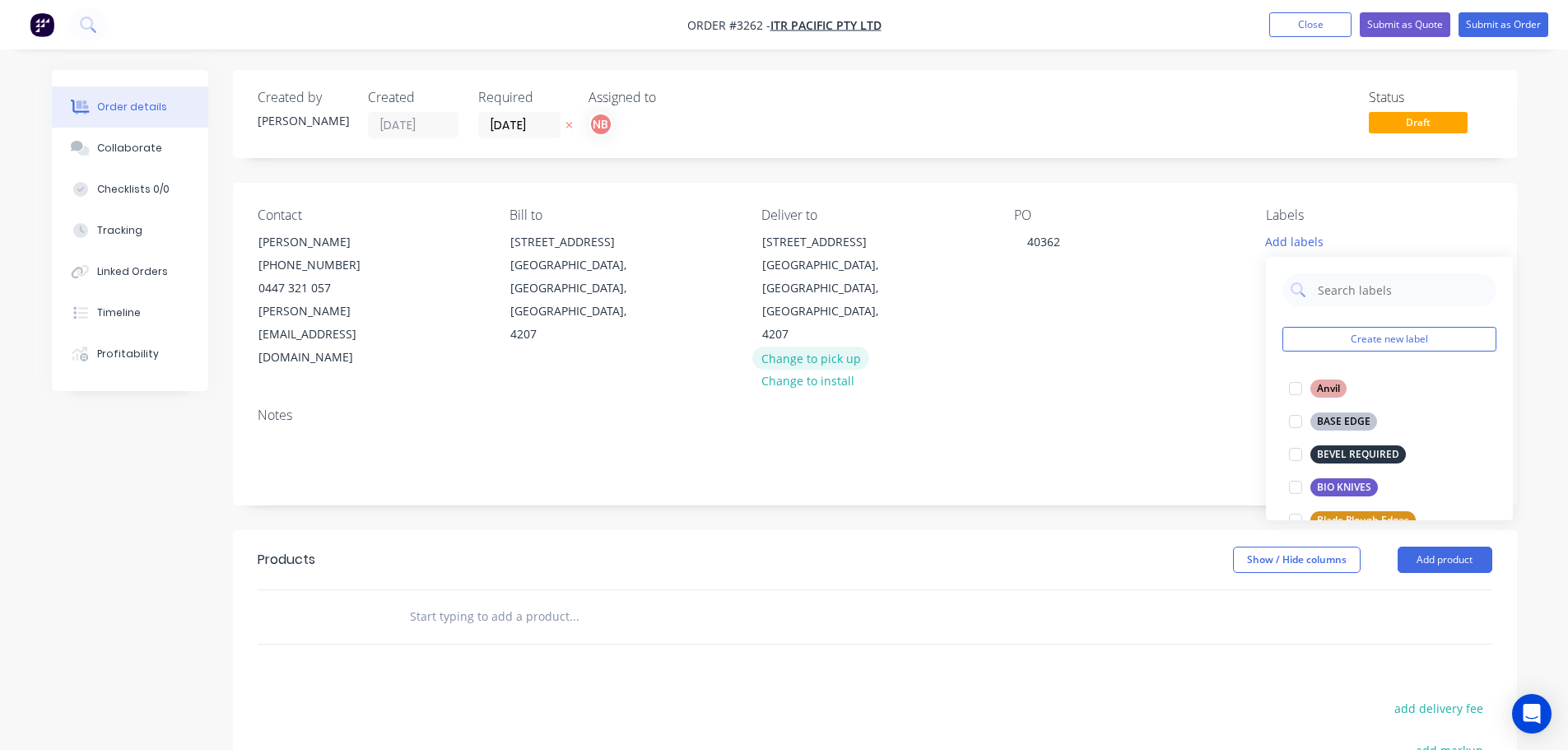
click at [784, 347] on button "Change to pick up" at bounding box center [811, 358] width 117 height 23
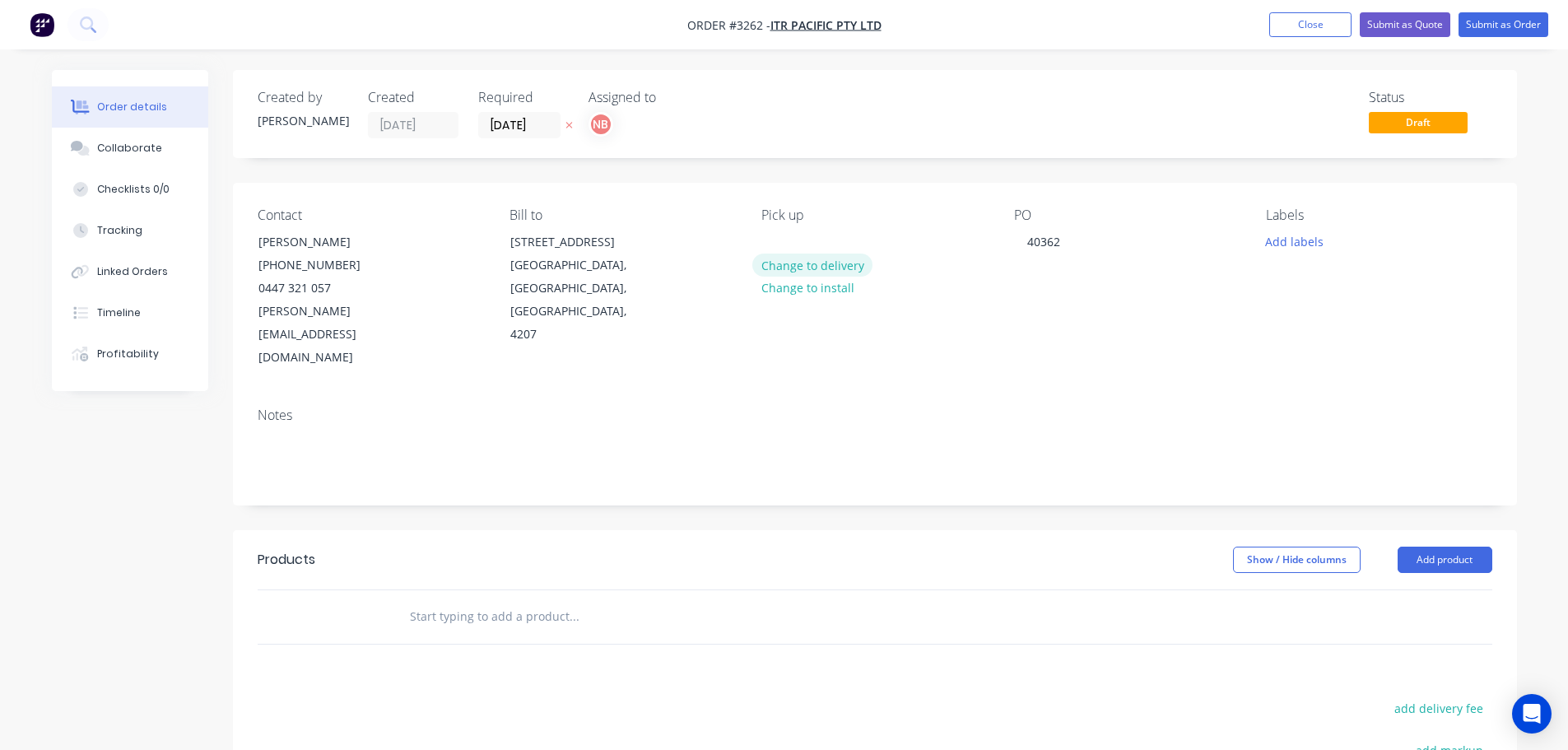
click at [813, 267] on button "Change to delivery" at bounding box center [812, 265] width 120 height 23
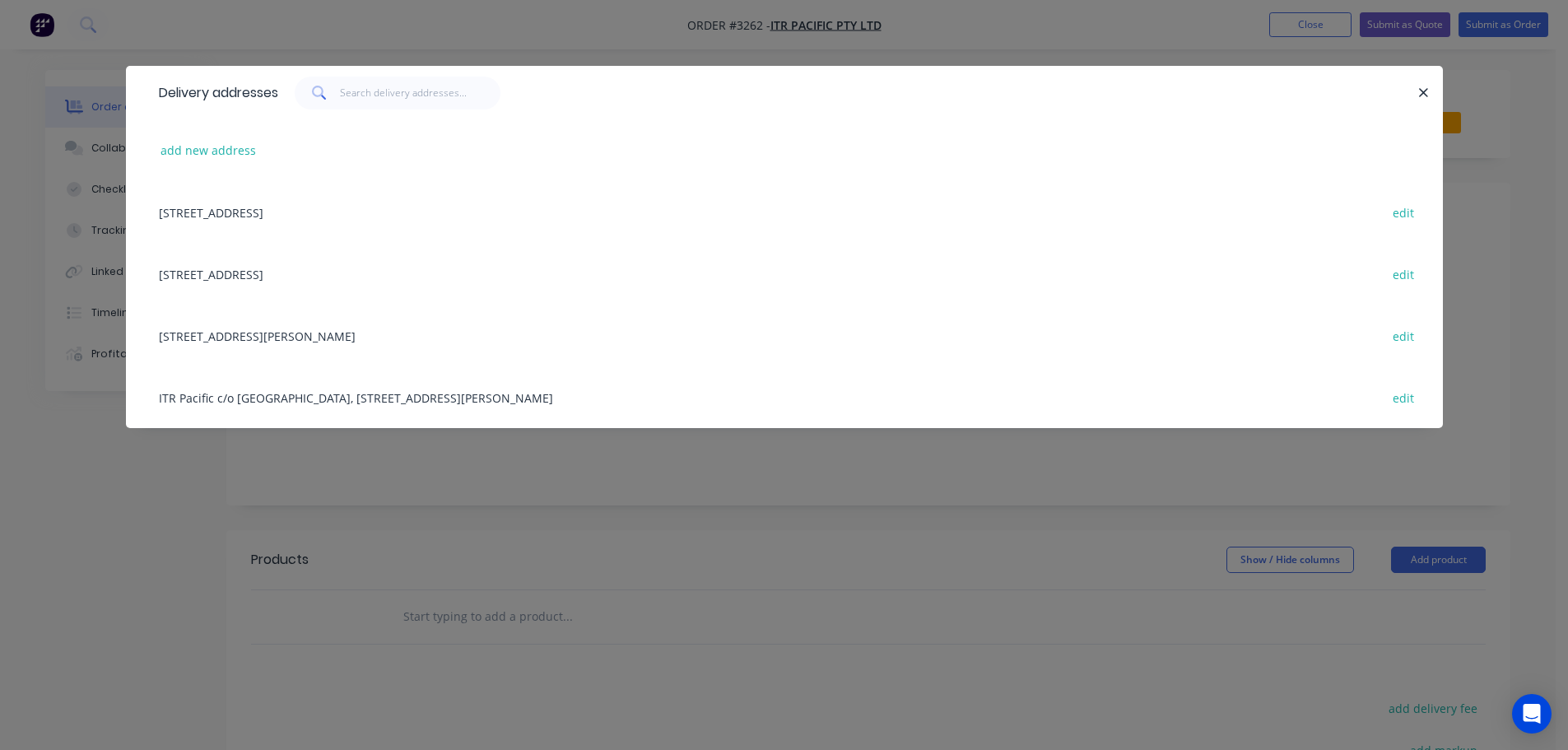
click at [357, 279] on div "[STREET_ADDRESS] edit" at bounding box center [784, 274] width 1268 height 62
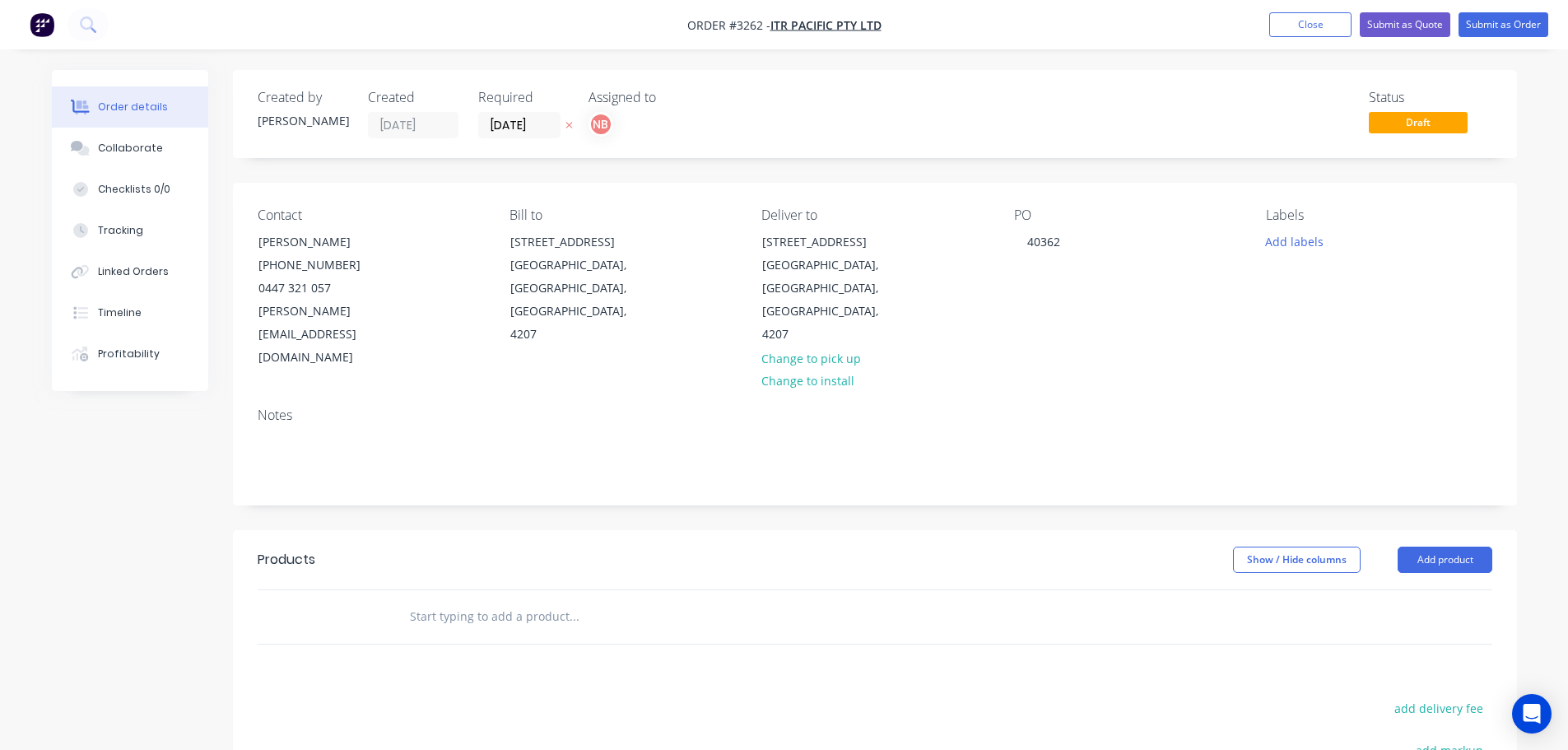
click at [1293, 225] on div "Labels Add labels" at bounding box center [1378, 288] width 225 height 162
click at [1295, 248] on button "Add labels" at bounding box center [1295, 241] width 76 height 23
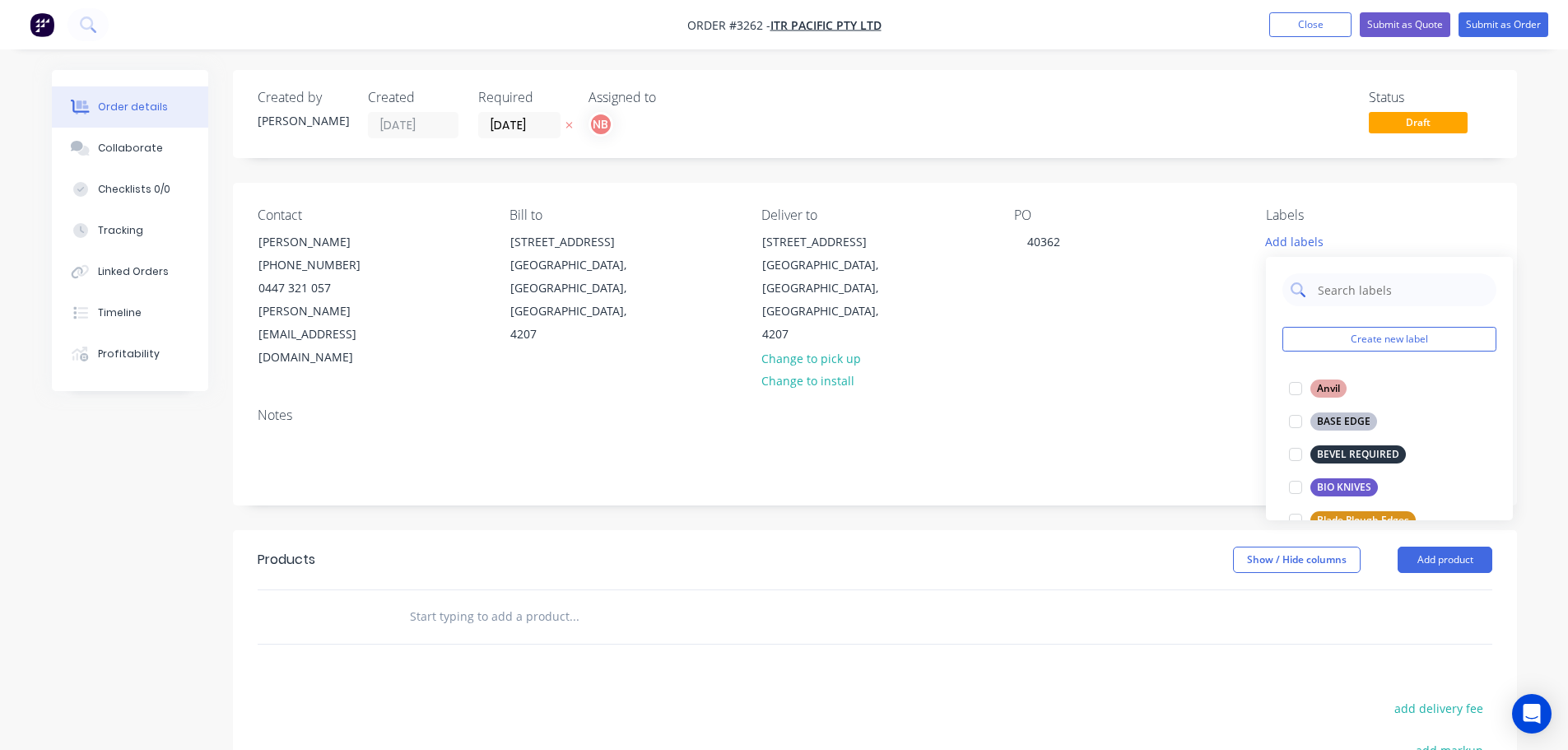
click at [1322, 291] on input "text" at bounding box center [1403, 290] width 172 height 33
type input "buck"
click at [1317, 446] on div "BUCKET SKIN" at bounding box center [1349, 454] width 77 height 18
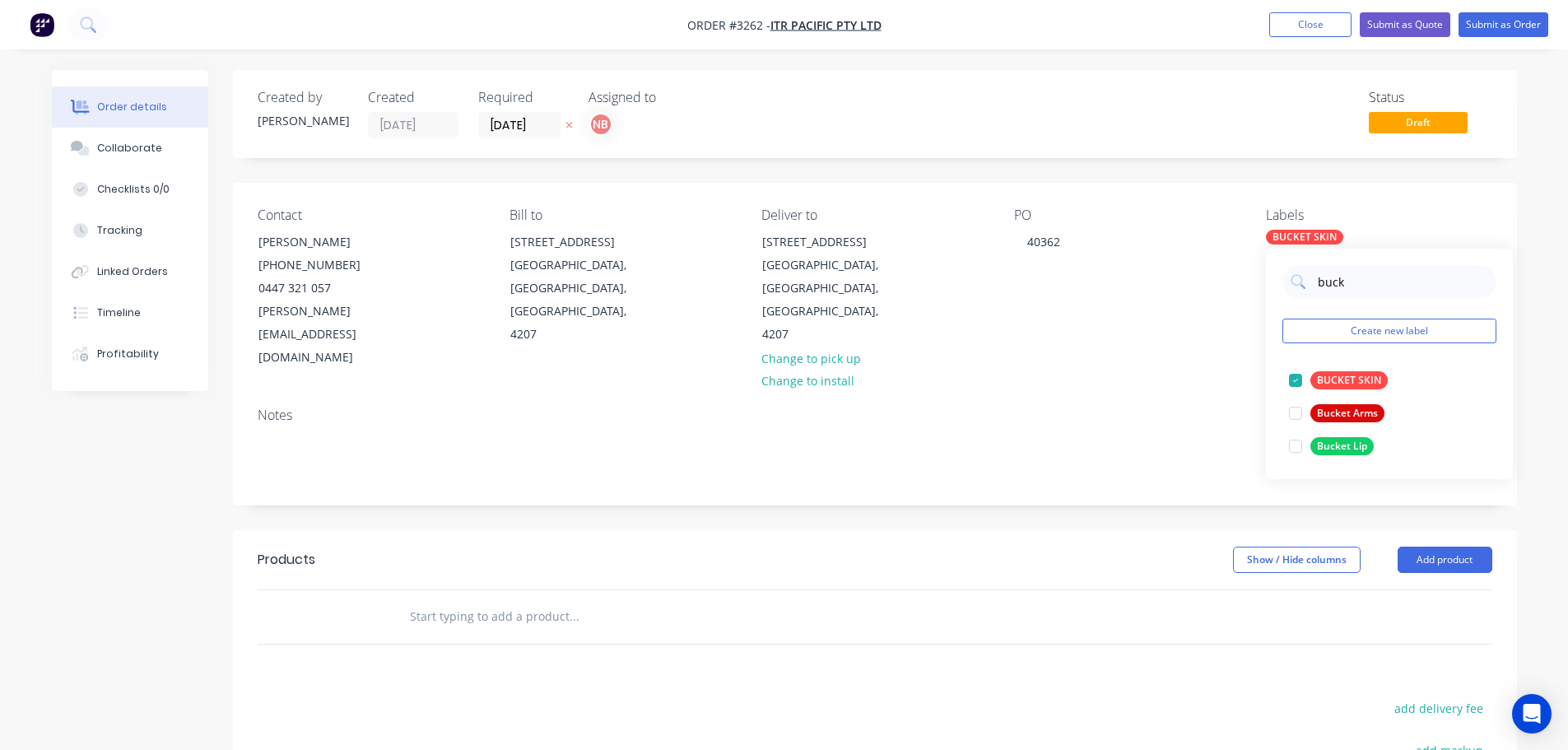
click at [1147, 465] on div "Created by [PERSON_NAME] Created [DATE] Required [DATE] Assigned to NB Status D…" at bounding box center [875, 555] width 1284 height 970
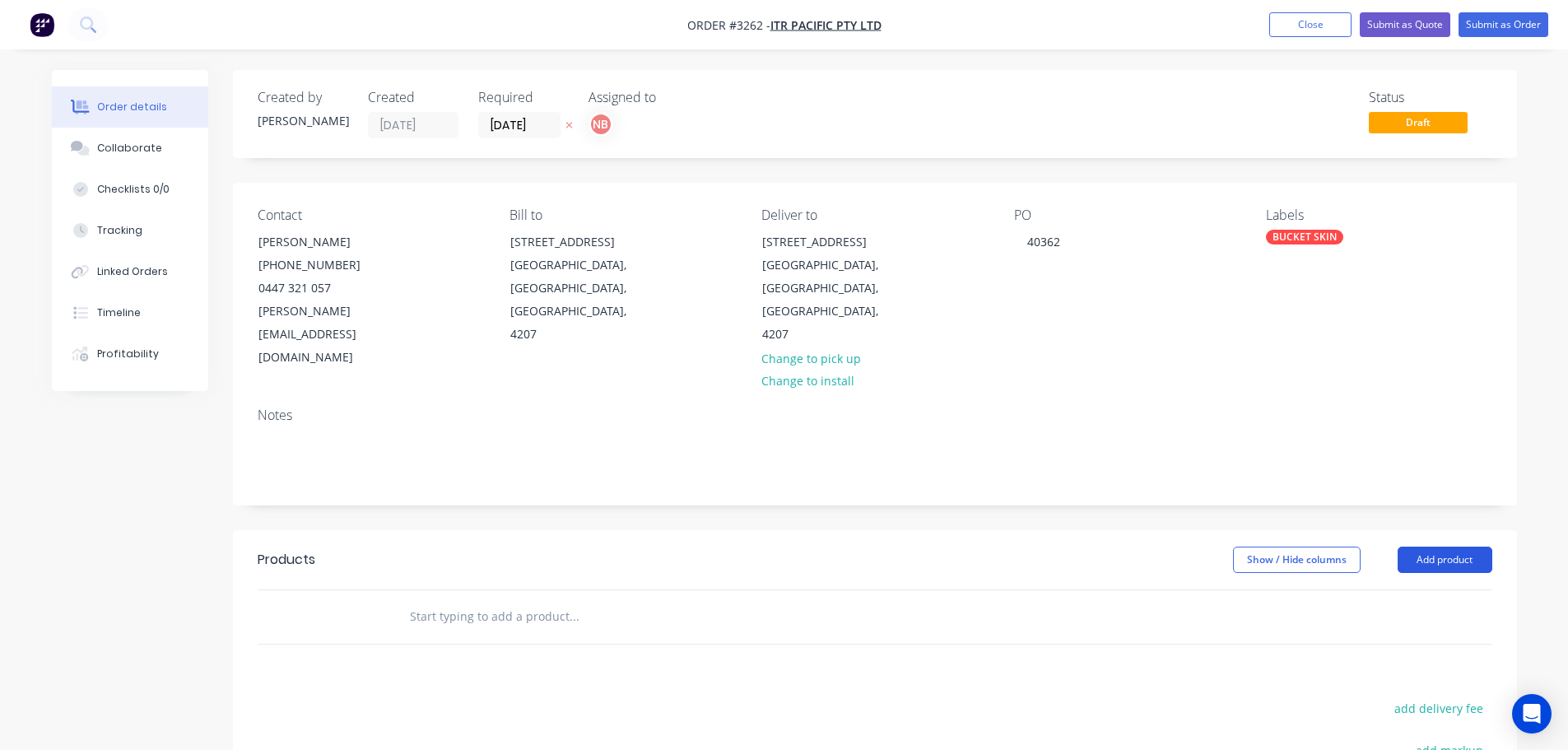
click at [1438, 547] on button "Add product" at bounding box center [1444, 560] width 95 height 26
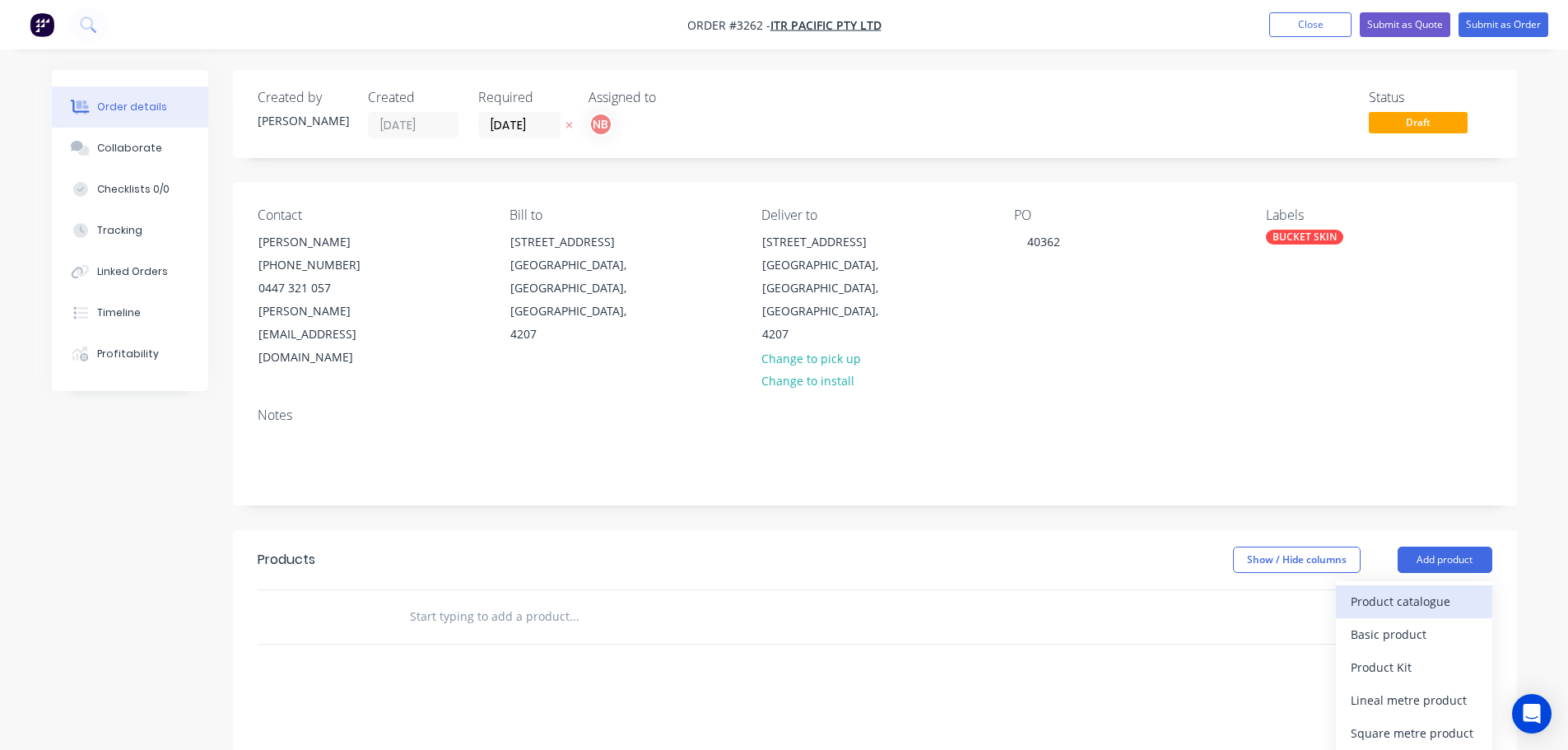
click at [1394, 590] on div "Product catalogue" at bounding box center [1414, 601] width 127 height 24
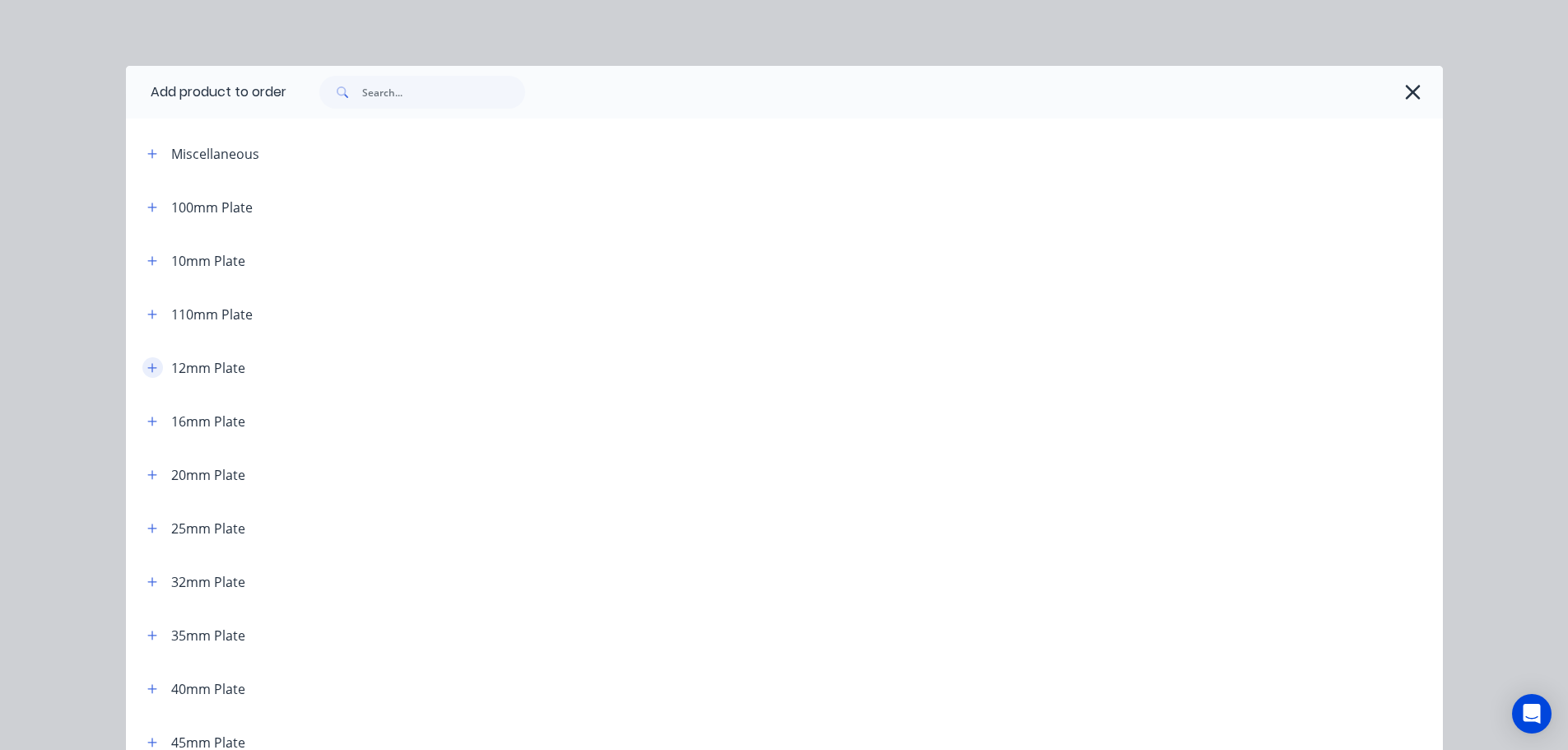
click at [151, 372] on icon "button" at bounding box center [151, 368] width 10 height 11
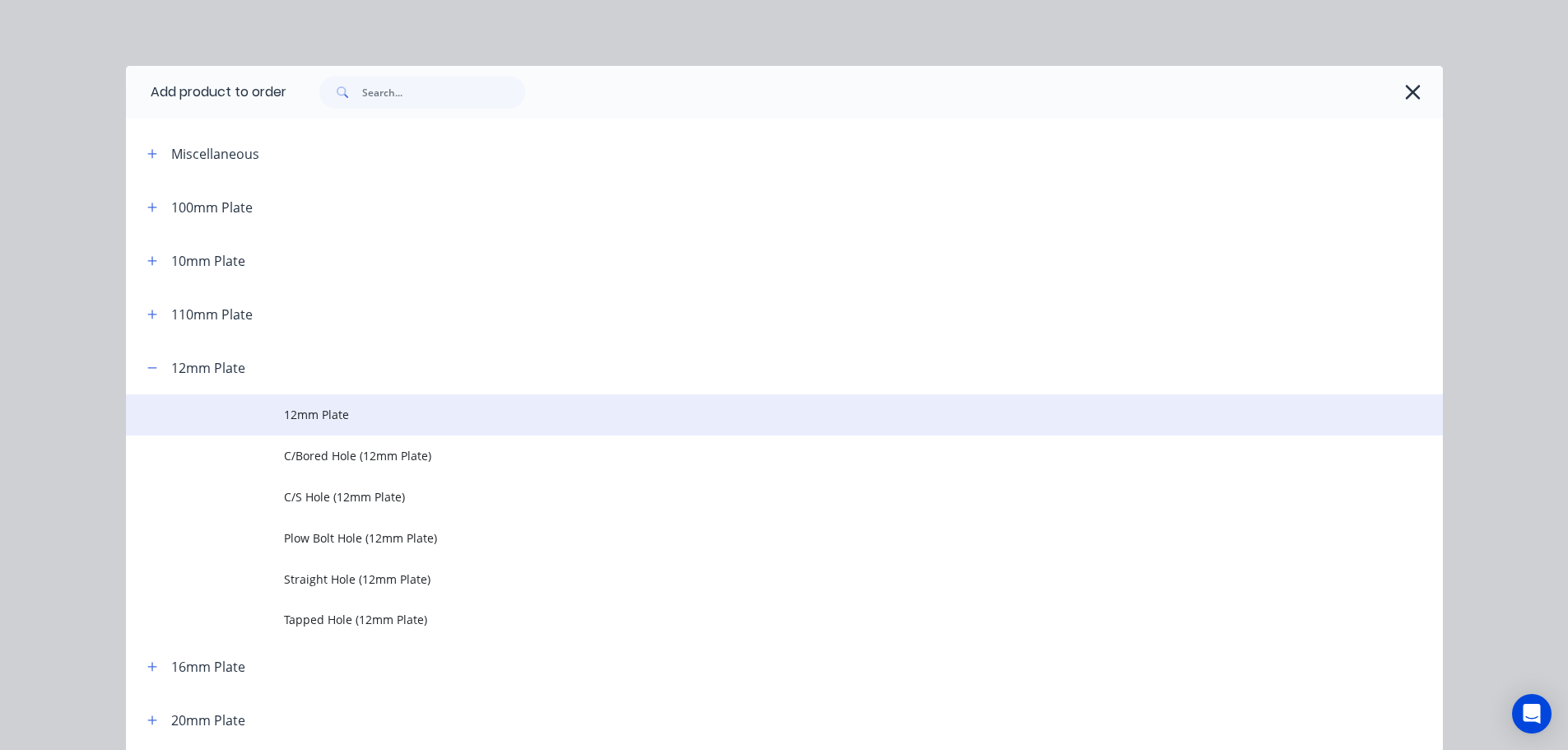
click at [331, 424] on td "12mm Plate" at bounding box center [863, 415] width 1159 height 41
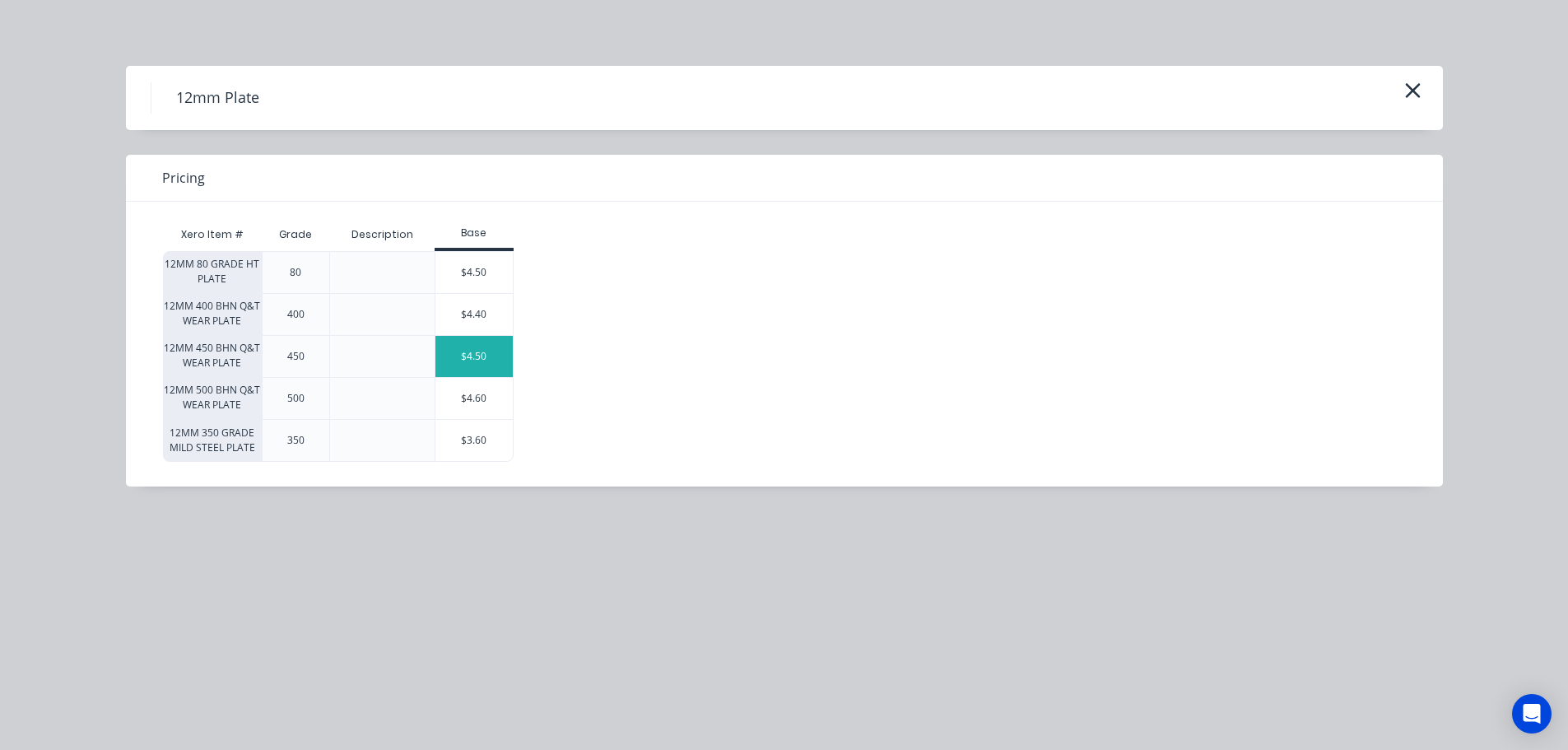
click at [491, 350] on div "$4.50" at bounding box center [474, 356] width 77 height 41
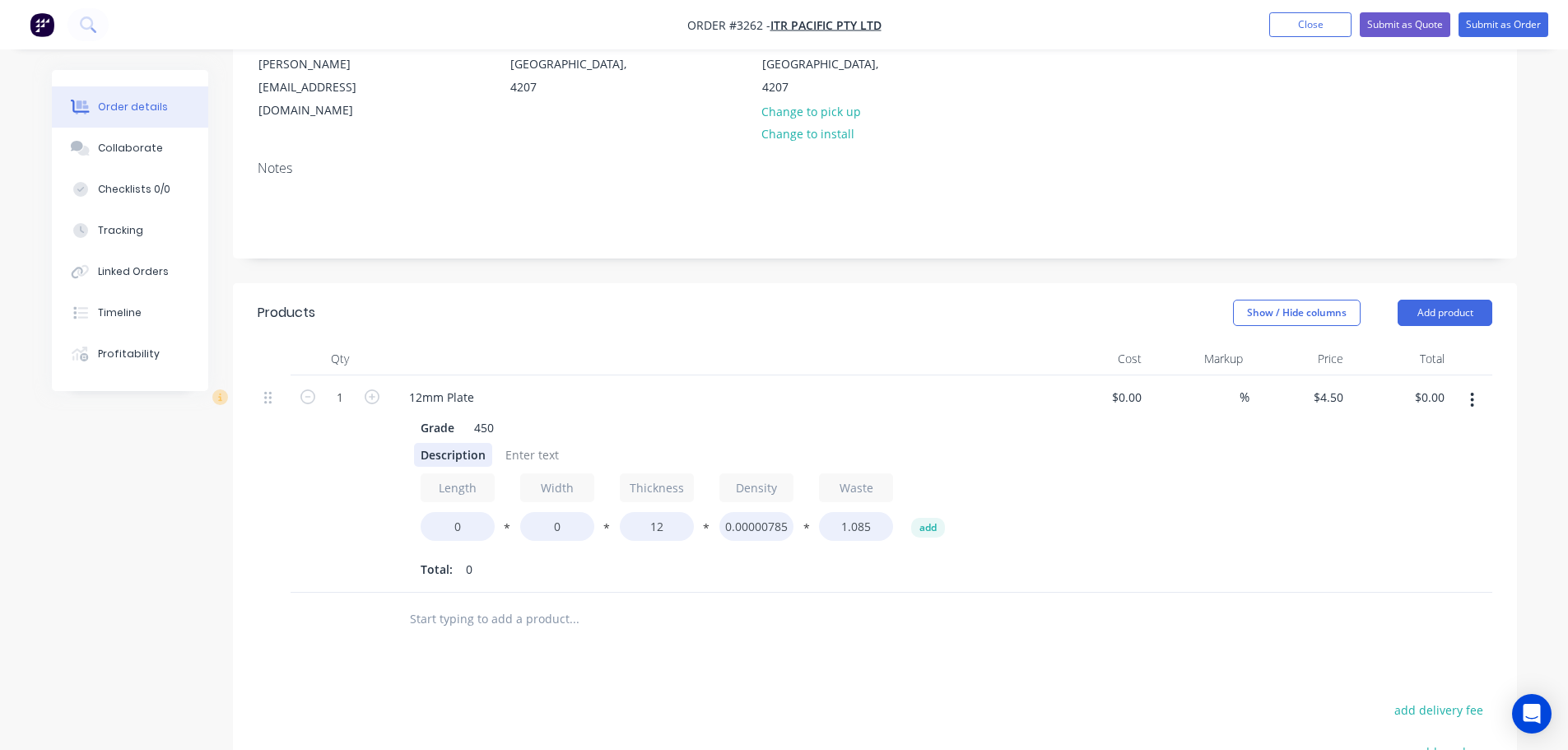
click at [450, 443] on div "Description" at bounding box center [454, 455] width 78 height 24
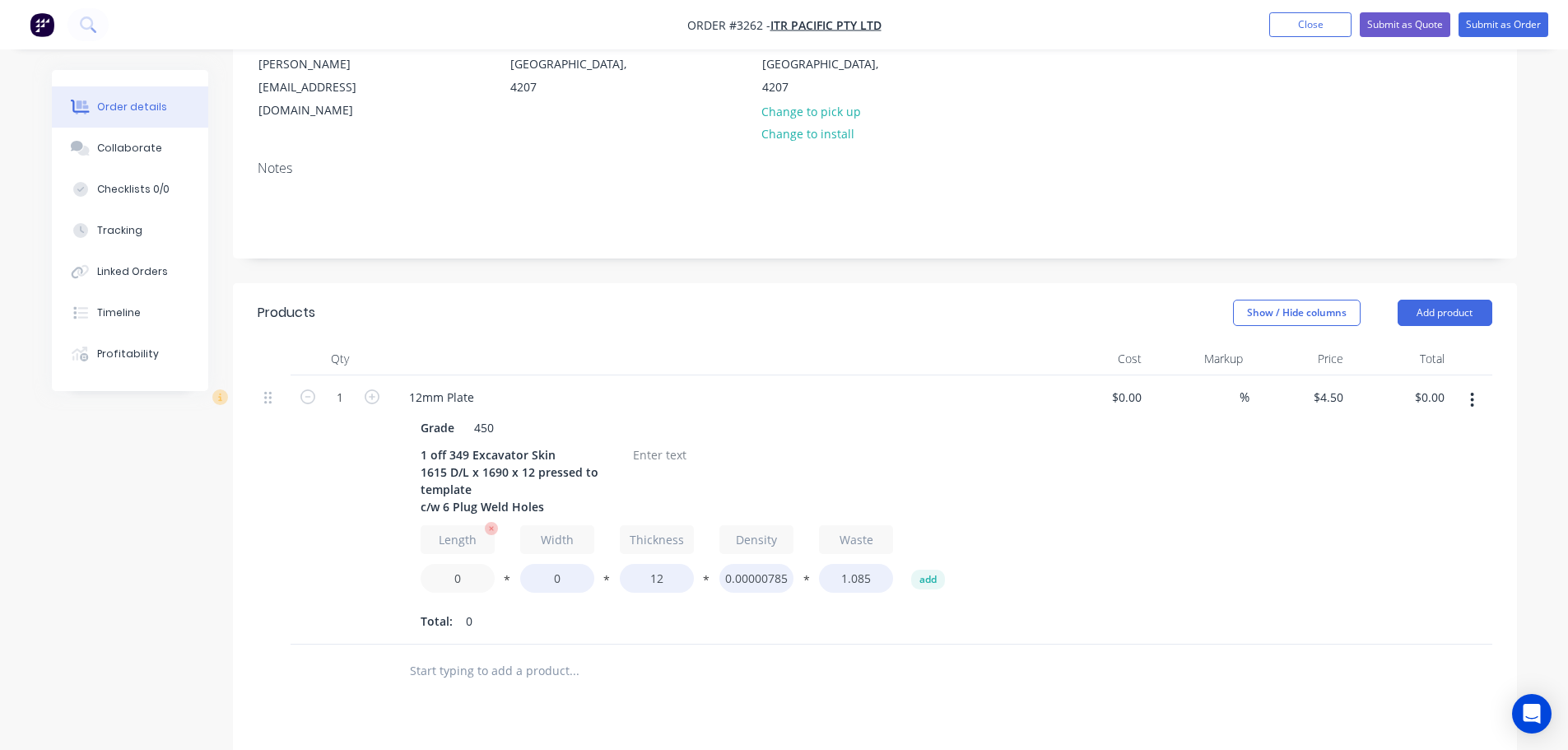
click at [455, 564] on input "0" at bounding box center [457, 578] width 74 height 29
type input "1615"
click at [545, 564] on input "0" at bounding box center [556, 578] width 74 height 29
type input "1690"
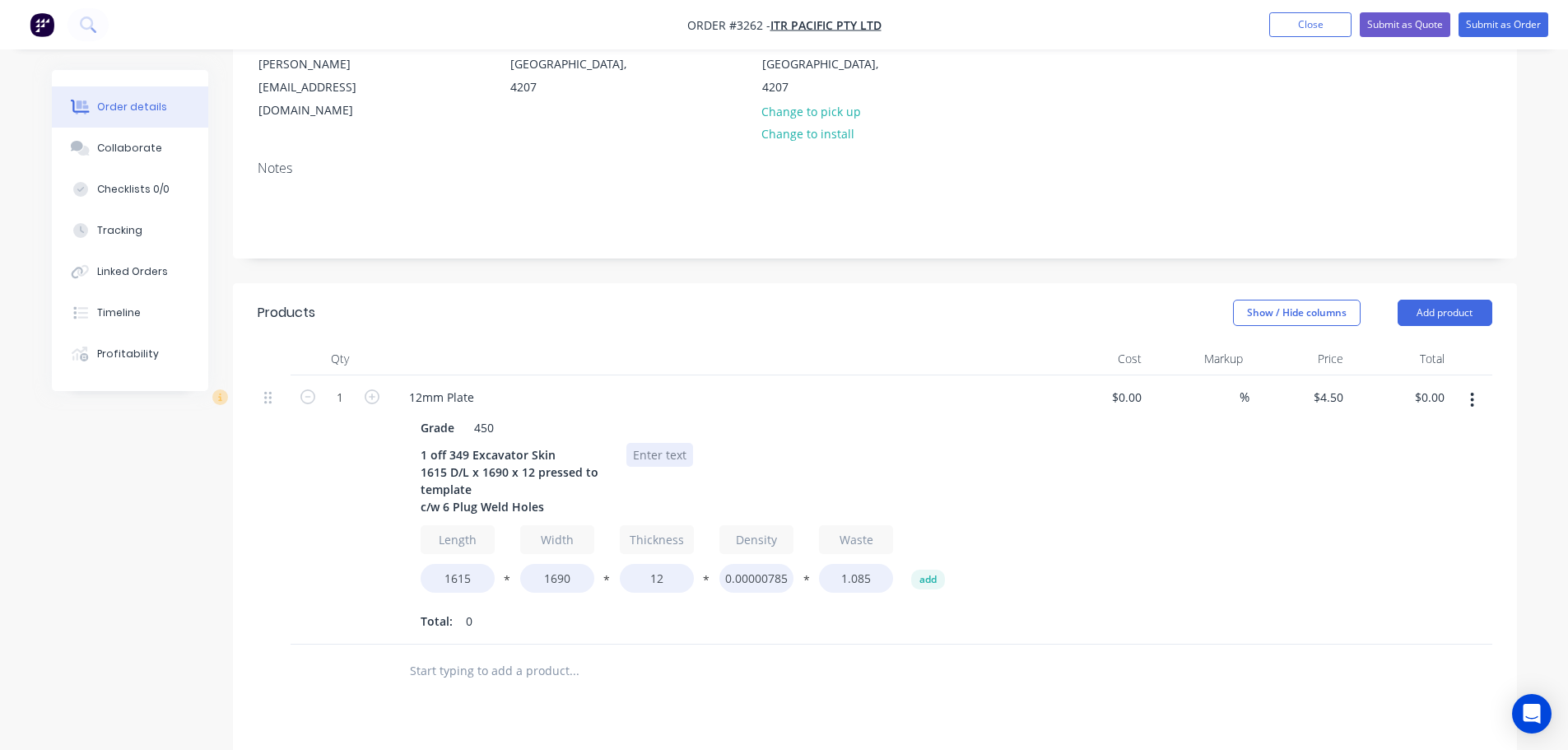
type input "$1,255.50"
click at [649, 443] on div at bounding box center [659, 455] width 67 height 24
click at [649, 443] on div at bounding box center [659, 455] width 67 height 24
click at [935, 416] on div "Grade 450" at bounding box center [716, 427] width 602 height 24
click at [1443, 300] on button "Add product" at bounding box center [1444, 313] width 95 height 26
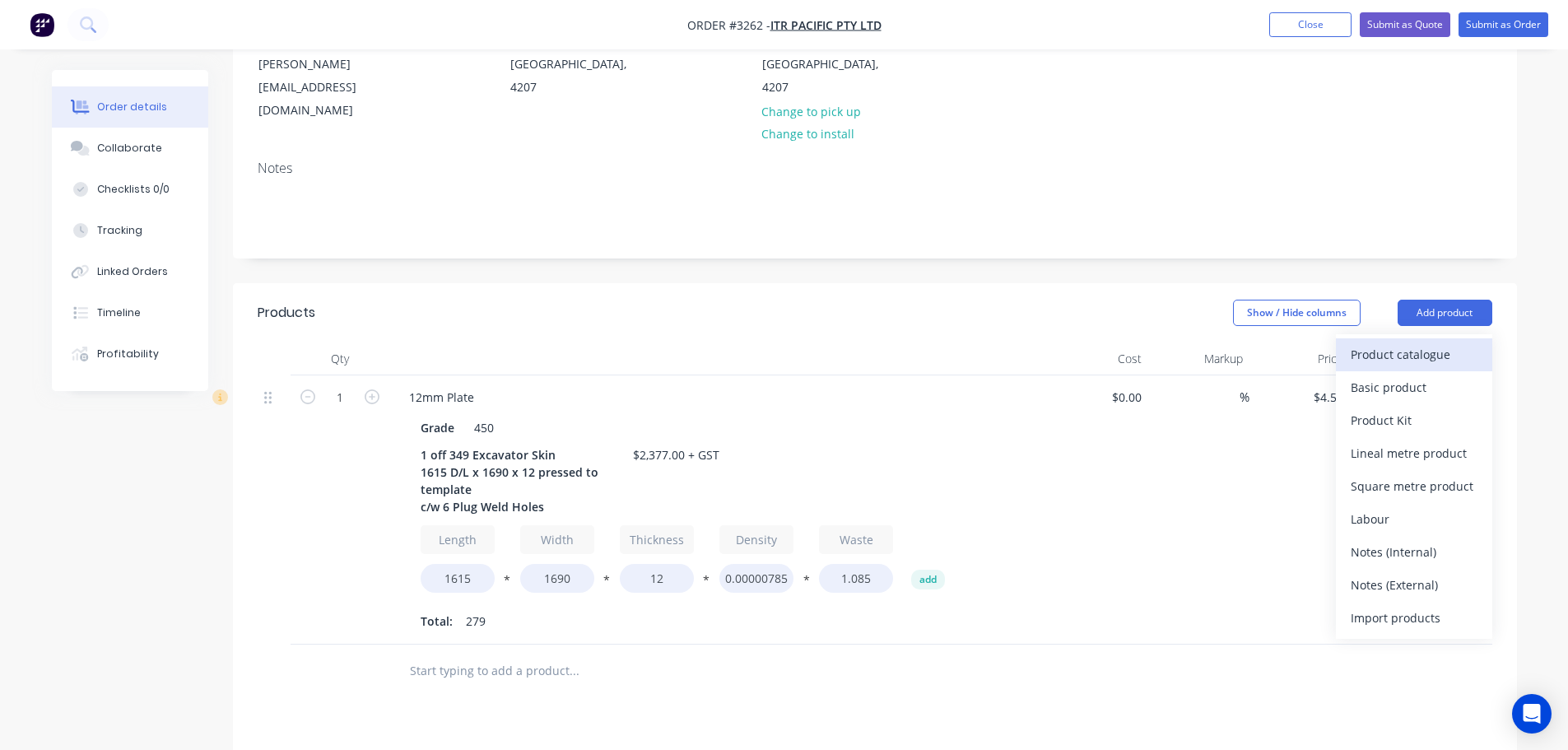
click at [1406, 342] on div "Product catalogue" at bounding box center [1414, 354] width 127 height 24
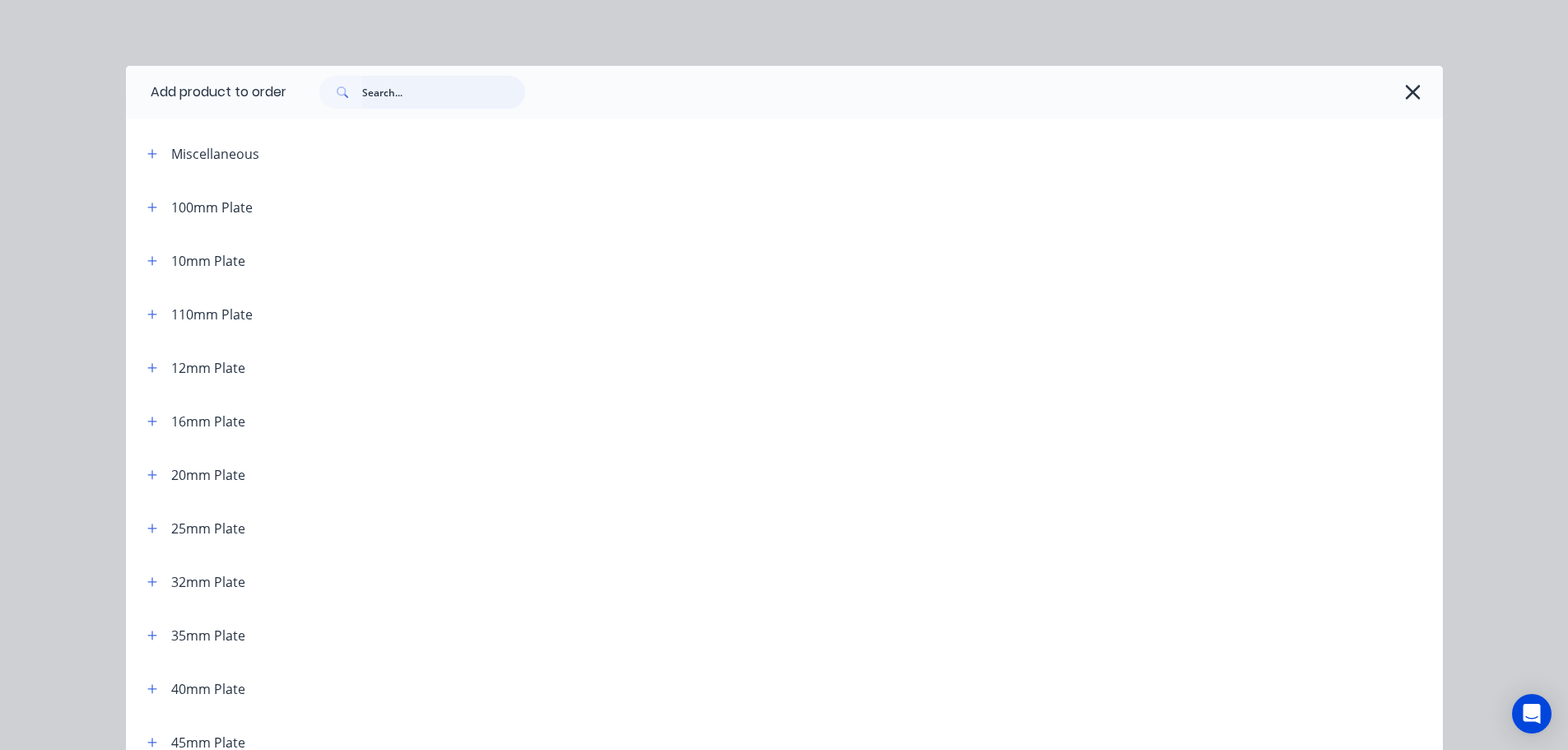
click at [385, 89] on input "text" at bounding box center [443, 92] width 163 height 33
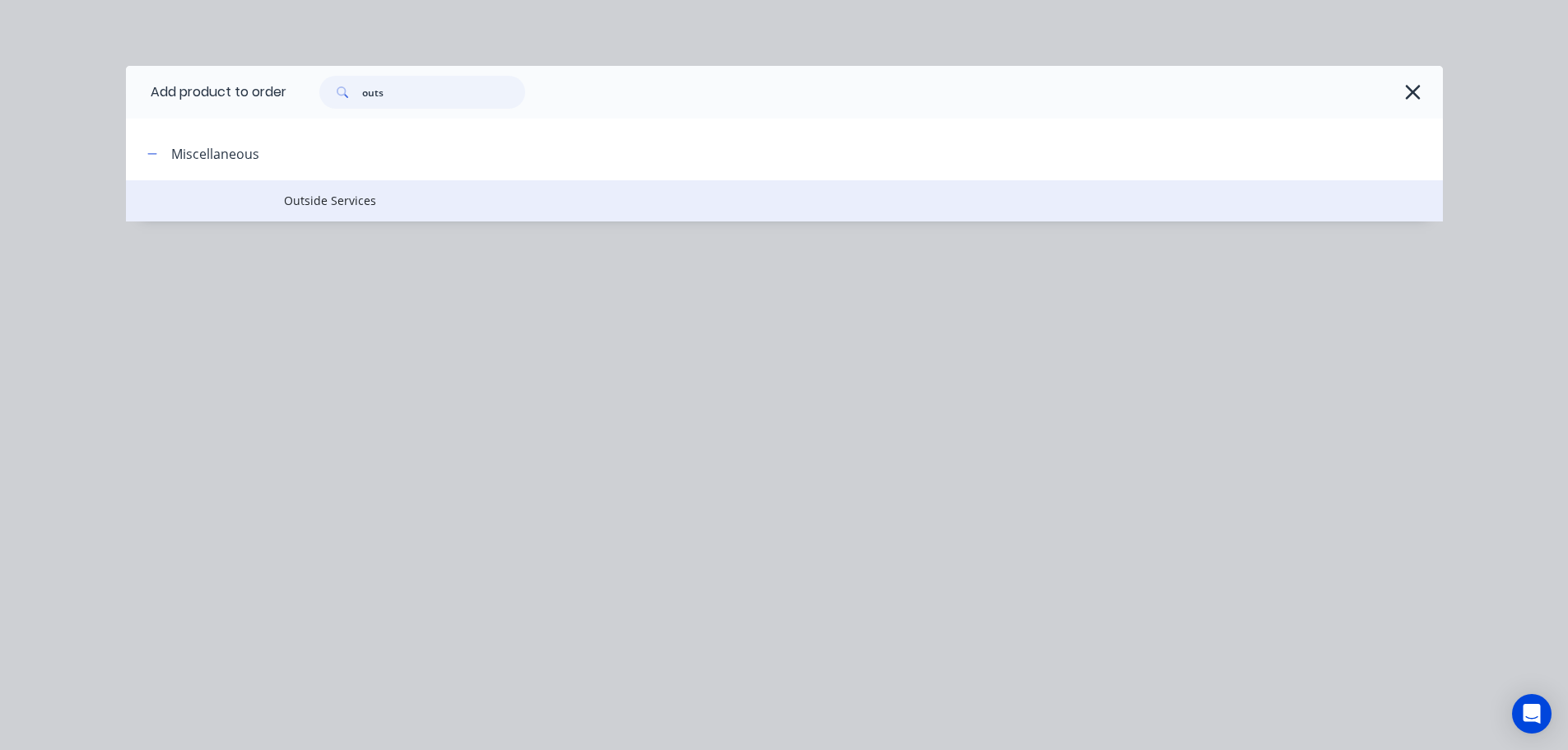
type input "outs"
click at [357, 196] on span "Outside Services" at bounding box center [747, 200] width 926 height 17
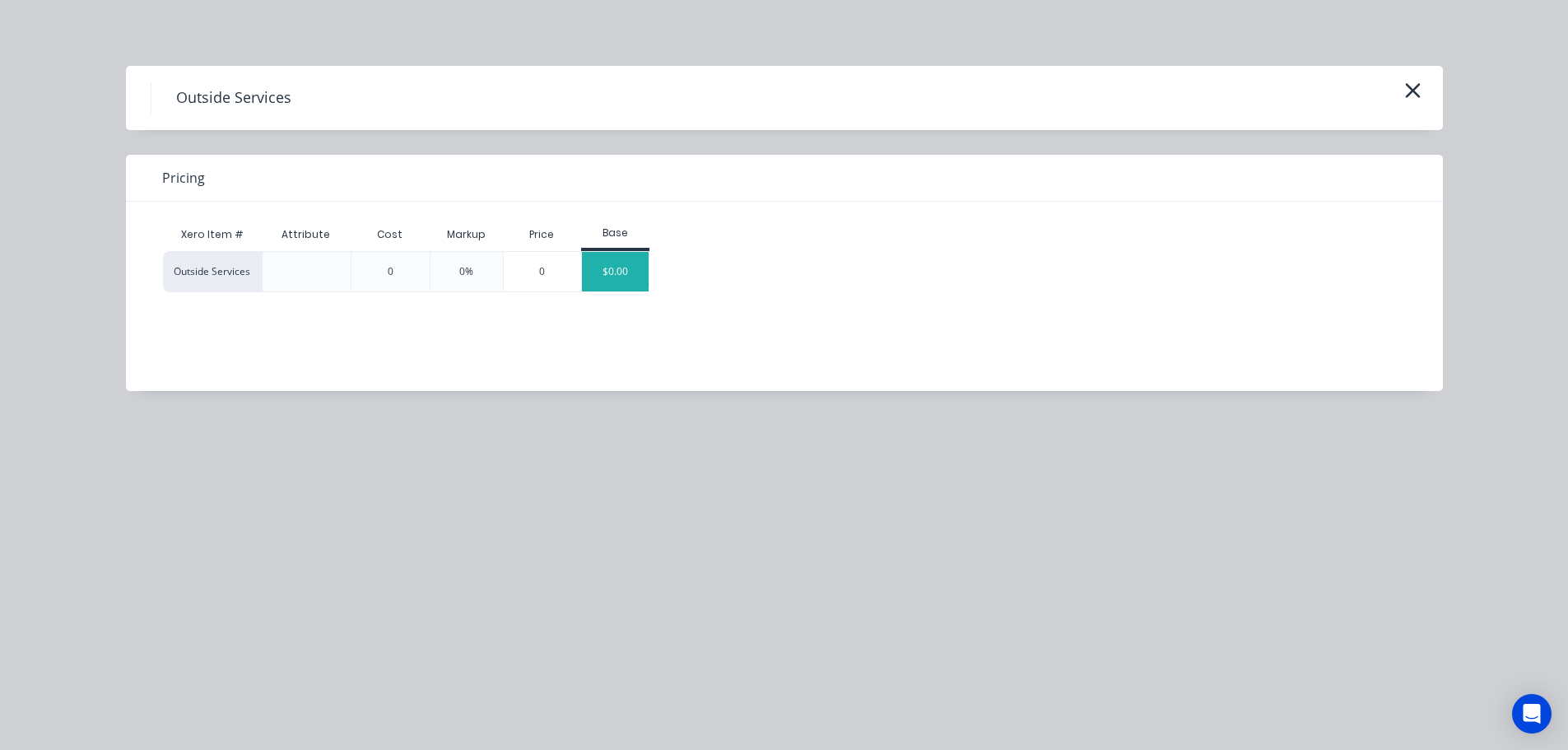
click at [619, 279] on div "$0.00" at bounding box center [615, 271] width 67 height 39
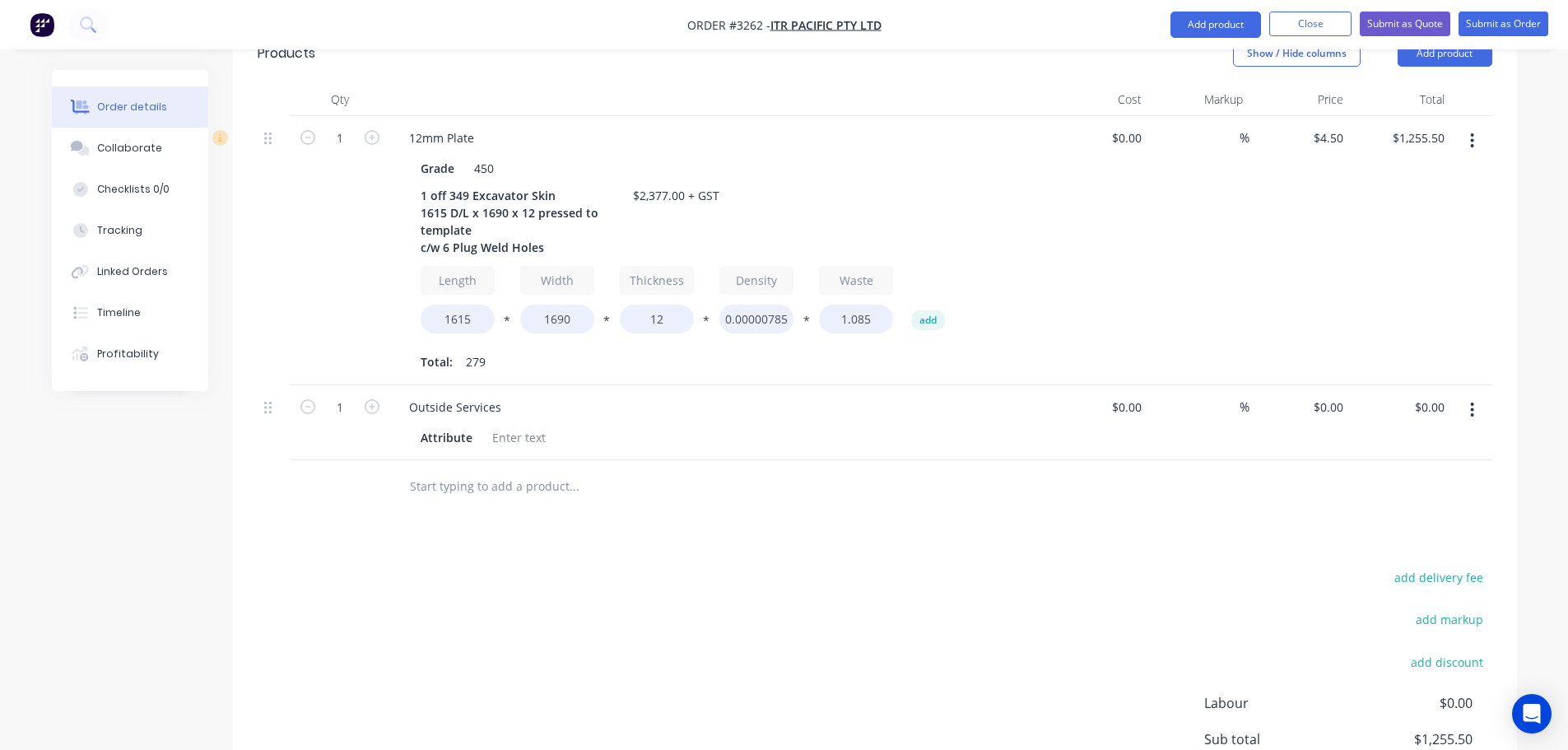
scroll to position [644, 0]
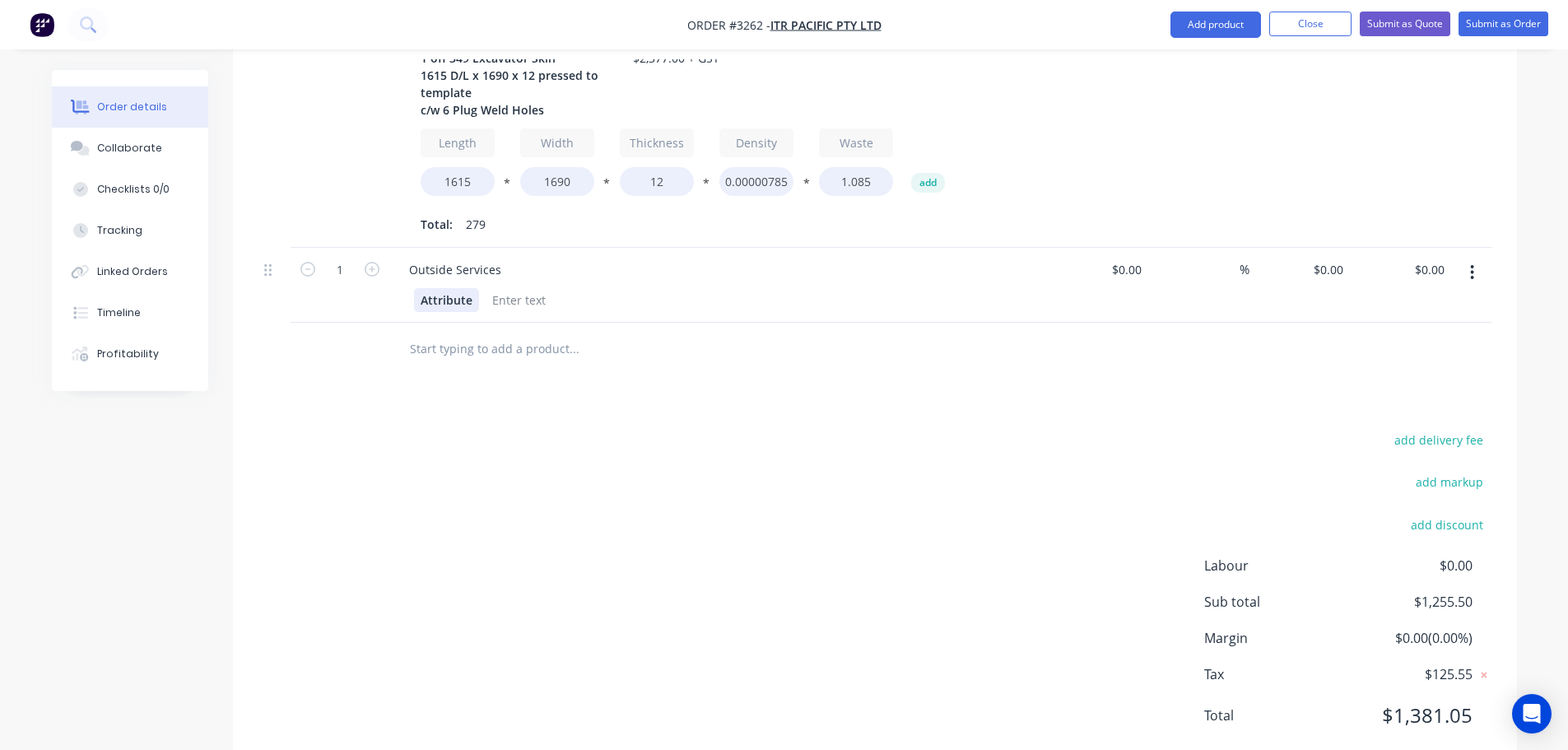
click at [439, 288] on div "Attribute" at bounding box center [447, 300] width 65 height 24
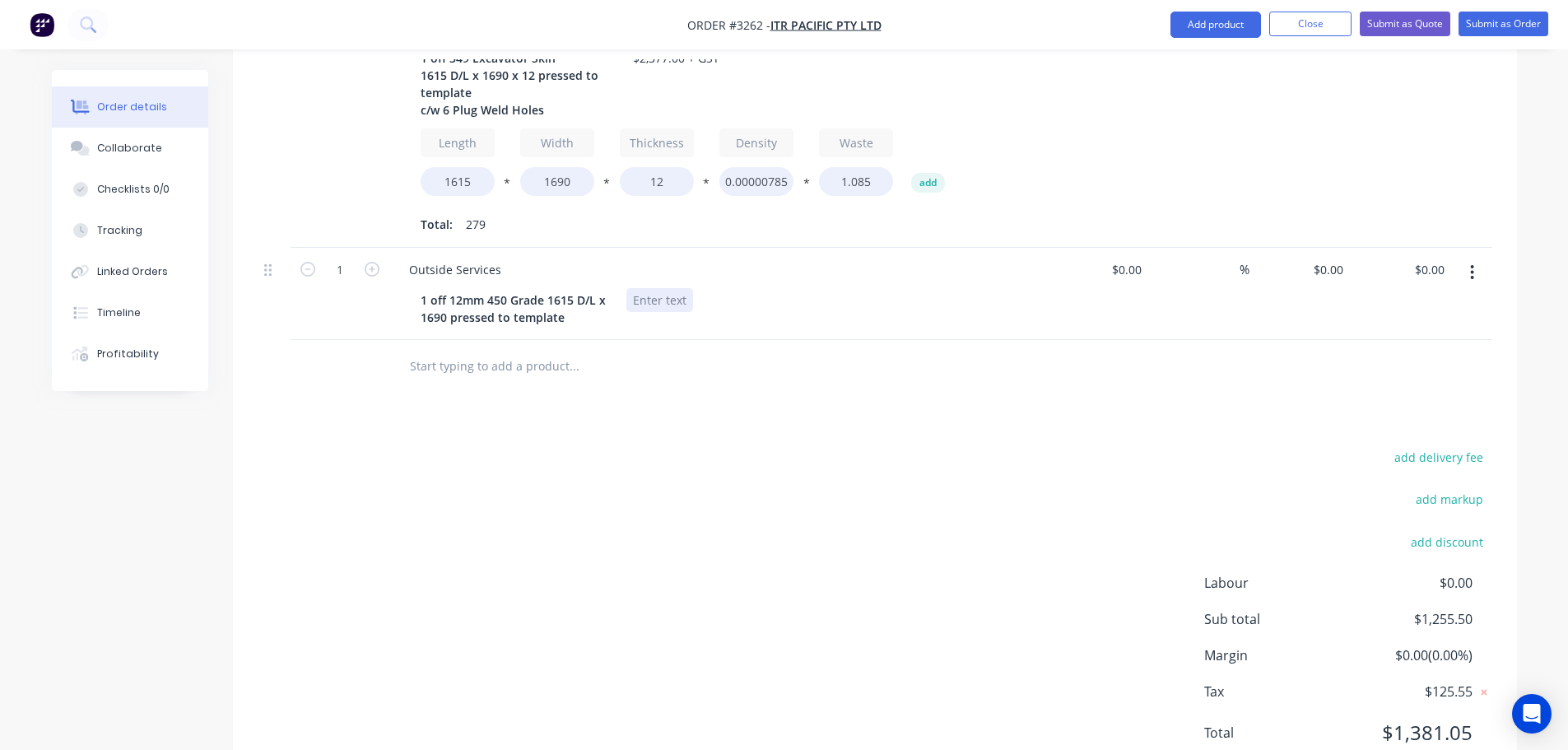
click at [670, 288] on div at bounding box center [659, 300] width 67 height 24
